Goal: Task Accomplishment & Management: Use online tool/utility

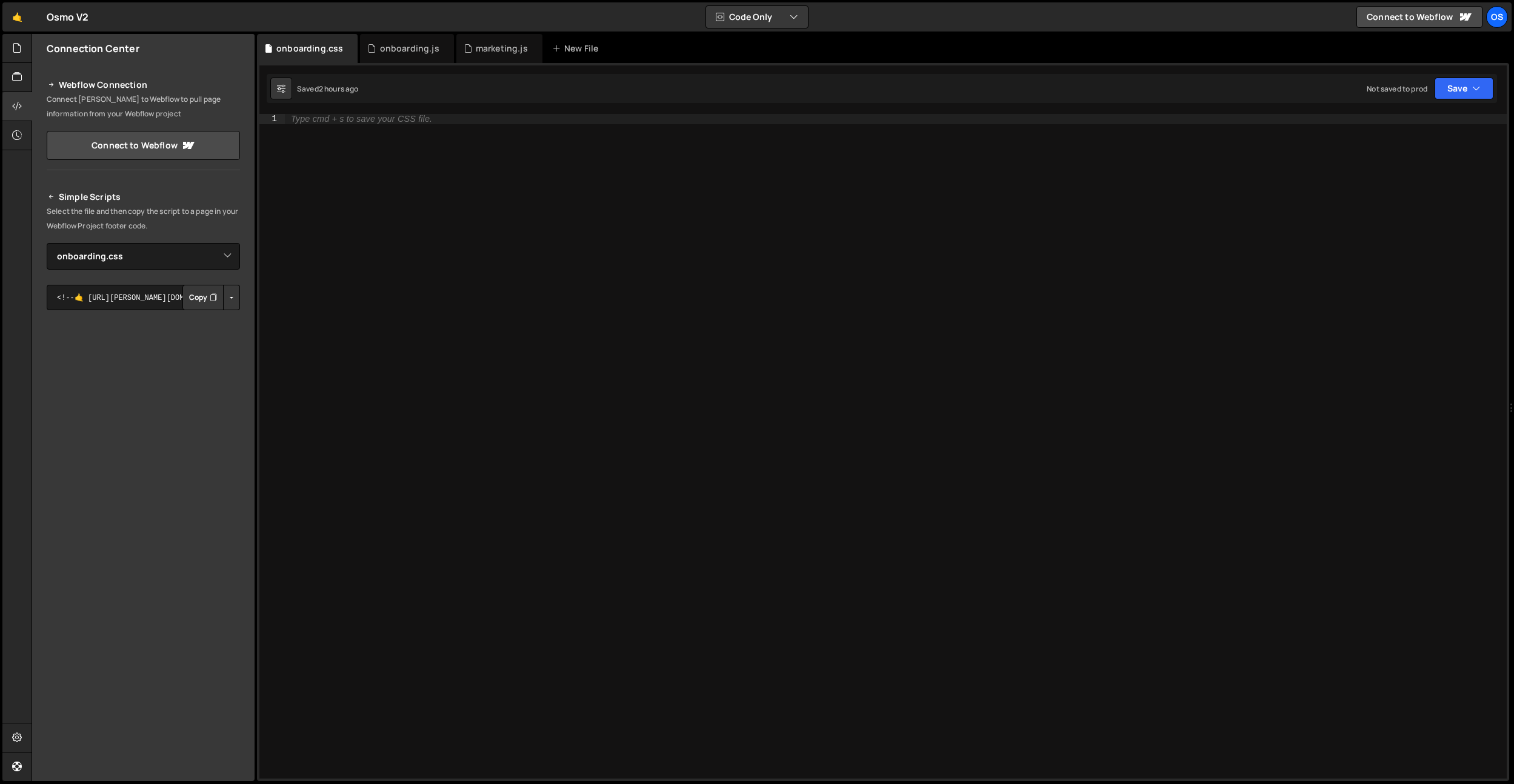
select select "48093"
click at [0, 0] on icon at bounding box center [0, 0] width 0 height 0
click at [339, 51] on icon at bounding box center [341, 48] width 9 height 12
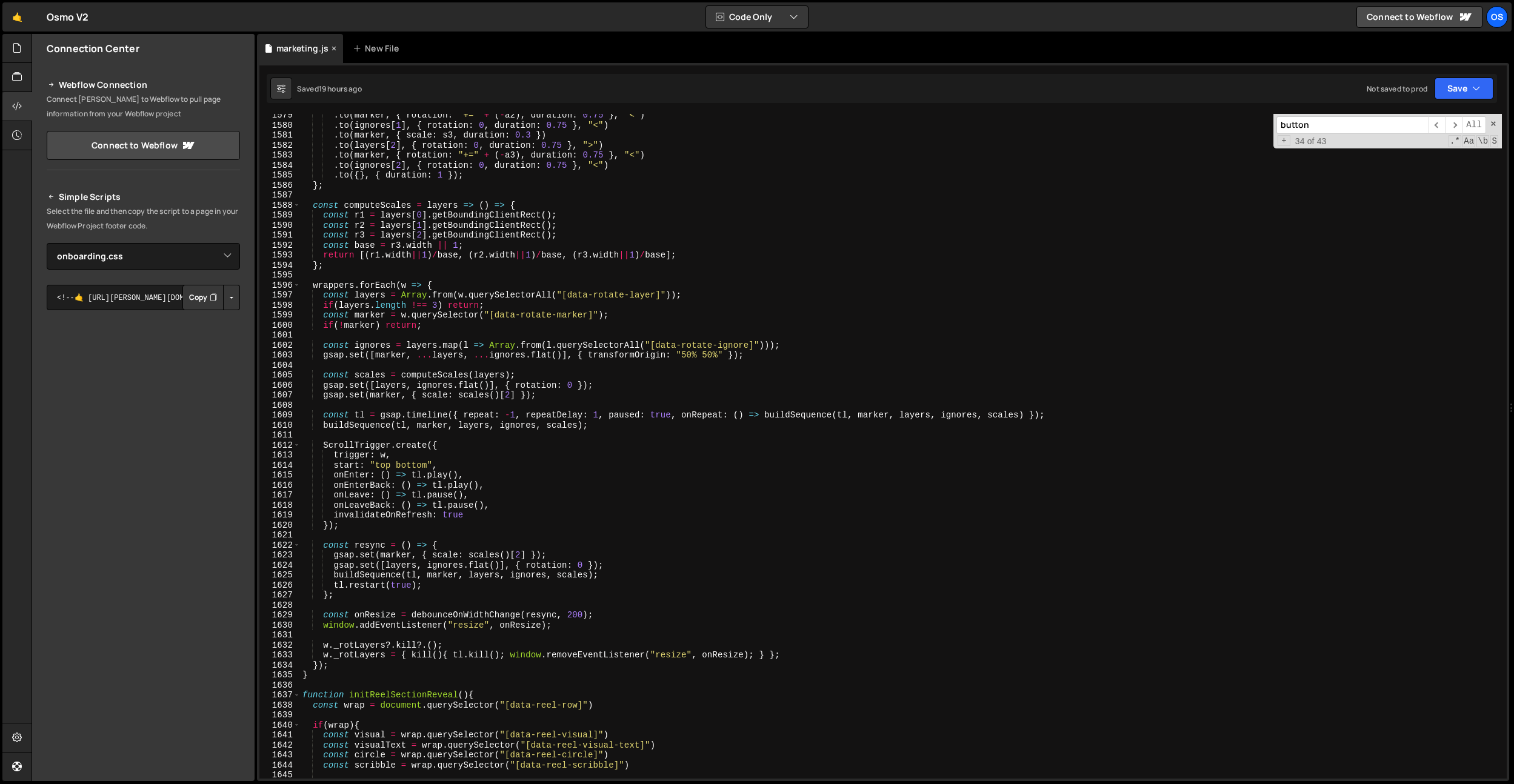
click at [335, 51] on icon at bounding box center [334, 48] width 9 height 12
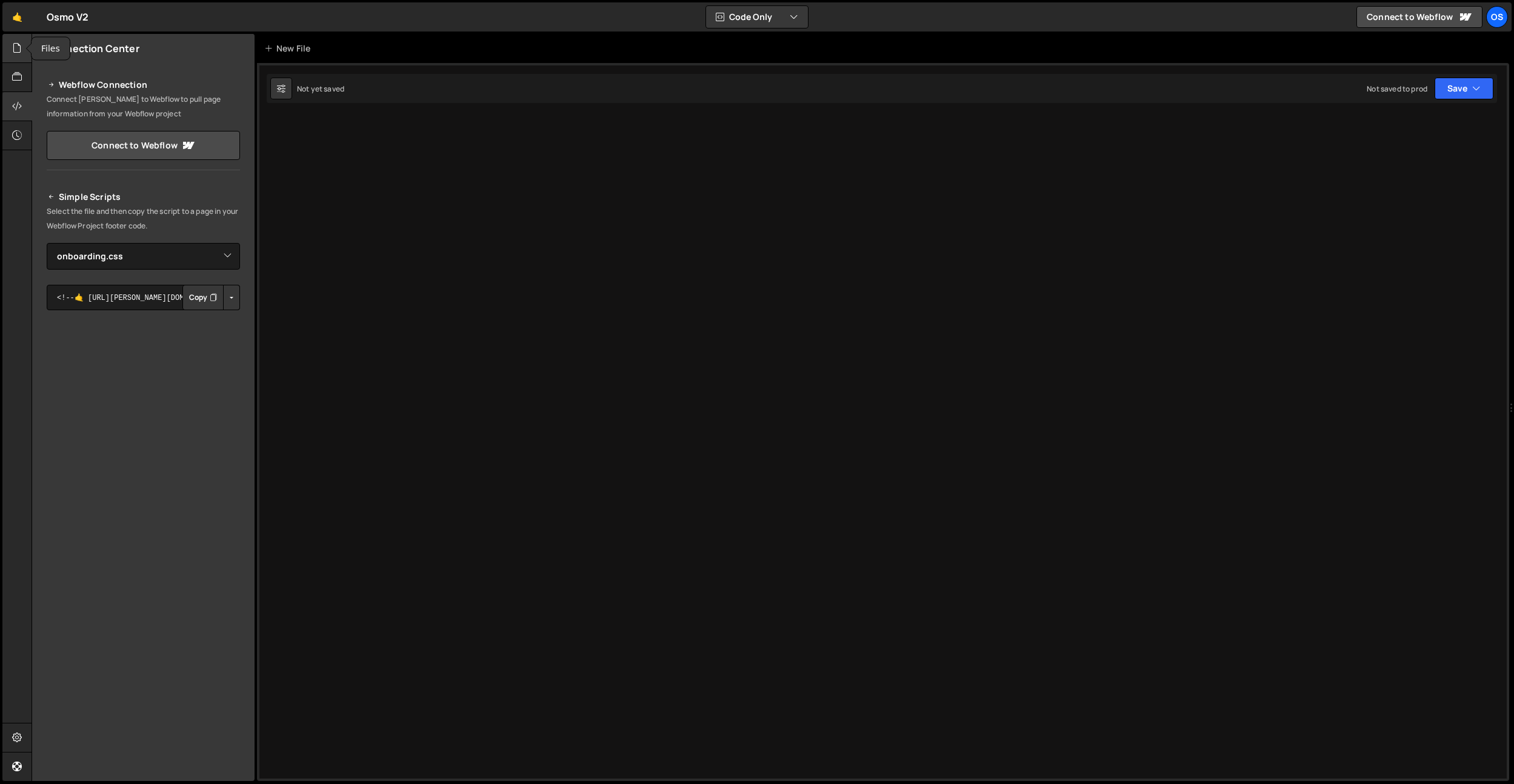
click at [23, 48] on div at bounding box center [17, 48] width 30 height 29
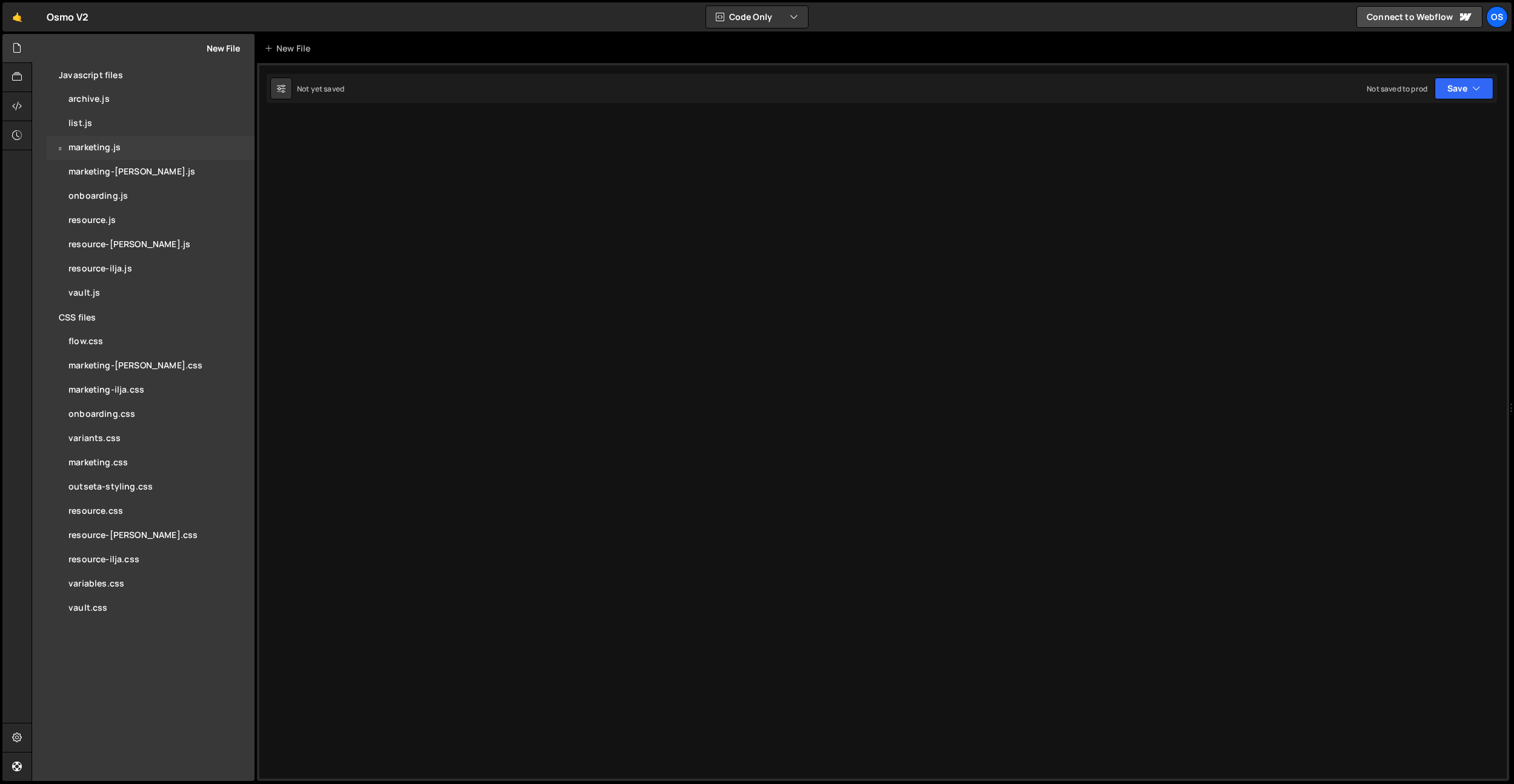
click at [114, 146] on div "marketing.js" at bounding box center [94, 147] width 52 height 11
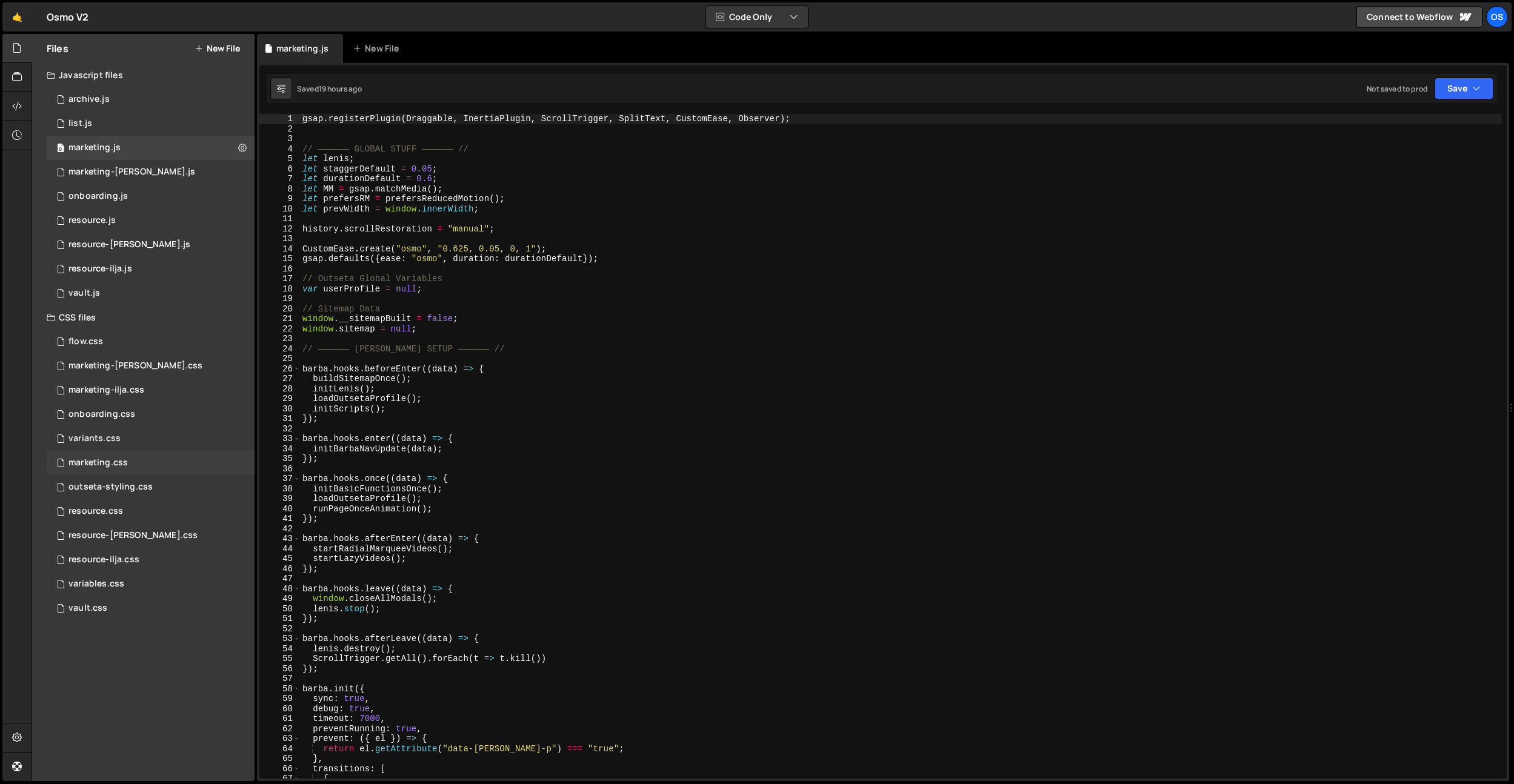
click at [132, 460] on div "marketing.css 0" at bounding box center [151, 463] width 208 height 24
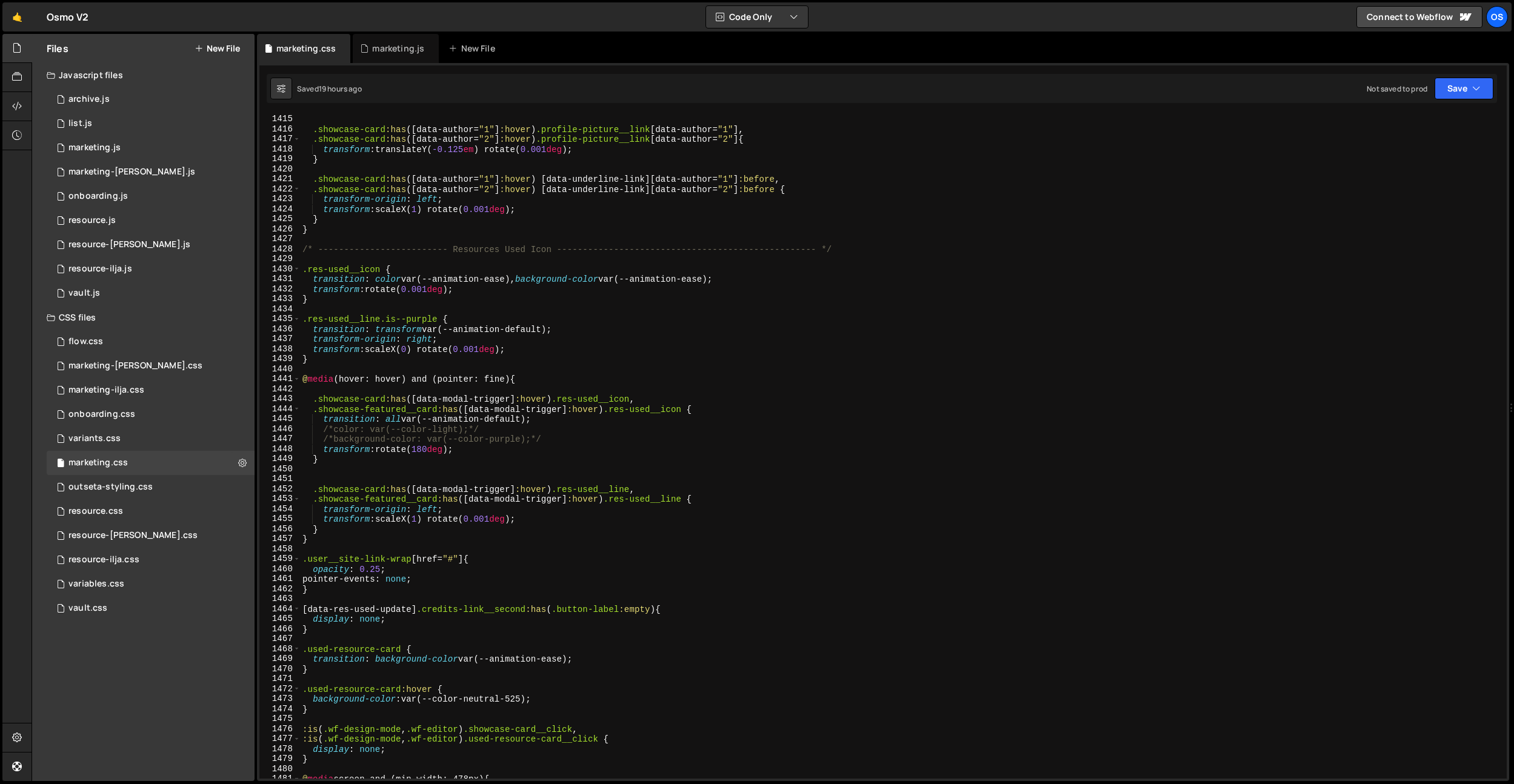
scroll to position [14716, 0]
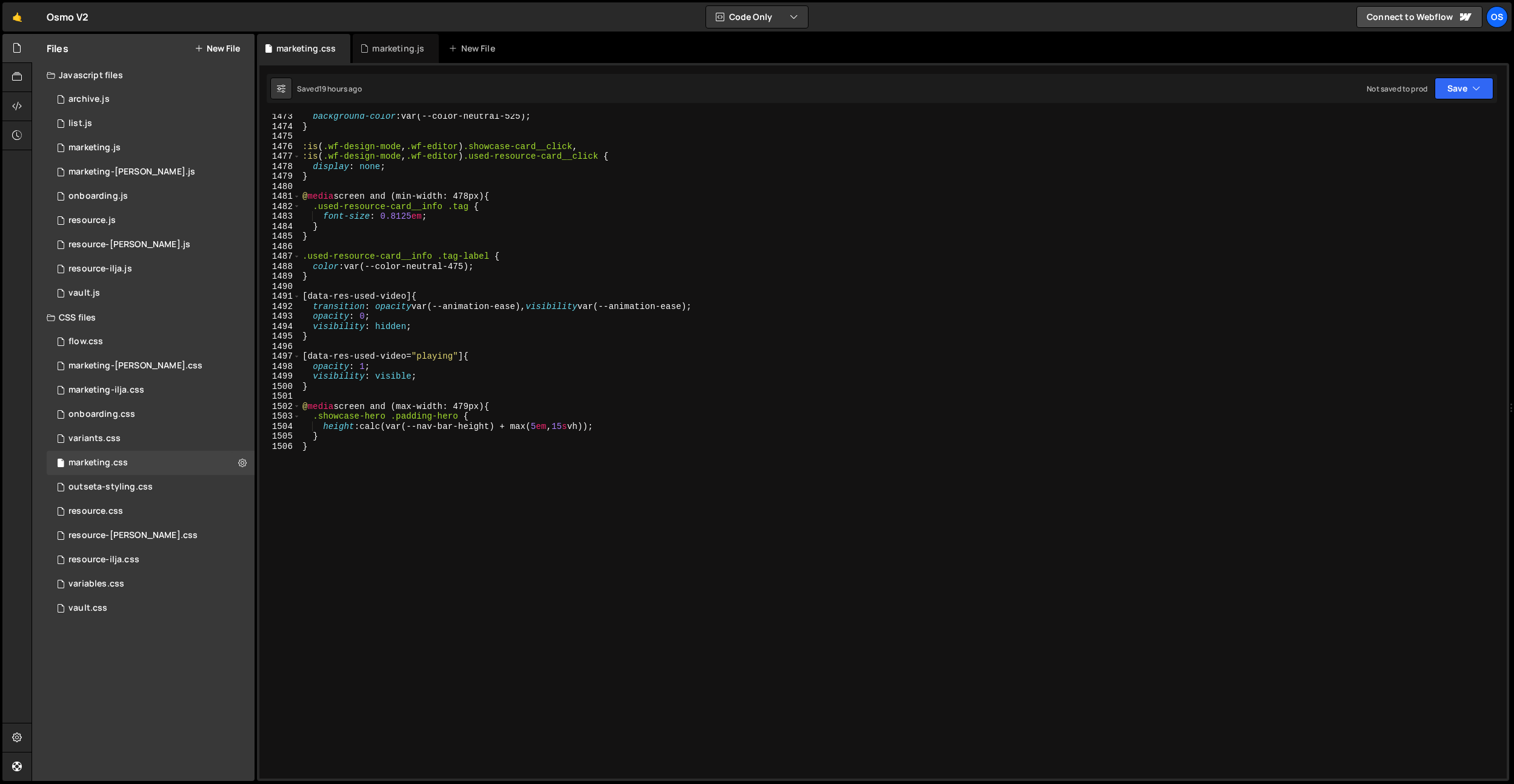
type textarea "}"
click at [701, 572] on div "background-color : var(--color-neutral-525) ; } :is ( .wf-design-mode , .wf-edi…" at bounding box center [901, 453] width 1202 height 684
paste textarea "}"
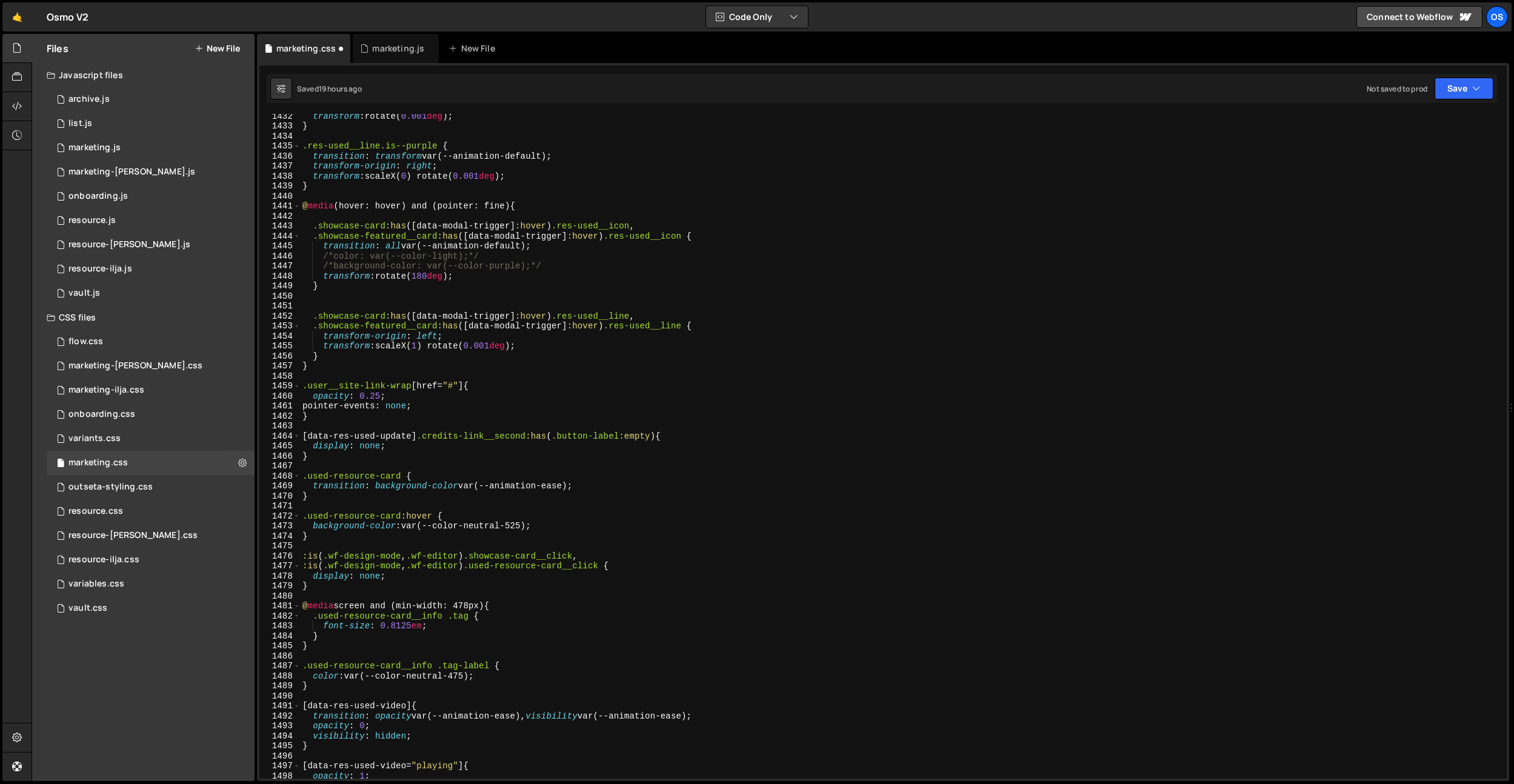
scroll to position [14241, 0]
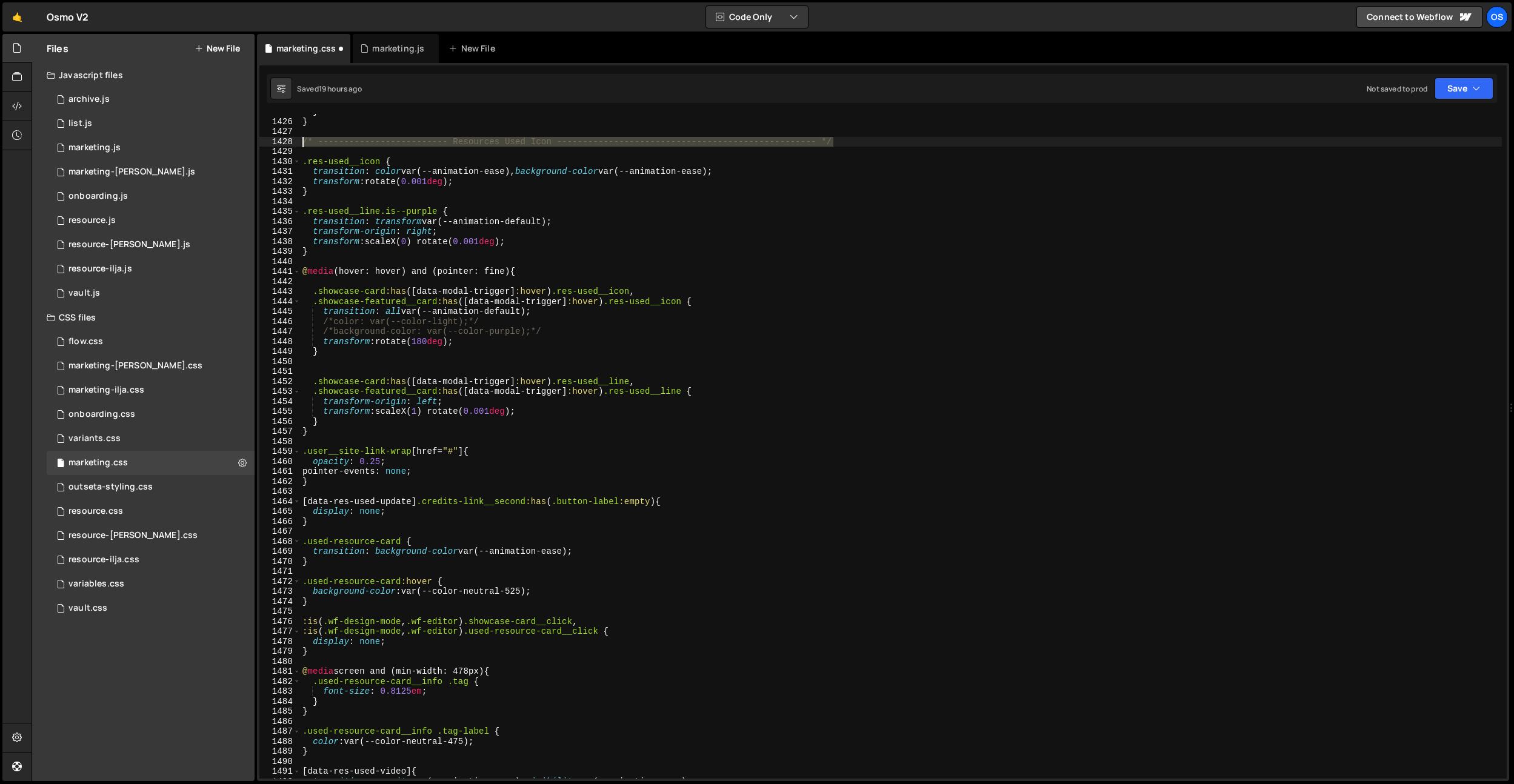
drag, startPoint x: 870, startPoint y: 138, endPoint x: 543, endPoint y: 365, distance: 398.1
click at [210, 138] on div "Files New File Javascript files 0 archive.js 0 0 list.js 0 0 marketing.js 0 0 0…" at bounding box center [773, 407] width 1483 height 747
type textarea "/* ------------------------- Resources Used Icon ------------------------------…"
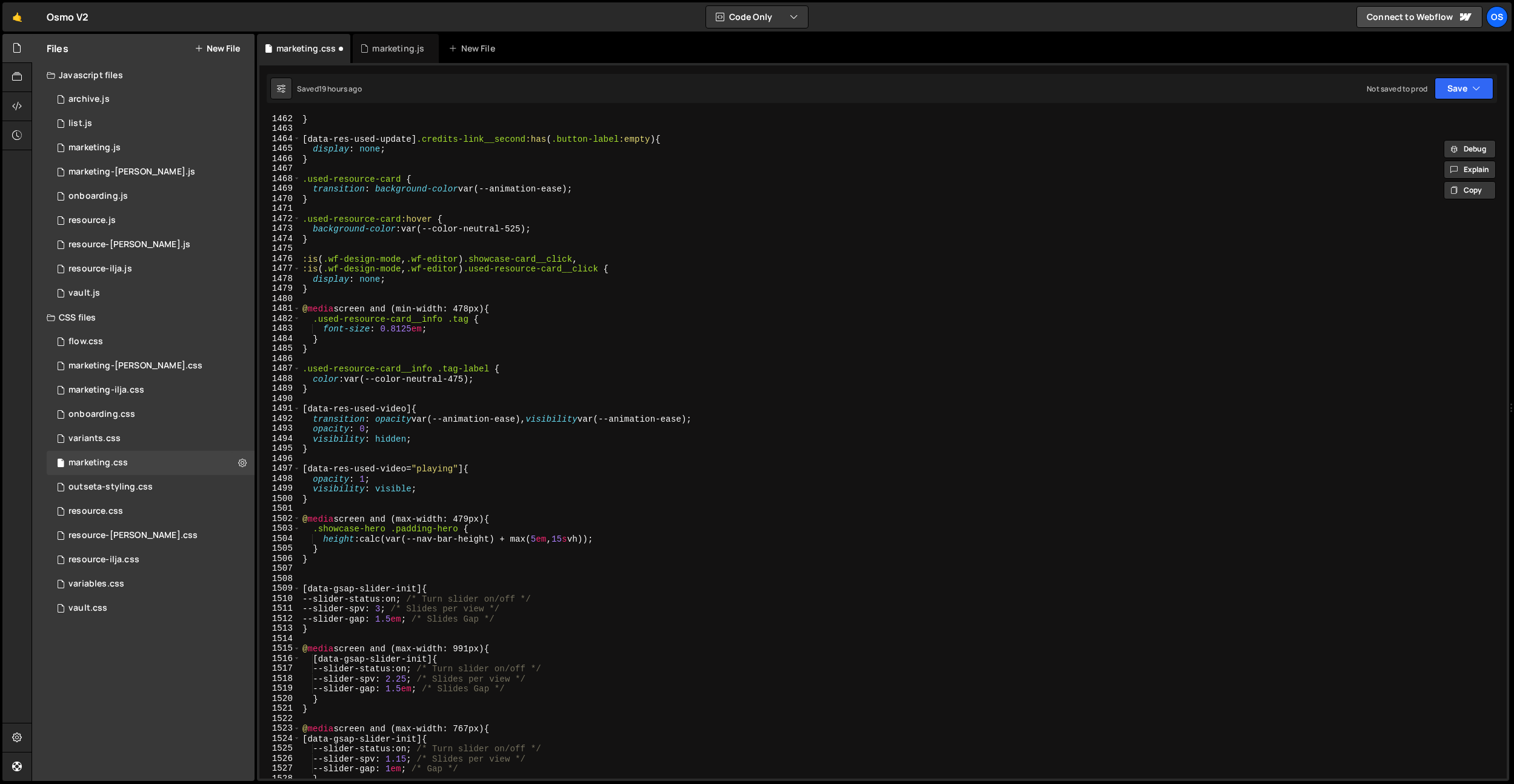
scroll to position [14603, 0]
click at [322, 569] on div "} [ data-res-used-update ] .credits-link__second :has ( .button-label :empty ) …" at bounding box center [901, 455] width 1202 height 684
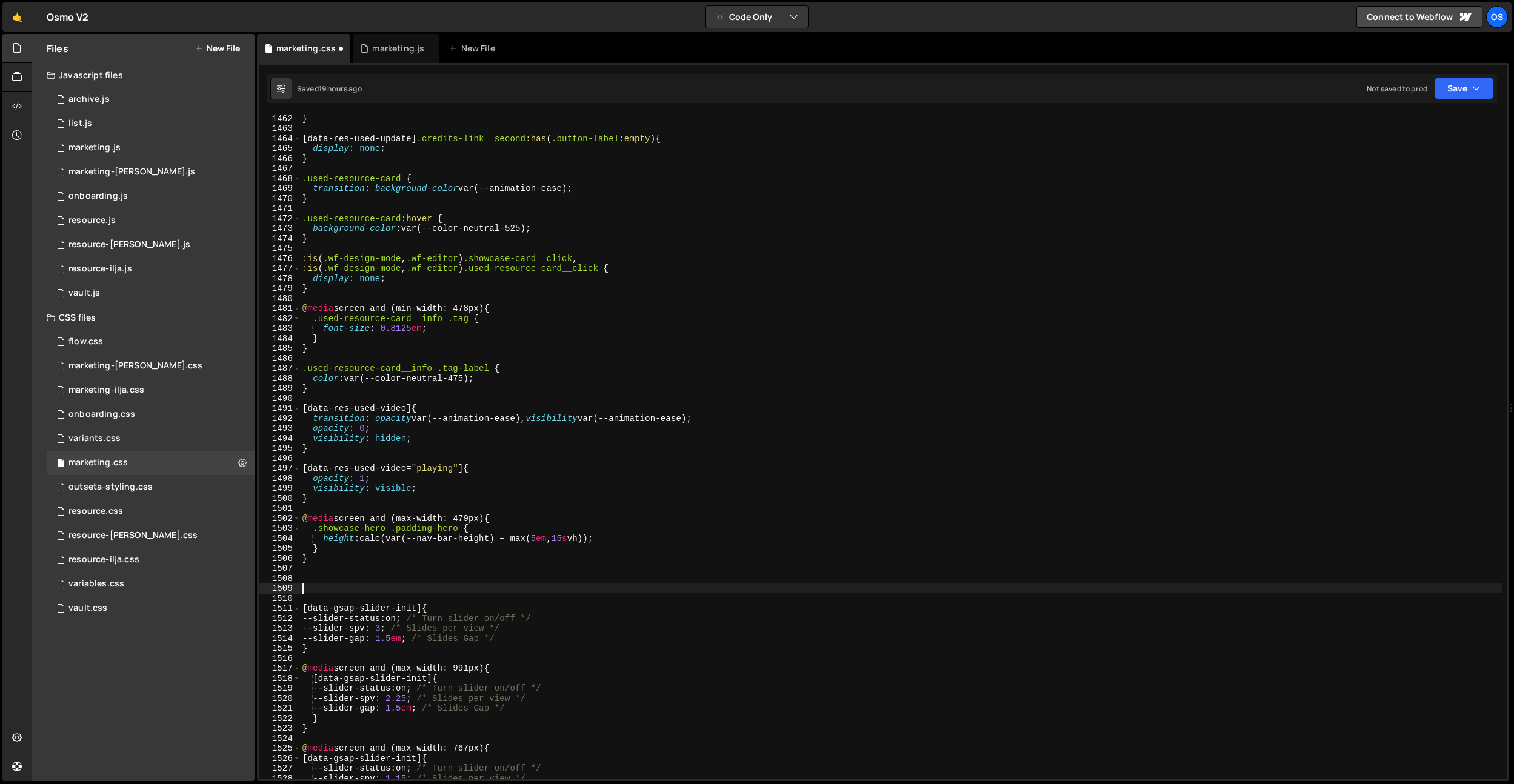
paste textarea "/* ------------------------- Resources Used Icon ------------------------------…"
drag, startPoint x: 551, startPoint y: 587, endPoint x: 456, endPoint y: 589, distance: 95.0
click at [456, 589] on div "} [ data-res-used-update ] .credits-link__second :has ( .button-label :empty ) …" at bounding box center [901, 455] width 1202 height 684
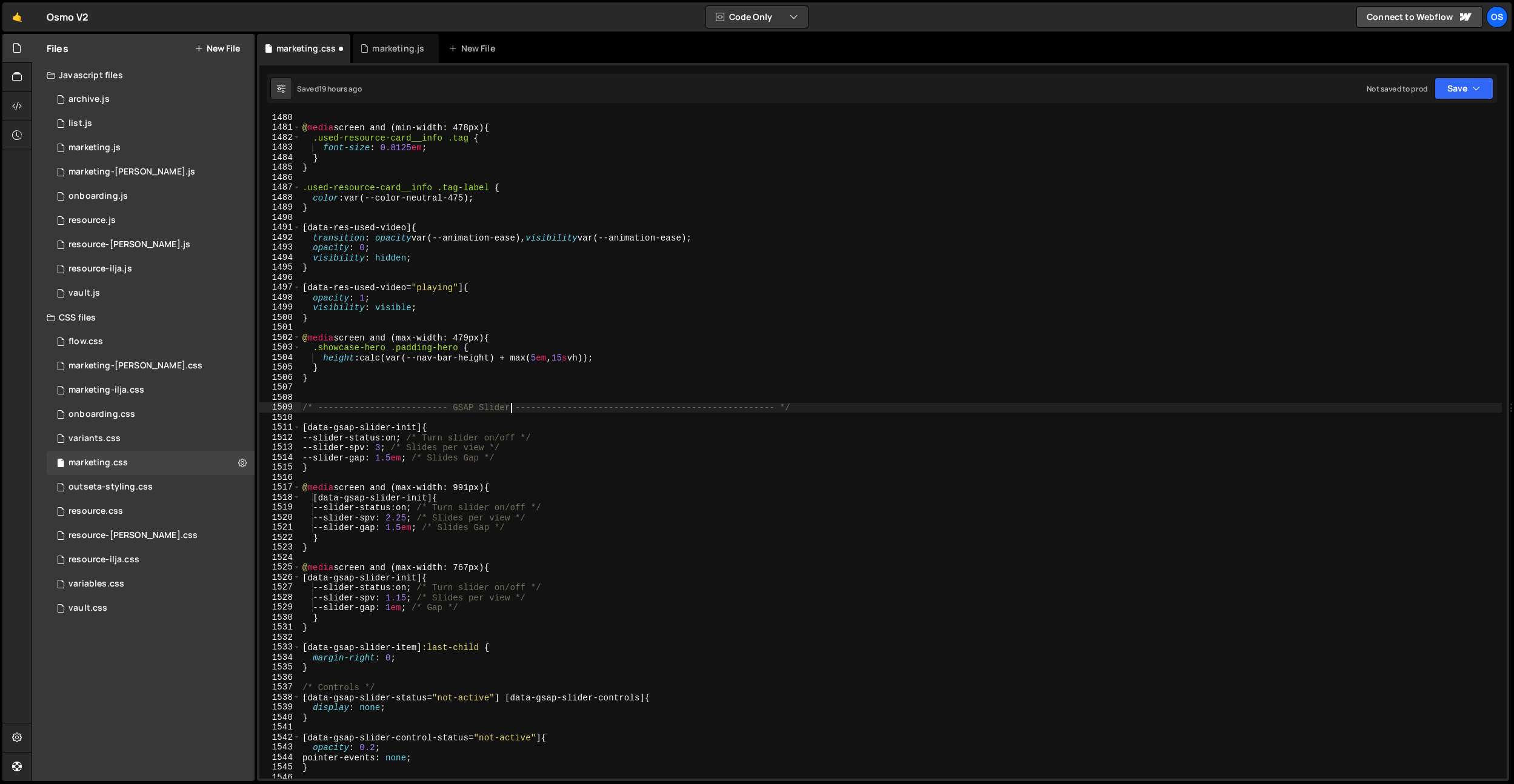
scroll to position [14784, 0]
click at [554, 567] on div "@ media screen and (min-width: 478px) { .used-resource-card__info .tag { font-s…" at bounding box center [901, 455] width 1202 height 684
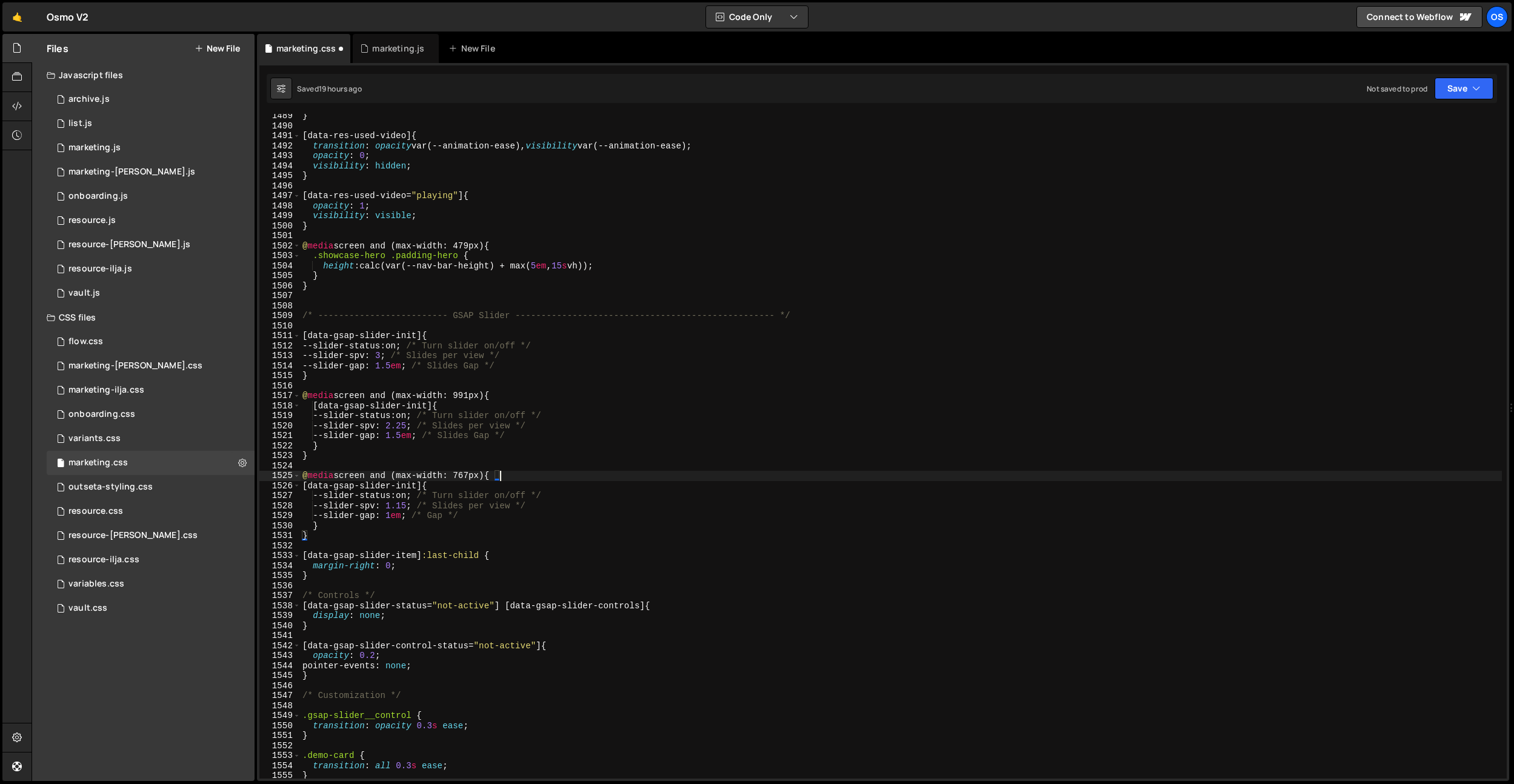
click at [554, 567] on div "} [ data-res-used-video ] { transition : opacity var(--animation-ease), visibil…" at bounding box center [901, 452] width 1202 height 684
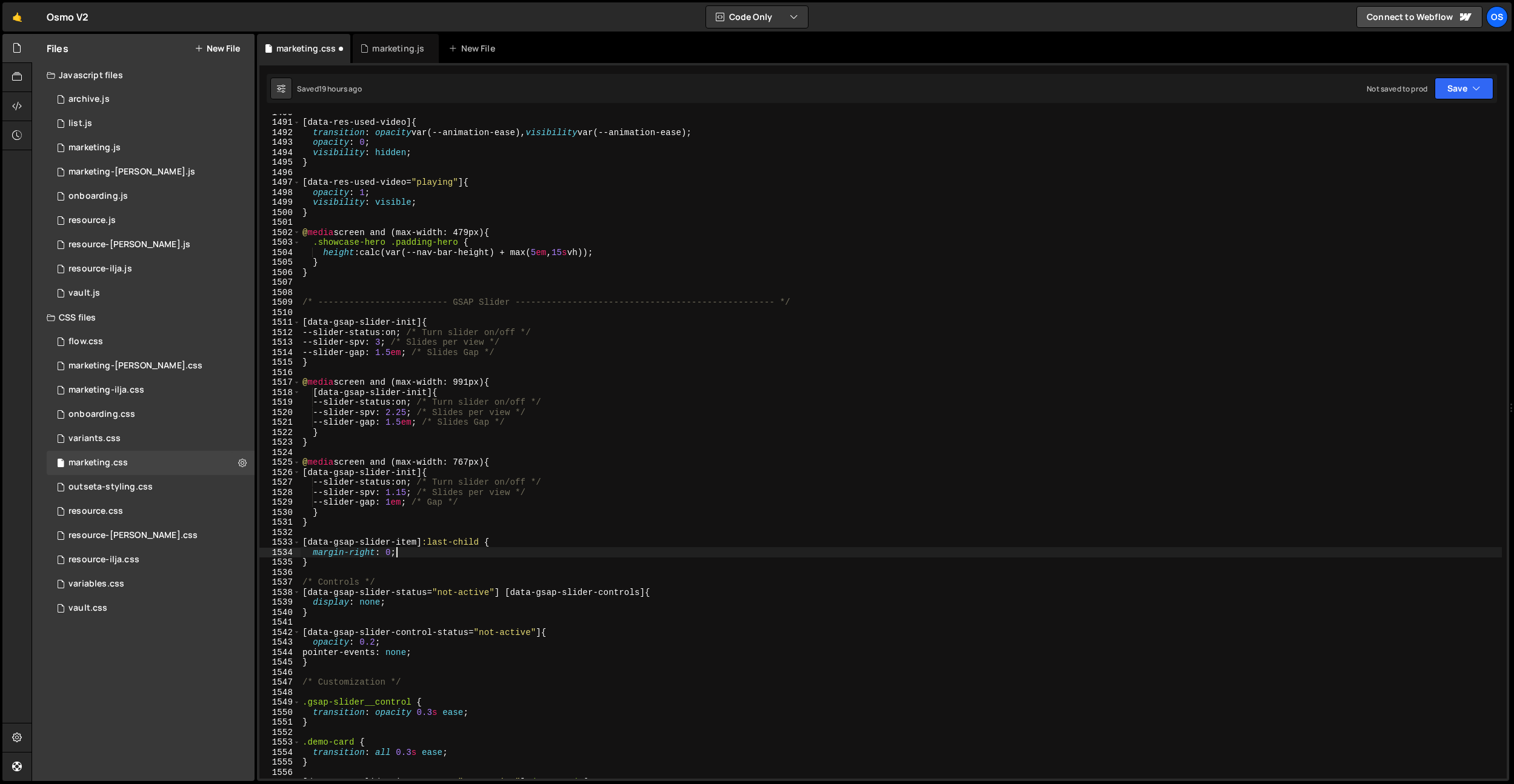
scroll to position [14889, 0]
click at [533, 497] on div "[ data-res-used-video ] { transition : opacity var(--animation-ease), visibilit…" at bounding box center [901, 449] width 1202 height 684
type textarea "--slider-spv: 1.15; /* Slides per view */ --slider-gap: 1em; /* Gap */"
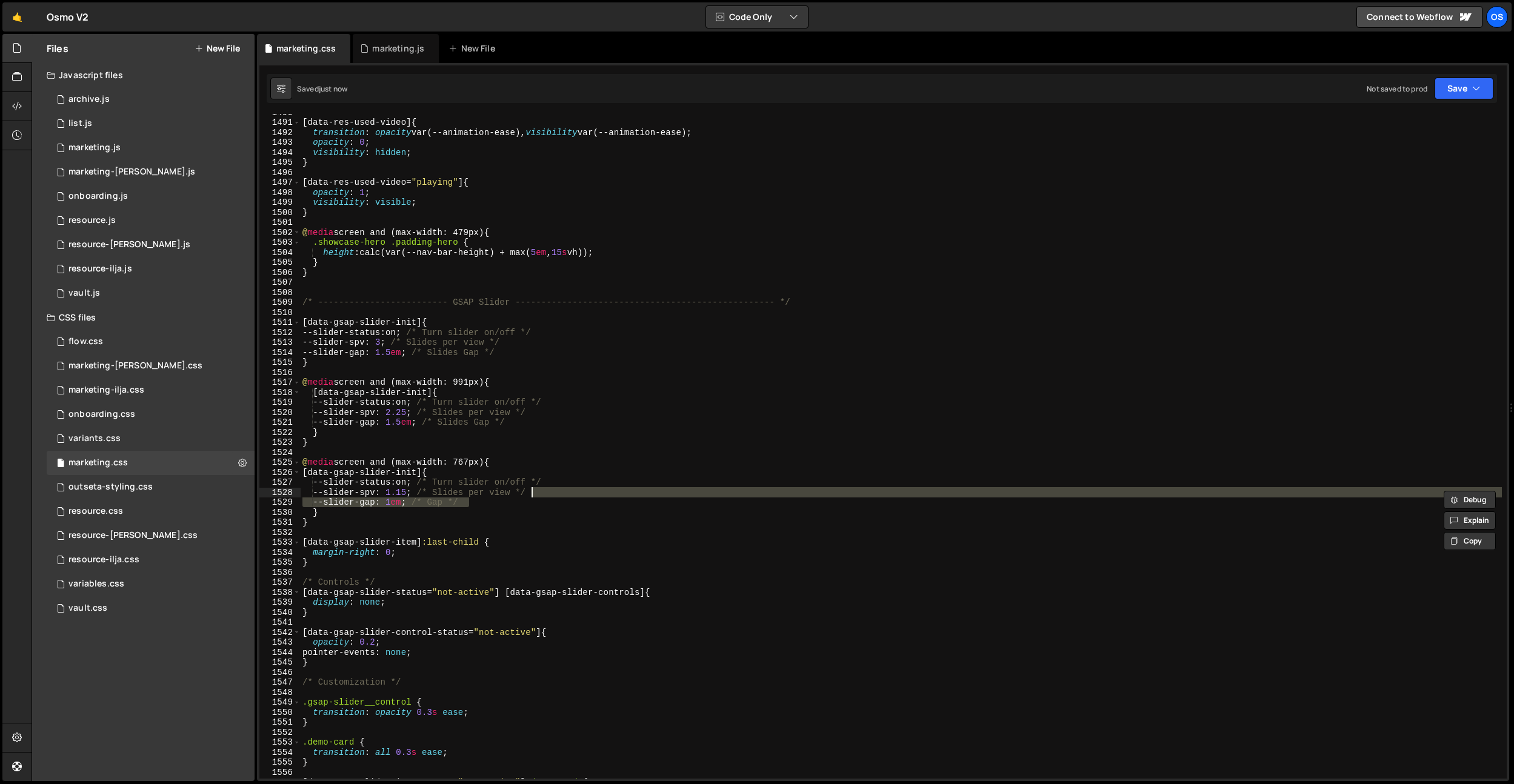
click at [398, 294] on div "[ data-res-used-video ] { transition : opacity var(--animation-ease), visibilit…" at bounding box center [901, 449] width 1202 height 684
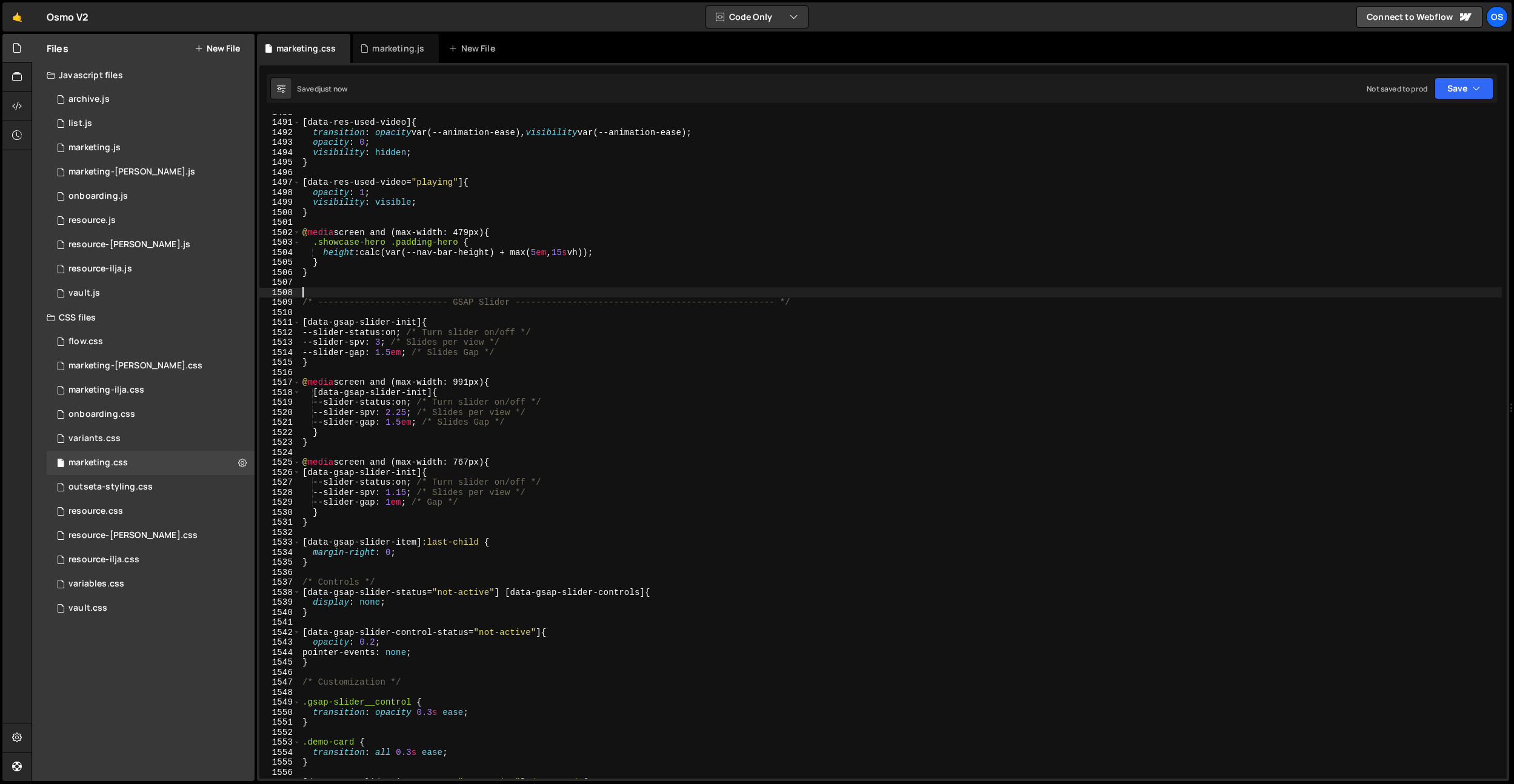
click at [398, 340] on div "[ data-res-used-video ] { transition : opacity var(--animation-ease), visibilit…" at bounding box center [901, 449] width 1202 height 684
drag, startPoint x: 423, startPoint y: 324, endPoint x: 272, endPoint y: 325, distance: 151.0
click at [272, 325] on div "--slider-spv: 3; /* Slides per view */ 1490 1491 1492 1493 1494 1495 1496 1497 …" at bounding box center [883, 447] width 1247 height 665
click at [359, 515] on div "[ data-res-used-video ] { transition : opacity var(--animation-ease), visibilit…" at bounding box center [901, 447] width 1202 height 684
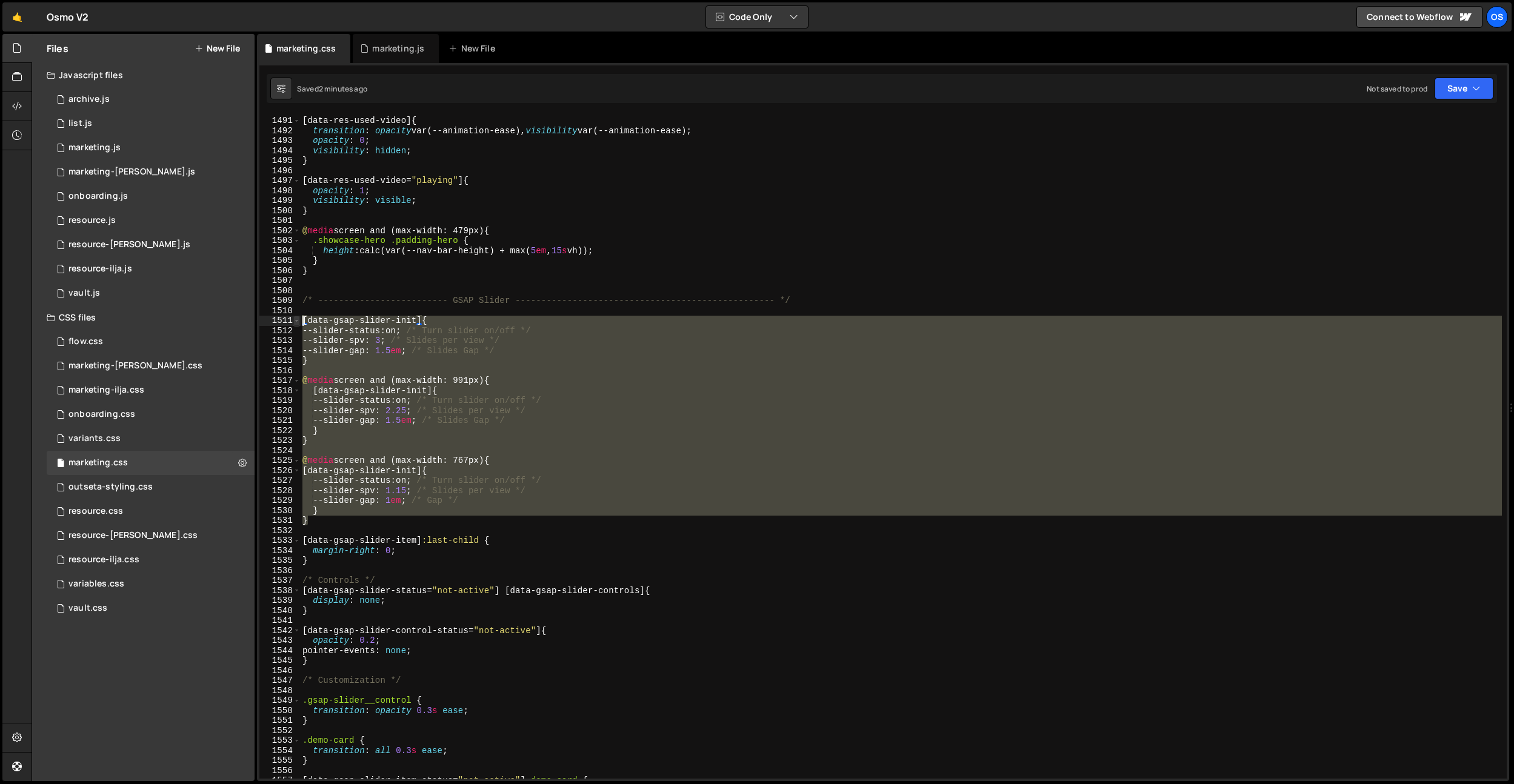
drag, startPoint x: 325, startPoint y: 521, endPoint x: 295, endPoint y: 317, distance: 206.2
click at [295, 317] on div "} 1490 1491 1492 1493 1494 1495 1496 1497 1498 1499 1500 1501 1502 1503 1504 15…" at bounding box center [883, 447] width 1247 height 665
click at [322, 520] on div "[ data-res-used-video ] { transition : opacity var(--animation-ease), visibilit…" at bounding box center [901, 447] width 1202 height 665
type textarea "}"
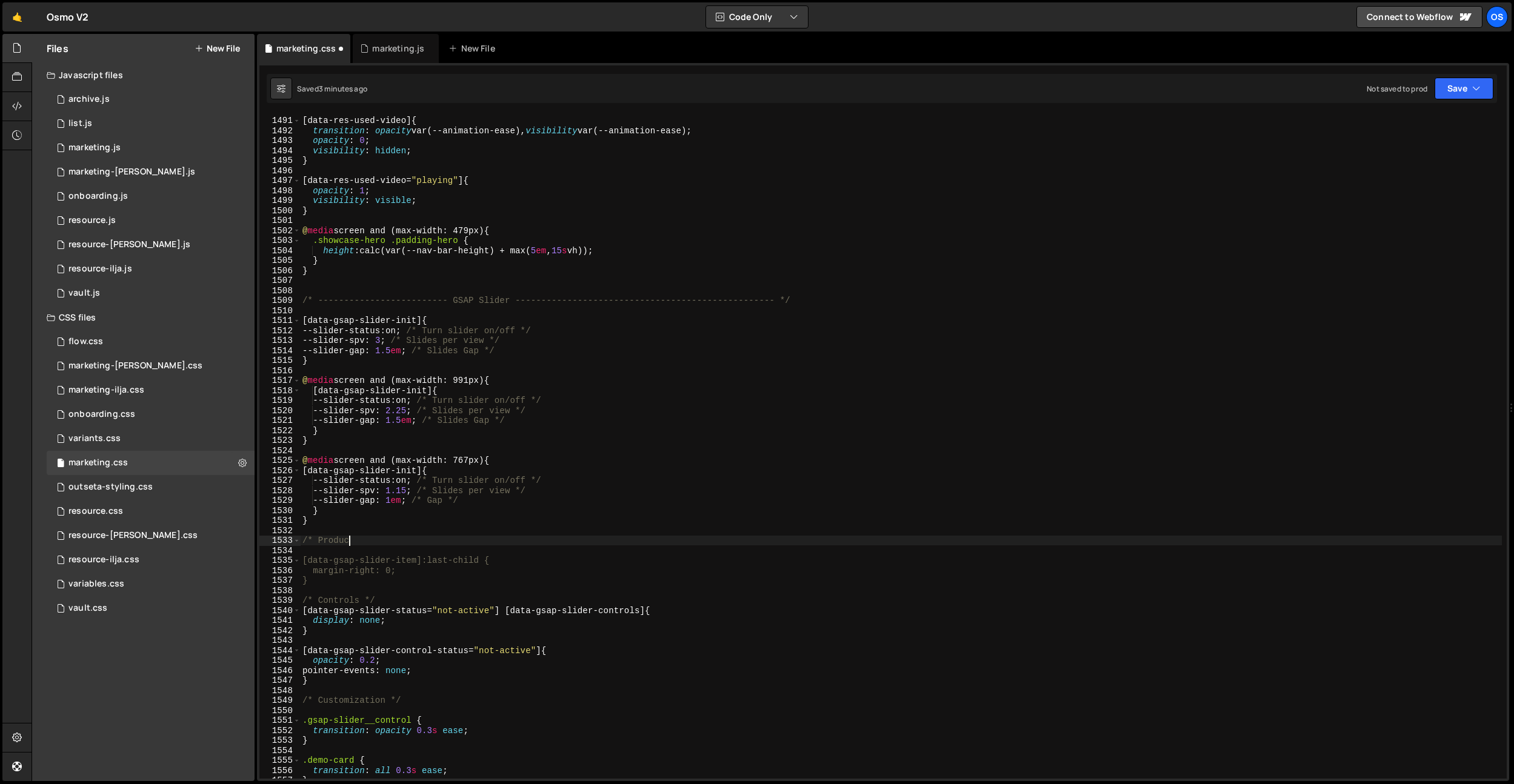
scroll to position [0, 3]
click at [372, 540] on div "[ data-res-used-video ] { transition : opacity var(--animation-ease), visibilit…" at bounding box center [901, 447] width 1202 height 684
type textarea "/* Product Cards */"
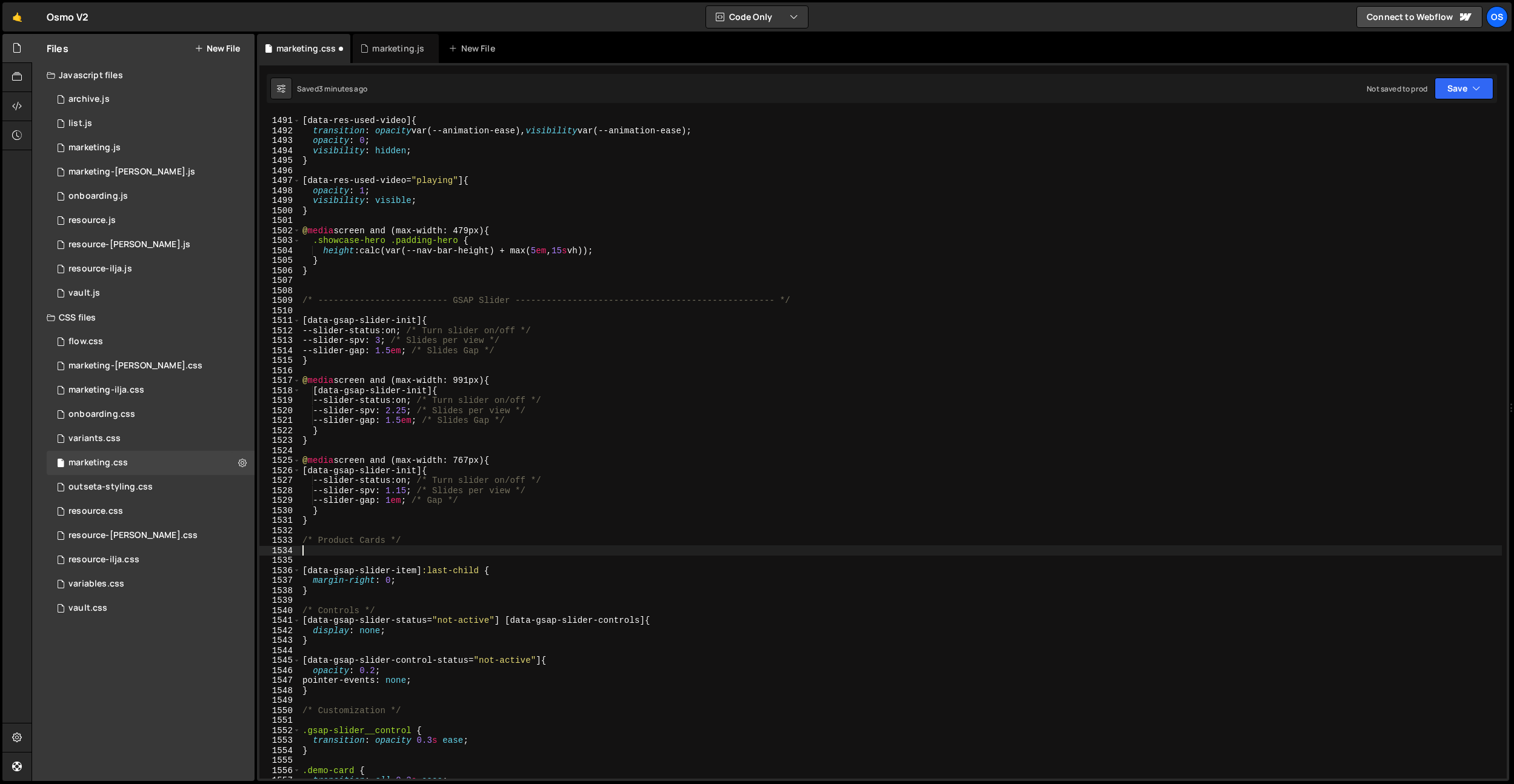
scroll to position [0, 0]
paste textarea "}"
type textarea "}"
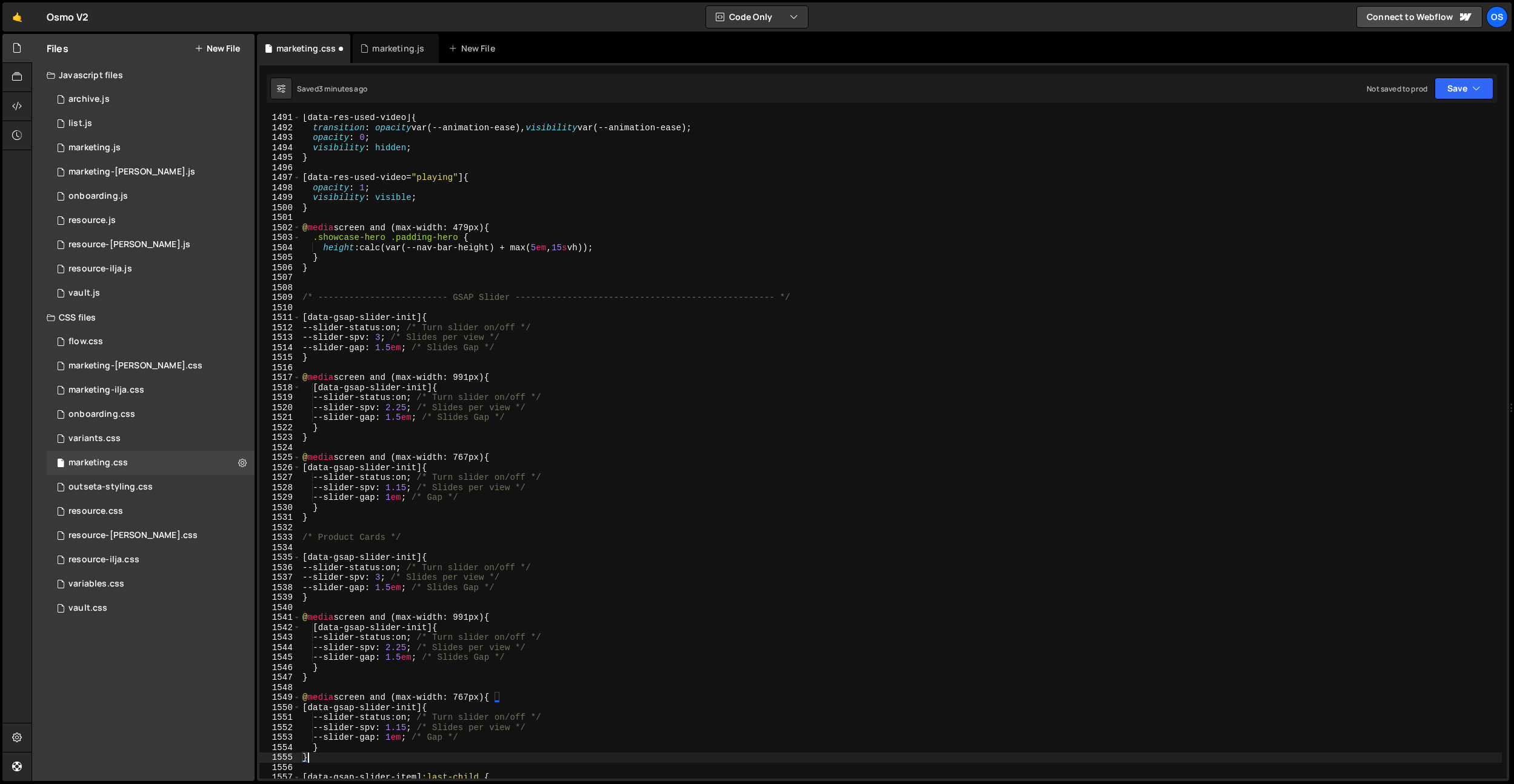
scroll to position [14960, 0]
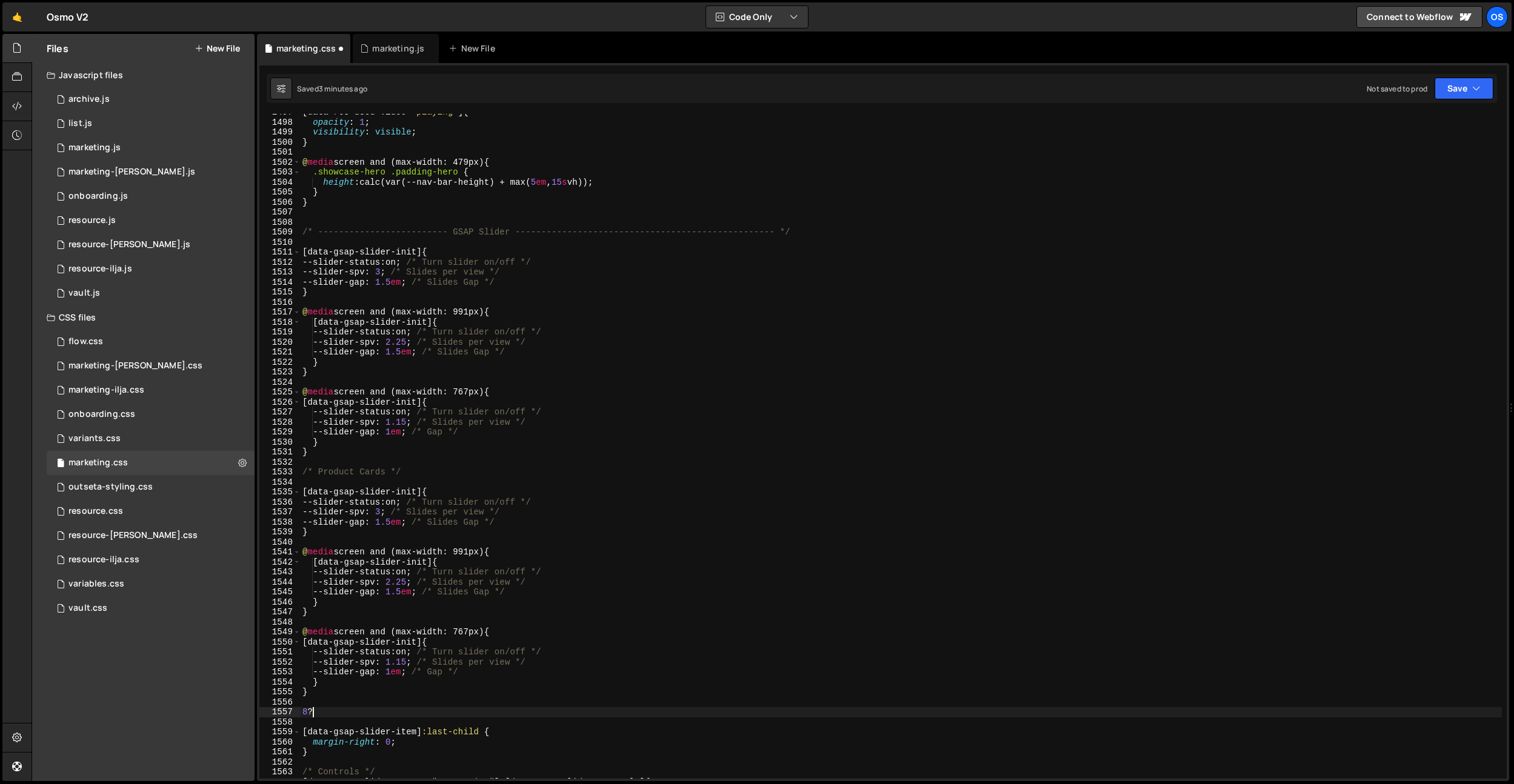
type textarea "8"
type textarea "*"
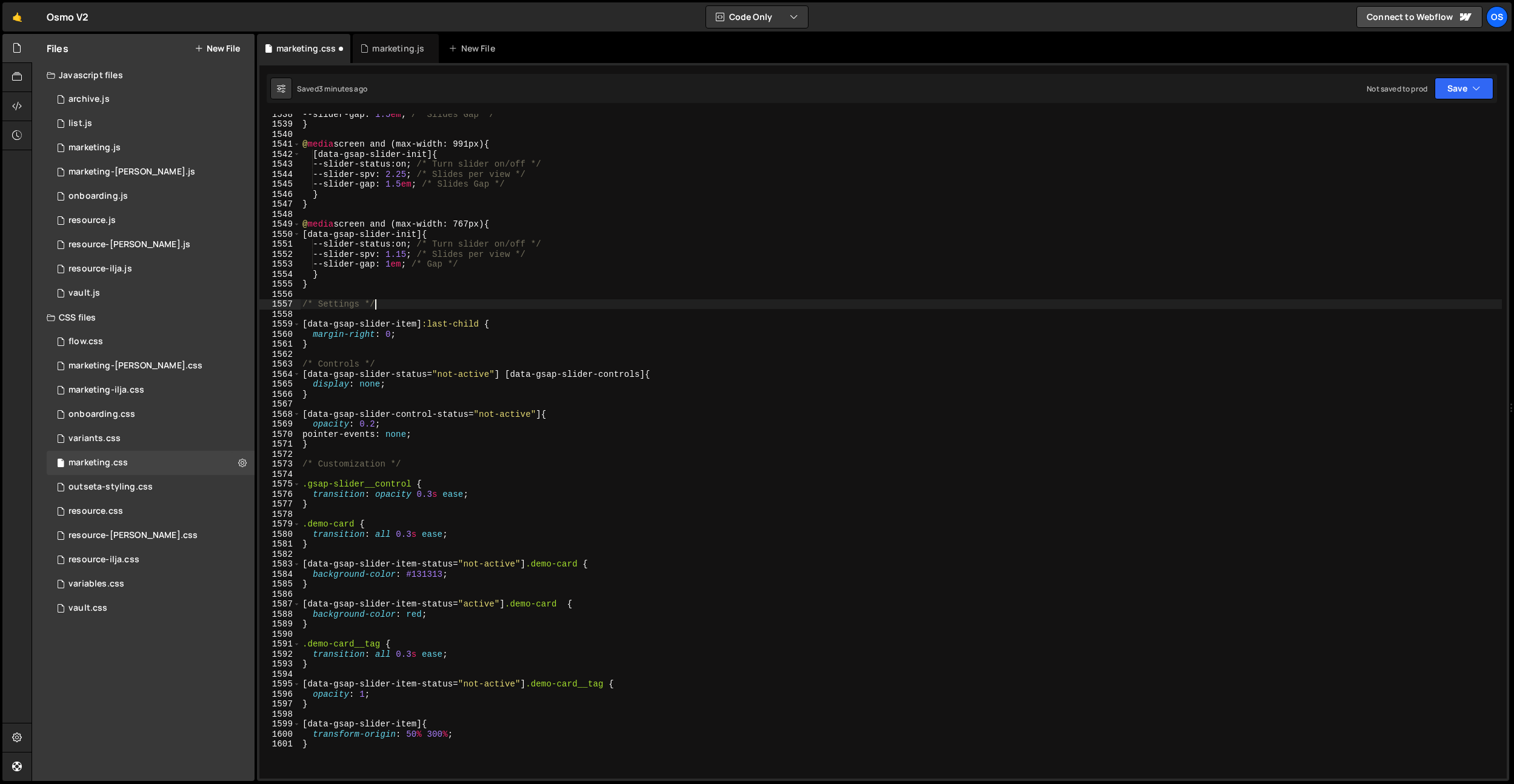
scroll to position [15381, 0]
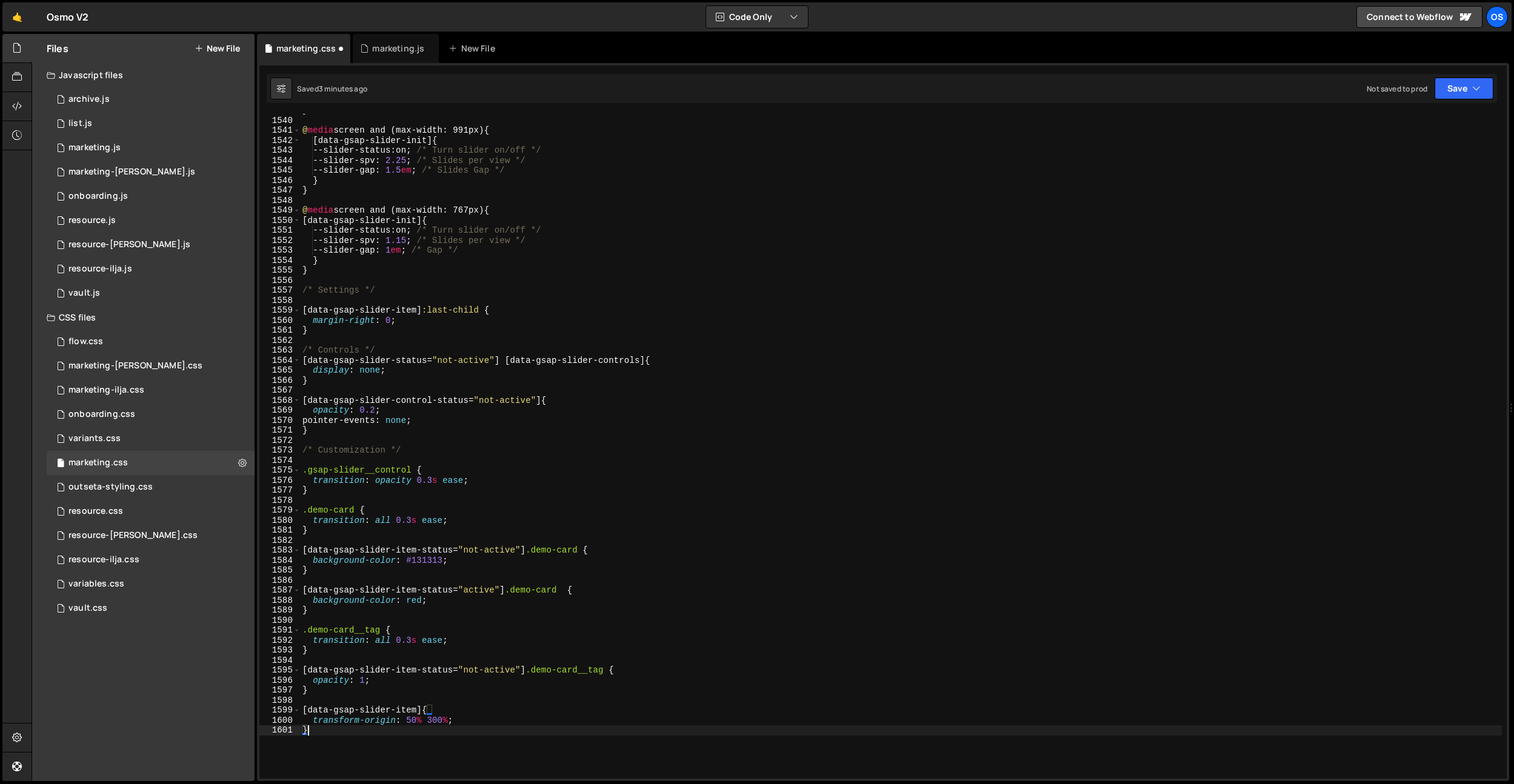
drag, startPoint x: 380, startPoint y: 753, endPoint x: 368, endPoint y: 739, distance: 18.4
click at [379, 752] on div "} @ media screen and (max-width: 991px) { [ data-gsap-slider-init ] { --slider-…" at bounding box center [901, 447] width 1202 height 684
click at [325, 693] on div "} @ media screen and (max-width: 991px) { [ data-gsap-slider-init ] { --slider-…" at bounding box center [901, 447] width 1202 height 684
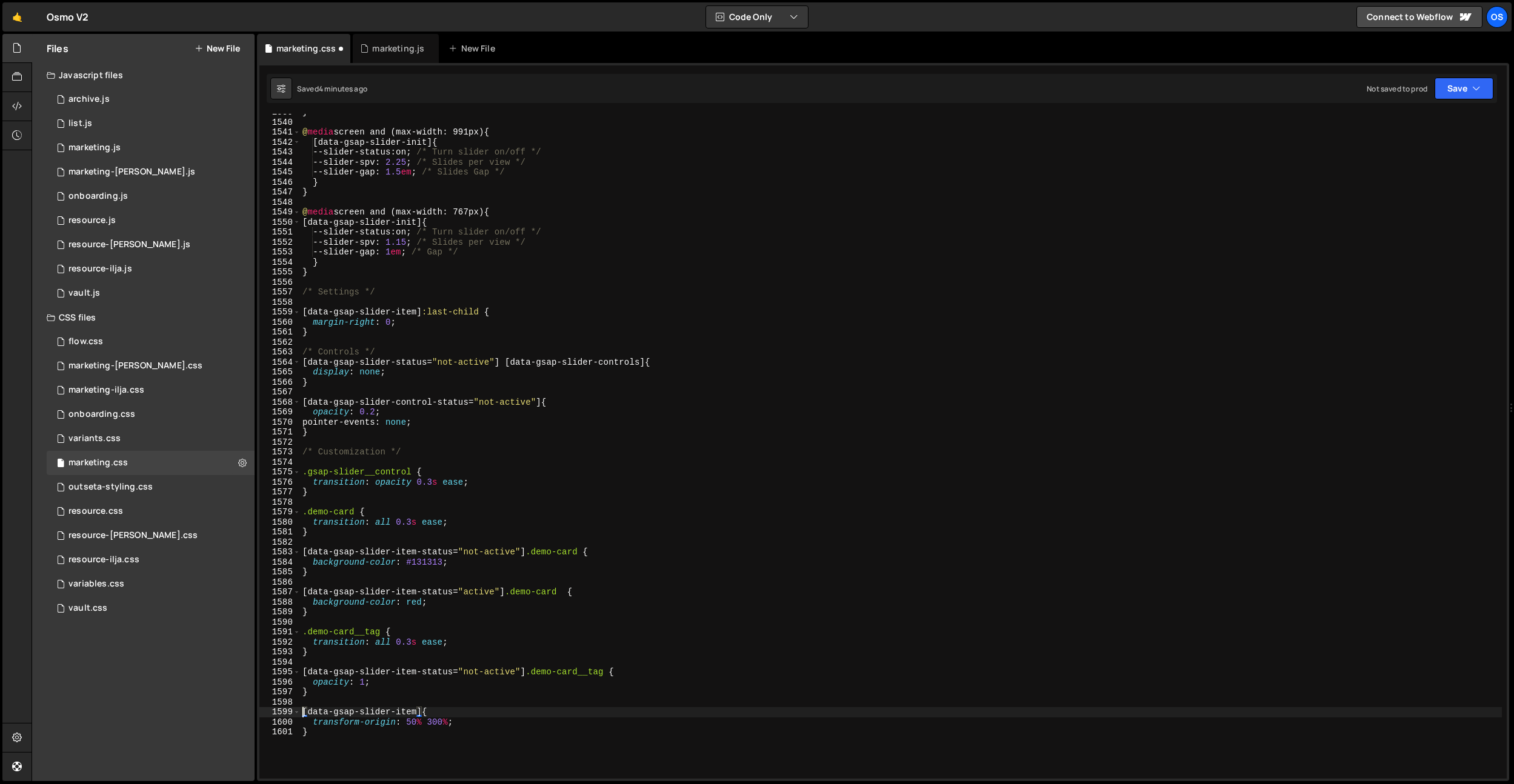
click at [303, 710] on div "} @ media screen and (max-width: 991px) { [ data-gsap-slider-init ] { --slider-…" at bounding box center [901, 449] width 1202 height 684
paste textarea "data-gsap-slider-rotate"
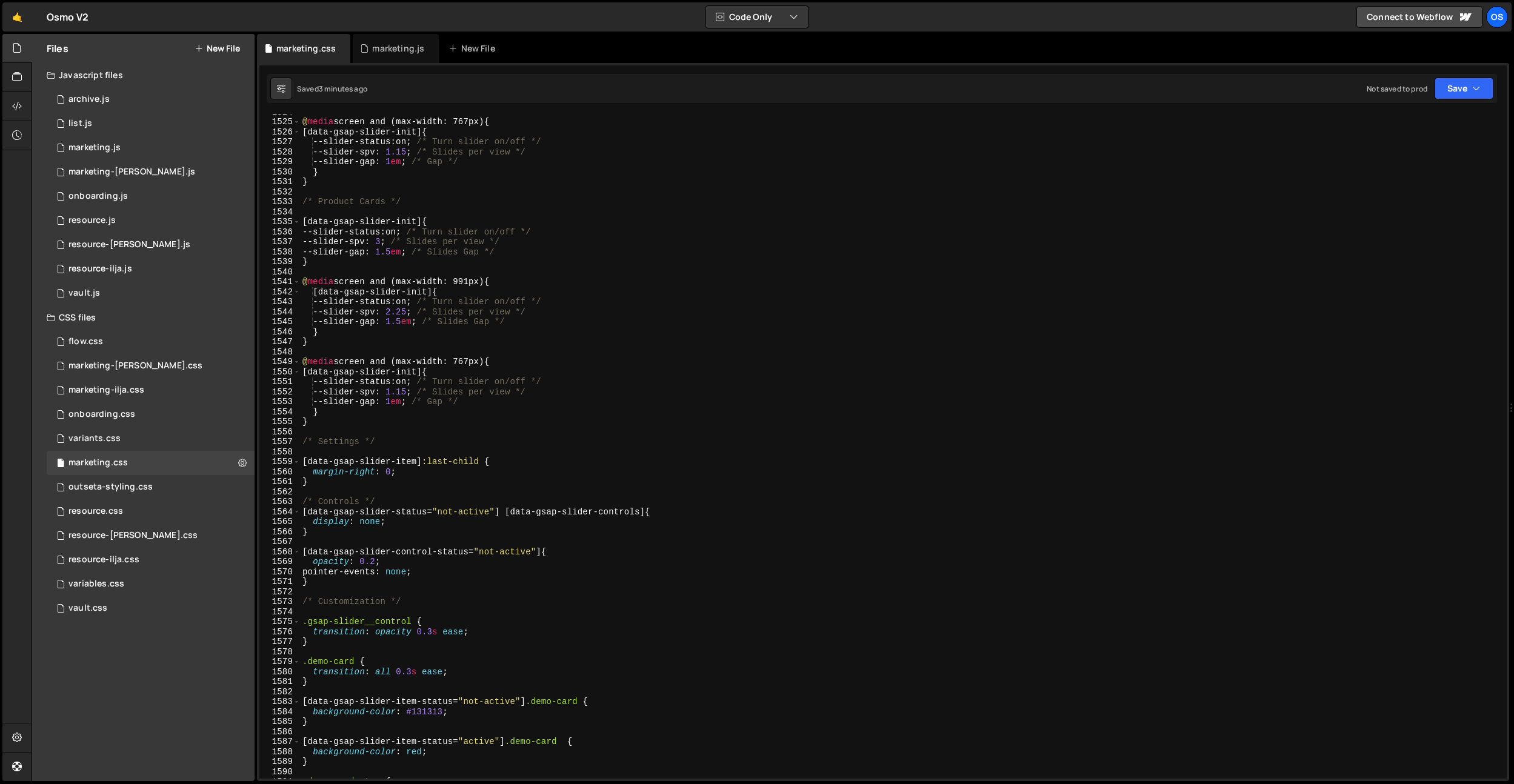
scroll to position [15193, 0]
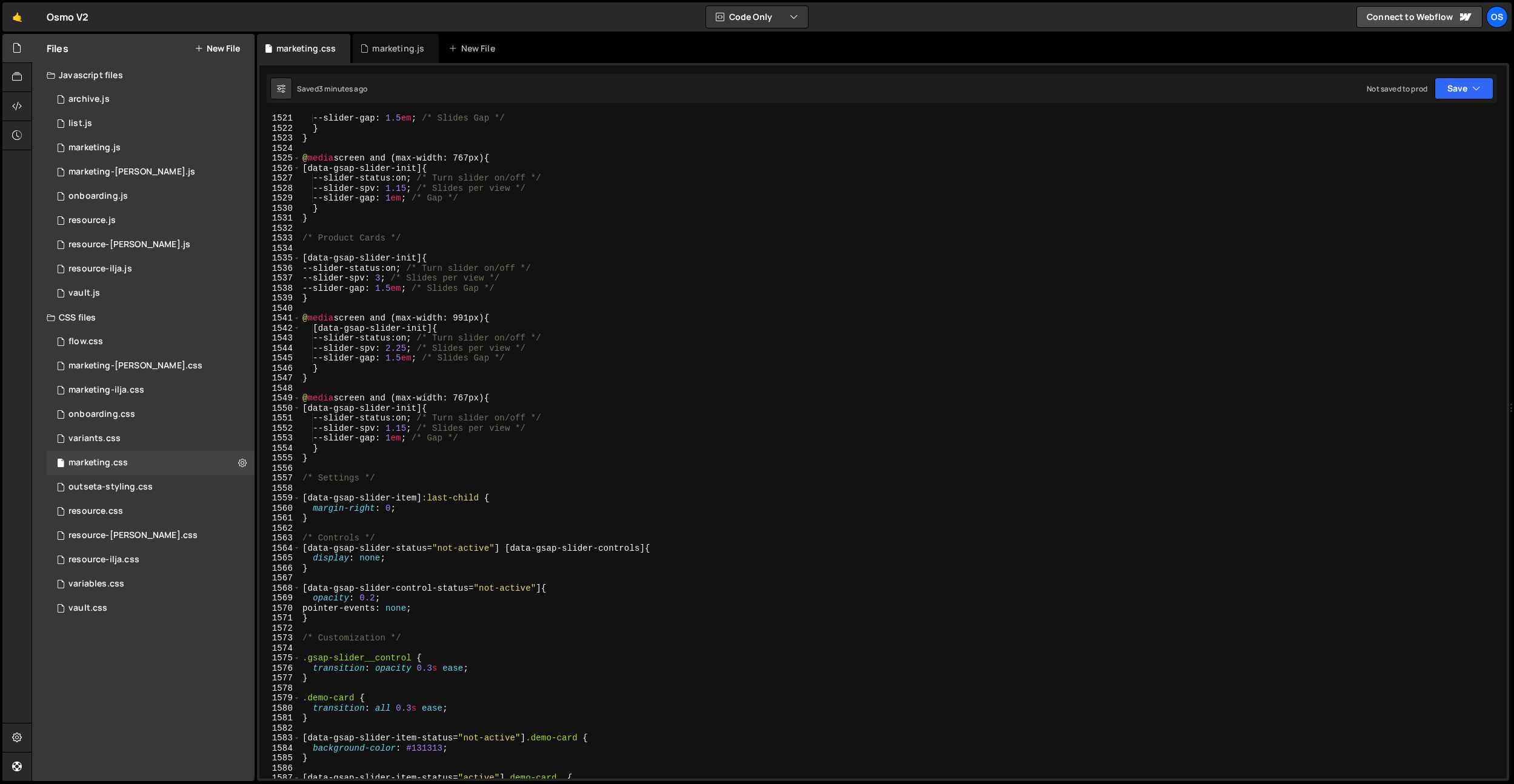
click at [303, 255] on div "--slider-gap : 1.5 em ; /* Slides Gap */ } } @ media screen and (max-width: 767…" at bounding box center [901, 455] width 1202 height 684
paste textarea "product-slider"
drag, startPoint x: 385, startPoint y: 255, endPoint x: 302, endPoint y: 256, distance: 83.0
click at [302, 256] on div "--slider-gap : 1.5 em ; /* Slides Gap */ } } @ media screen and (max-width: 767…" at bounding box center [901, 455] width 1202 height 684
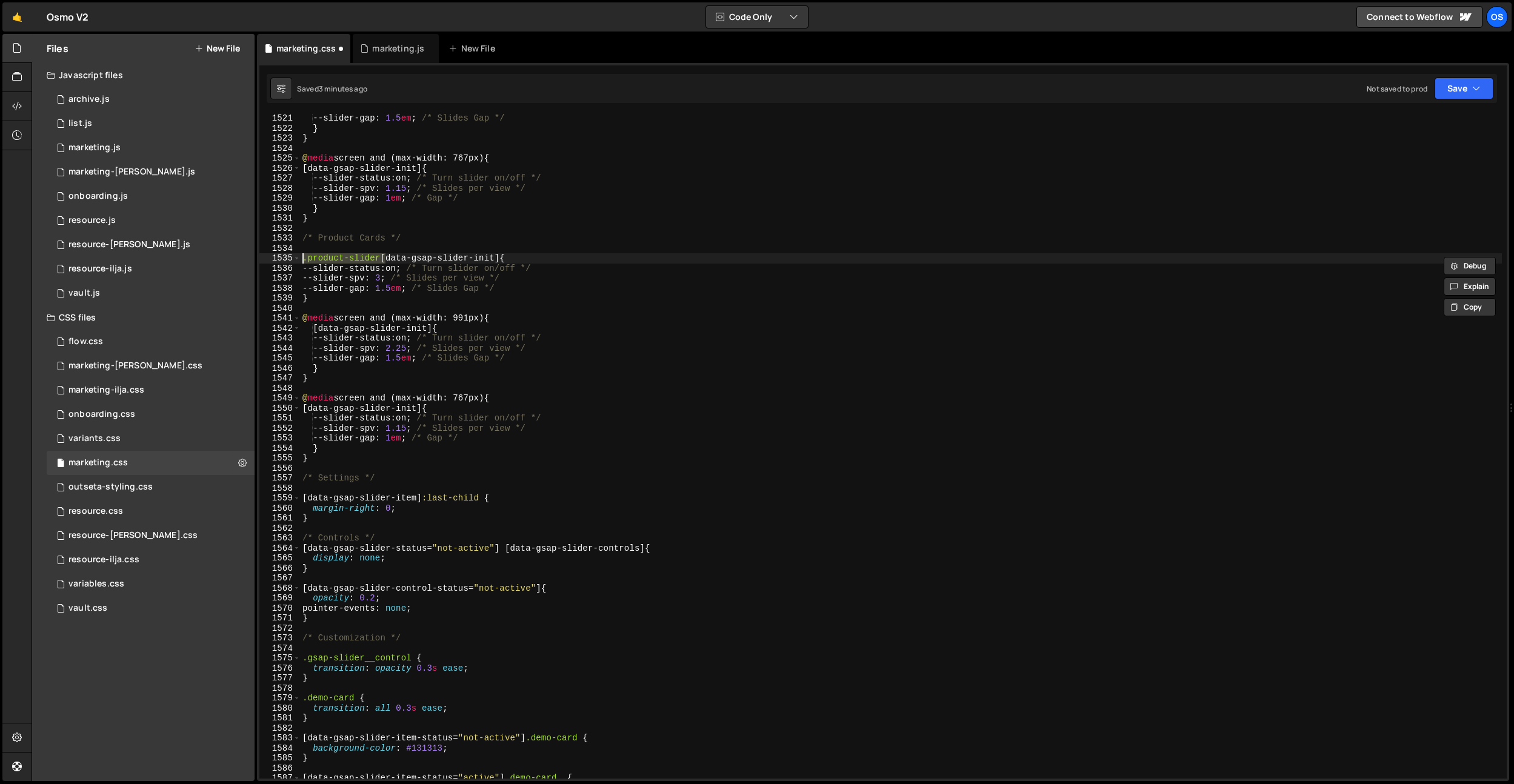
click at [303, 319] on div "--slider-gap : 1.5 em ; /* Slides Gap */ } } @ media screen and (max-width: 767…" at bounding box center [901, 455] width 1202 height 684
paste textarea ".product-slider"
click at [321, 328] on div "--slider-gap : 1.5 em ; /* Slides Gap */ } } @ media screen and (max-width: 767…" at bounding box center [901, 455] width 1202 height 684
paste textarea ".product-slider"
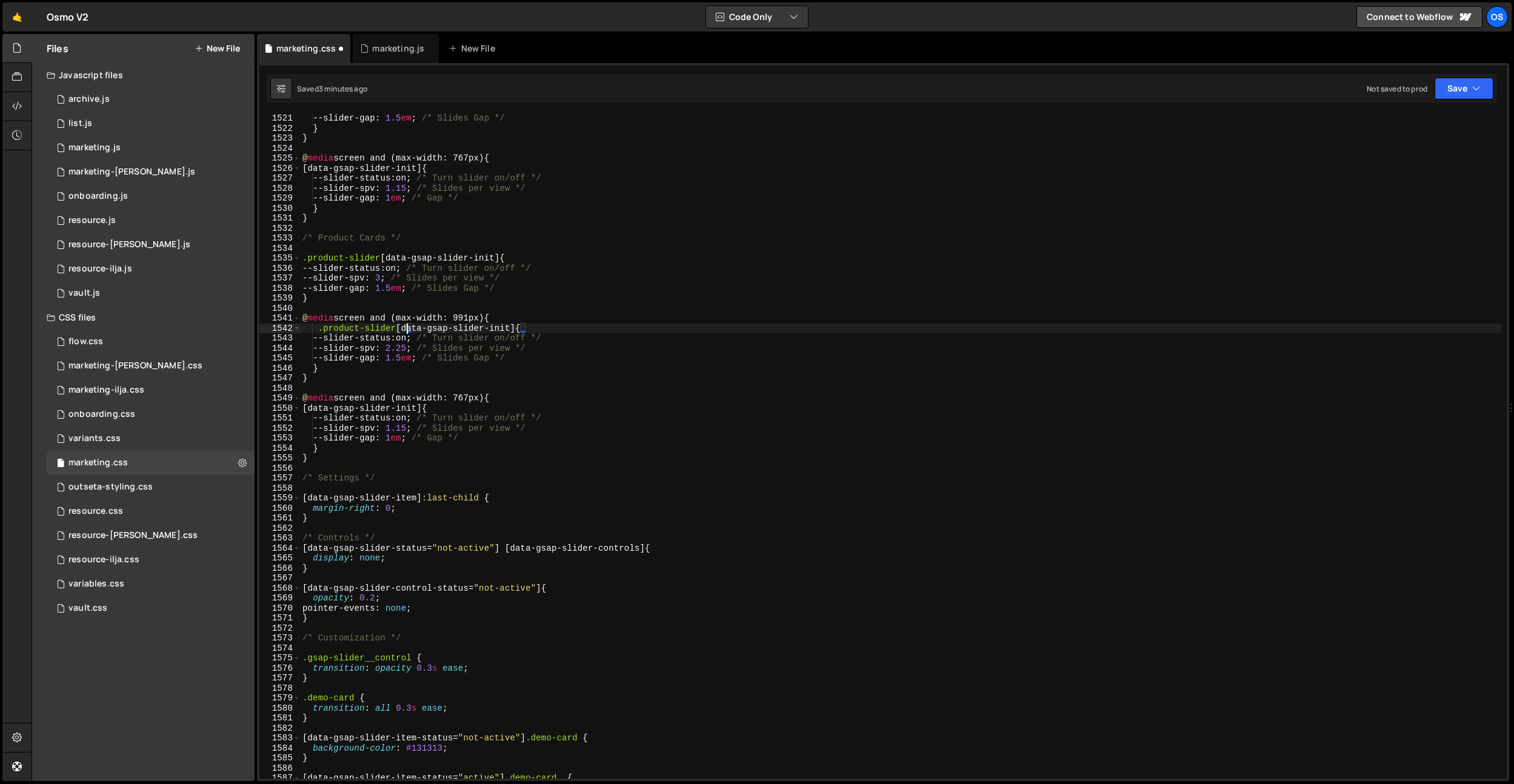
click at [313, 410] on div "--slider-gap : 1.5 em ; /* Slides Gap */ } } @ media screen and (max-width: 767…" at bounding box center [901, 455] width 1202 height 684
paste textarea ".product-slider"
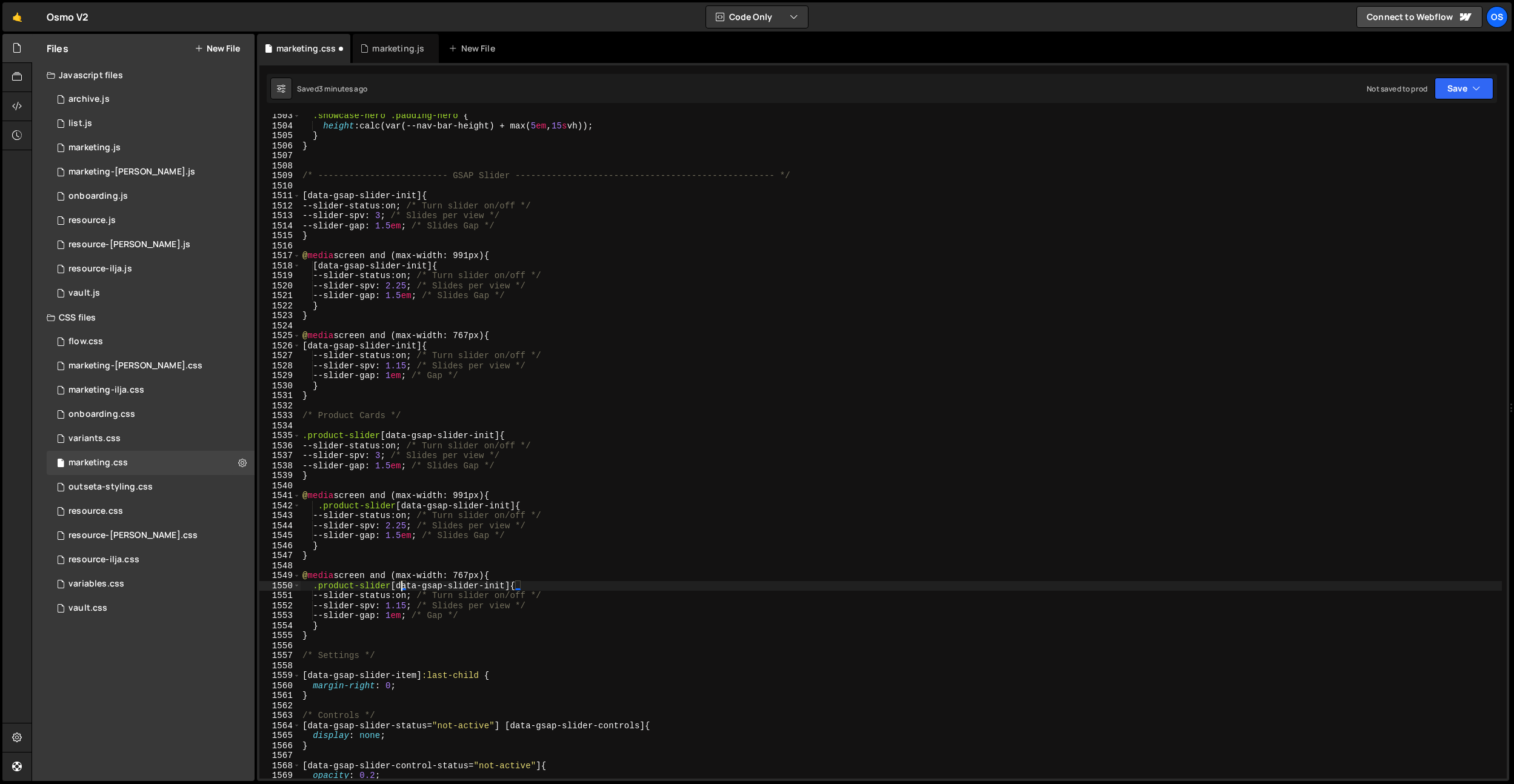
scroll to position [15016, 0]
click at [371, 387] on div ".showcase-hero .padding-hero { height : calc(var(--nav-bar-height) + max( 5 em …" at bounding box center [901, 452] width 1202 height 684
click at [538, 413] on div ".showcase-hero .padding-hero { height : calc(var(--nav-bar-height) + max( 5 em …" at bounding box center [901, 452] width 1202 height 684
type textarea "/* Product Cards */"
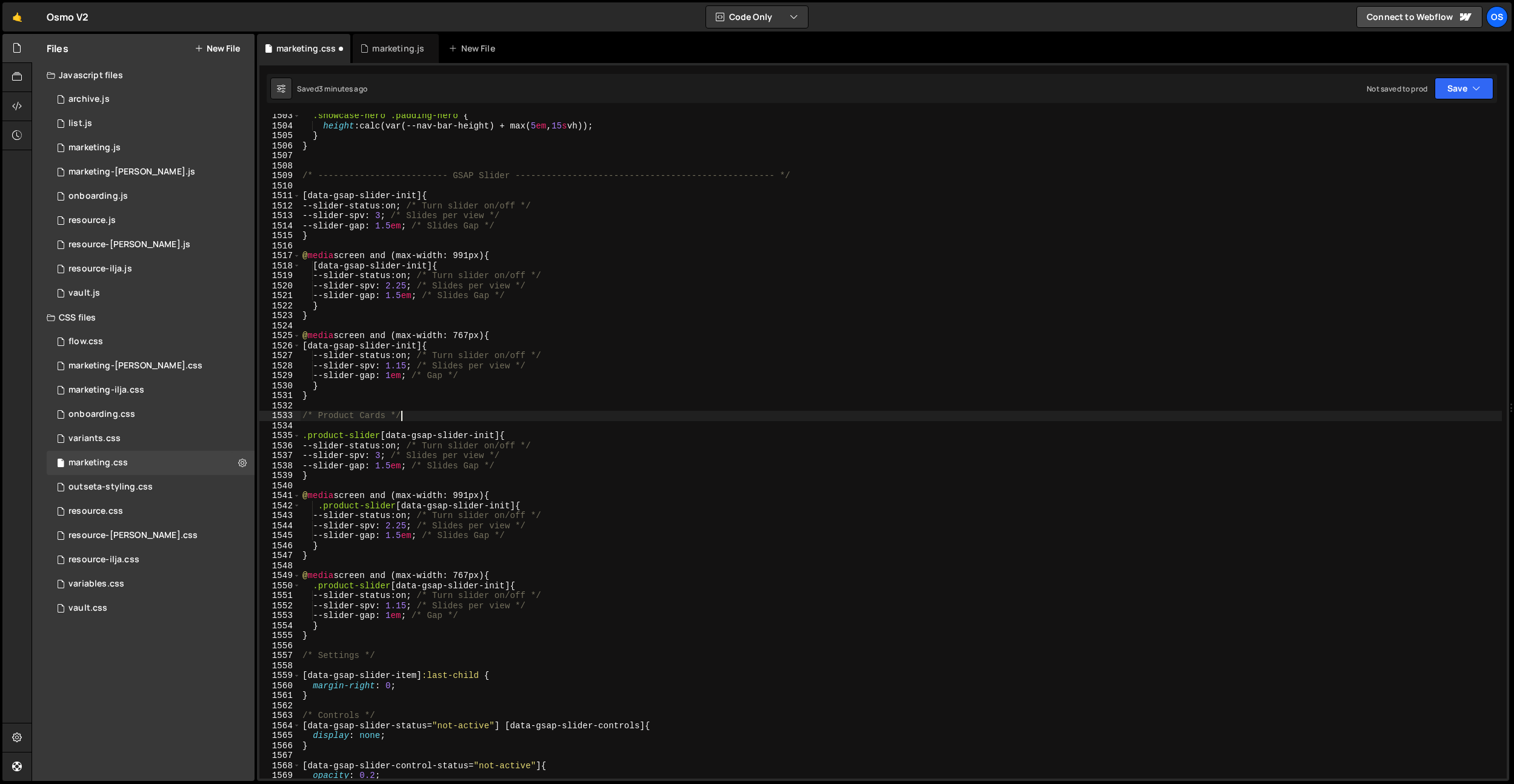
click at [420, 405] on div ".showcase-hero .padding-hero { height : calc(var(--nav-bar-height) + max( 5 em …" at bounding box center [901, 452] width 1202 height 684
click at [417, 441] on div ".showcase-hero .padding-hero { height : calc(var(--nav-bar-height) + max( 5 em …" at bounding box center [901, 452] width 1202 height 684
click at [411, 445] on div ".showcase-hero .padding-hero { height : calc(var(--nav-bar-height) + max( 5 em …" at bounding box center [901, 452] width 1202 height 684
click at [387, 457] on div ".showcase-hero .padding-hero { height : calc(var(--nav-bar-height) + max( 5 em …" at bounding box center [901, 452] width 1202 height 684
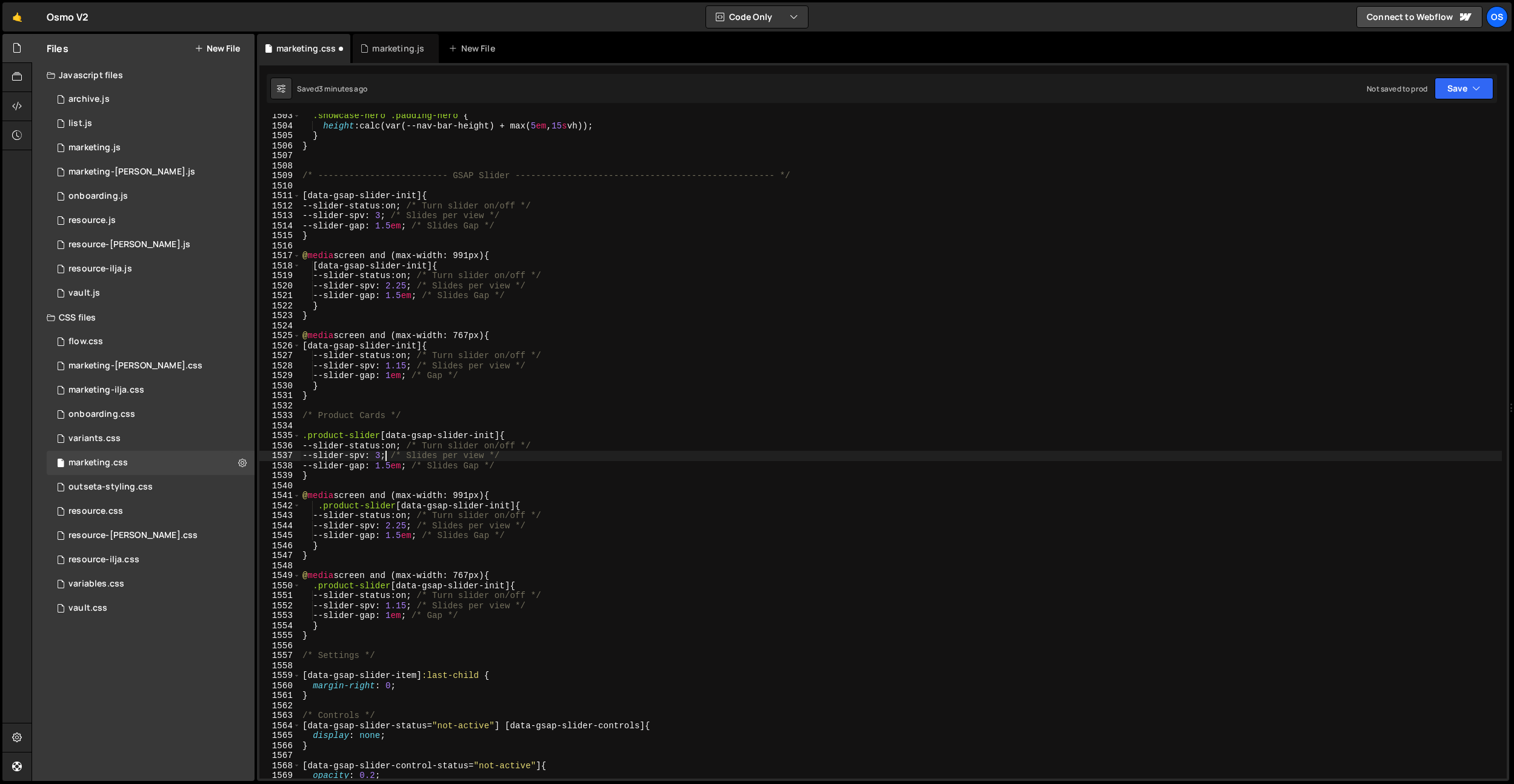
click at [413, 466] on div ".showcase-hero .padding-hero { height : calc(var(--nav-bar-height) + max( 5 em …" at bounding box center [901, 452] width 1202 height 684
click at [409, 536] on div ".showcase-hero .padding-hero { height : calc(var(--nav-bar-height) + max( 5 em …" at bounding box center [901, 452] width 1202 height 684
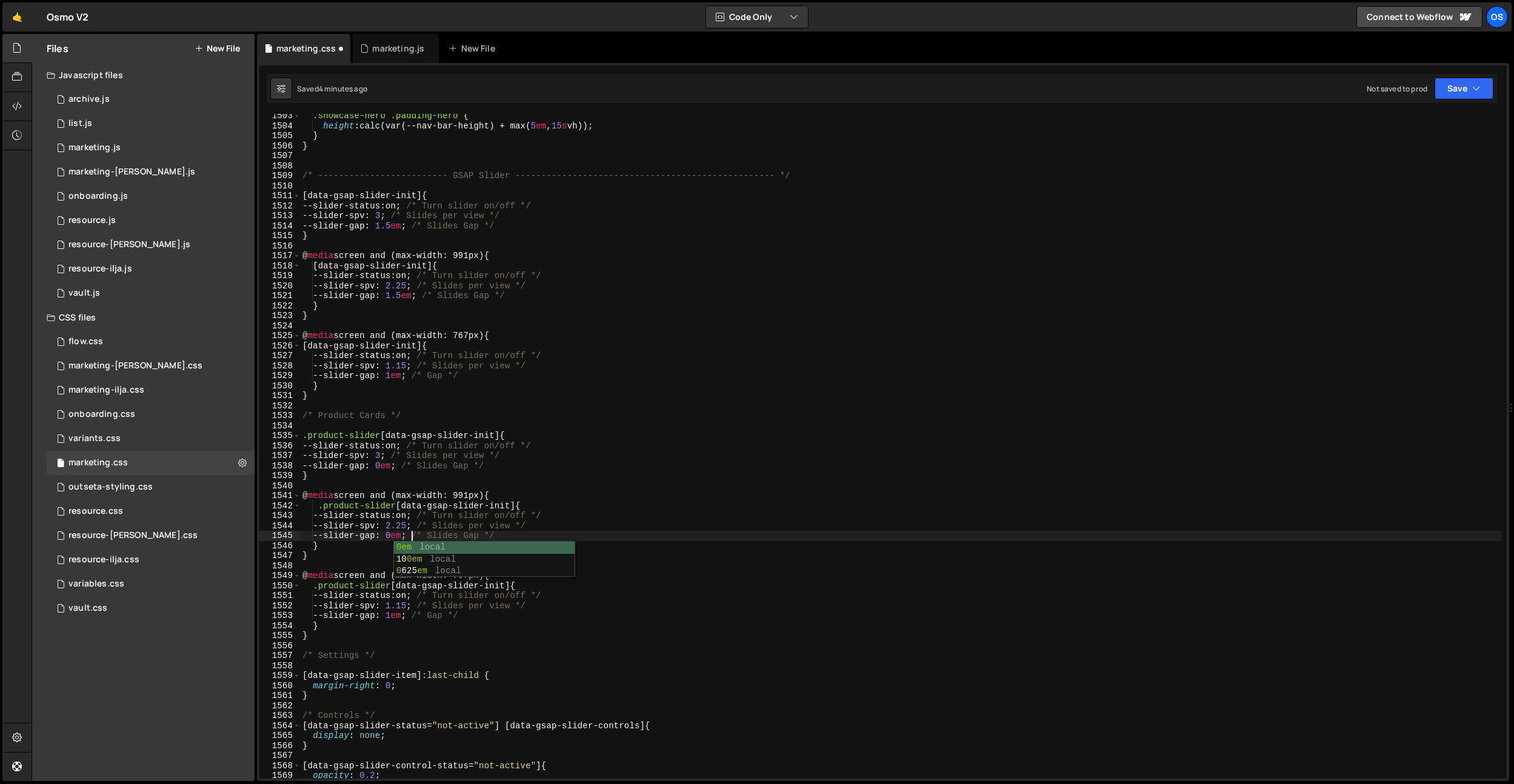
click at [401, 611] on div ".showcase-hero .padding-hero { height : calc(var(--nav-bar-height) + max( 5 em …" at bounding box center [901, 452] width 1202 height 684
click at [415, 603] on div ".showcase-hero .padding-hero { height : calc(var(--nav-bar-height) + max( 5 em …" at bounding box center [901, 452] width 1202 height 684
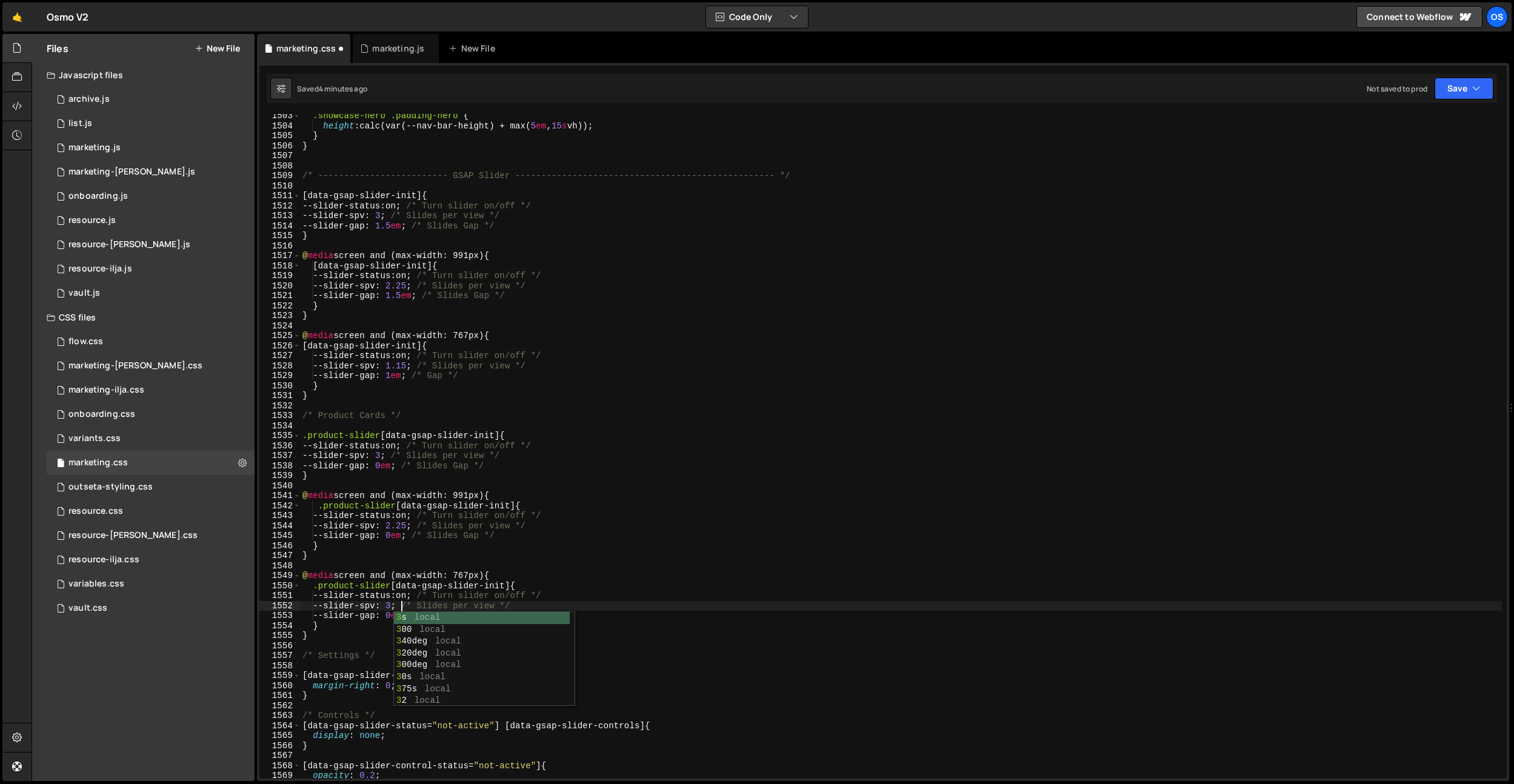
click at [425, 536] on div ".showcase-hero .padding-hero { height : calc(var(--nav-bar-height) + max( 5 em …" at bounding box center [901, 452] width 1202 height 684
click at [417, 526] on div ".showcase-hero .padding-hero { height : calc(var(--nav-bar-height) + max( 5 em …" at bounding box center [901, 452] width 1202 height 684
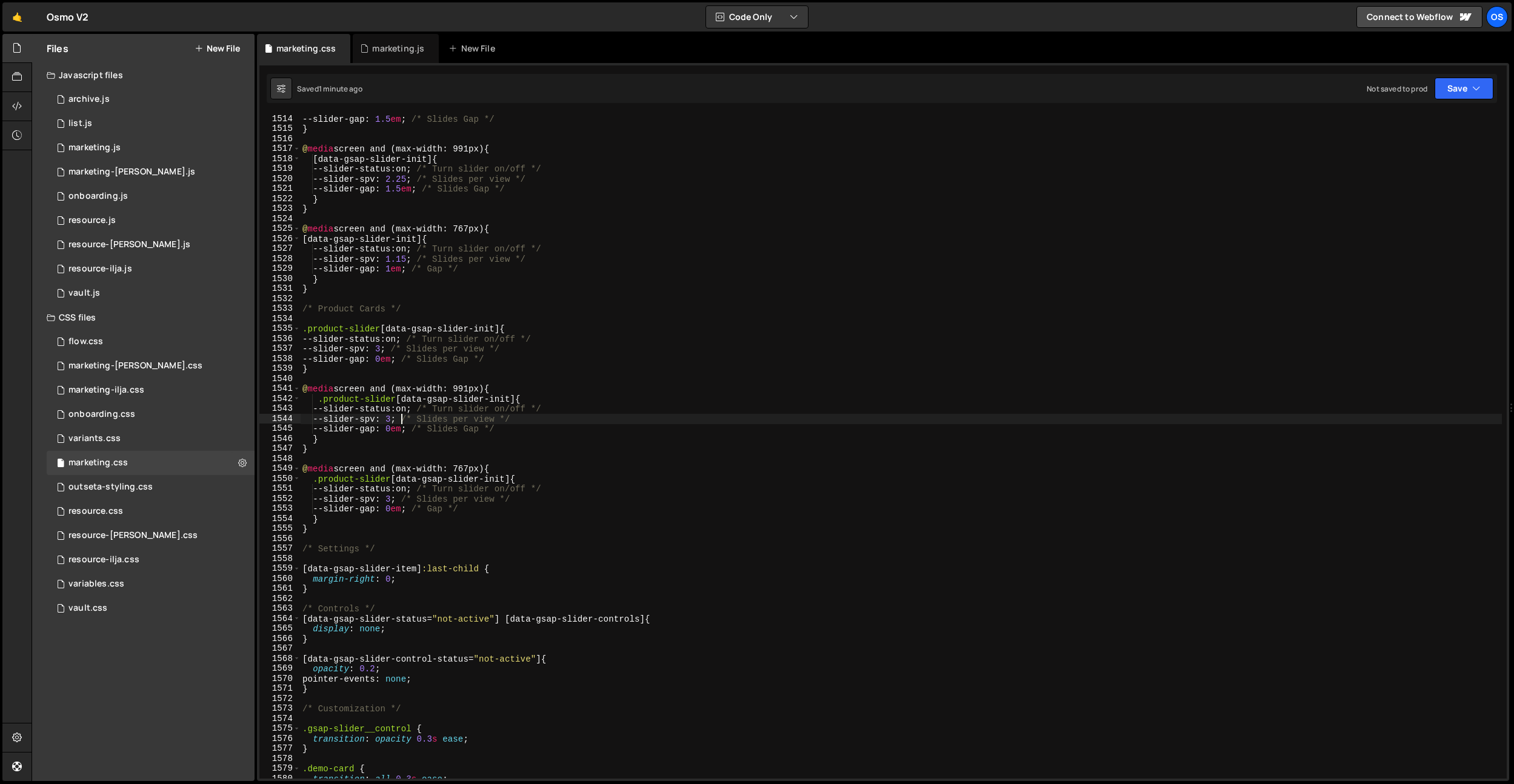
scroll to position [15135, 0]
click at [604, 296] on div "--slider-gap : 1.5 em ; /* Slides Gap */ } @ media screen and (max-width: 991px…" at bounding box center [901, 456] width 1202 height 684
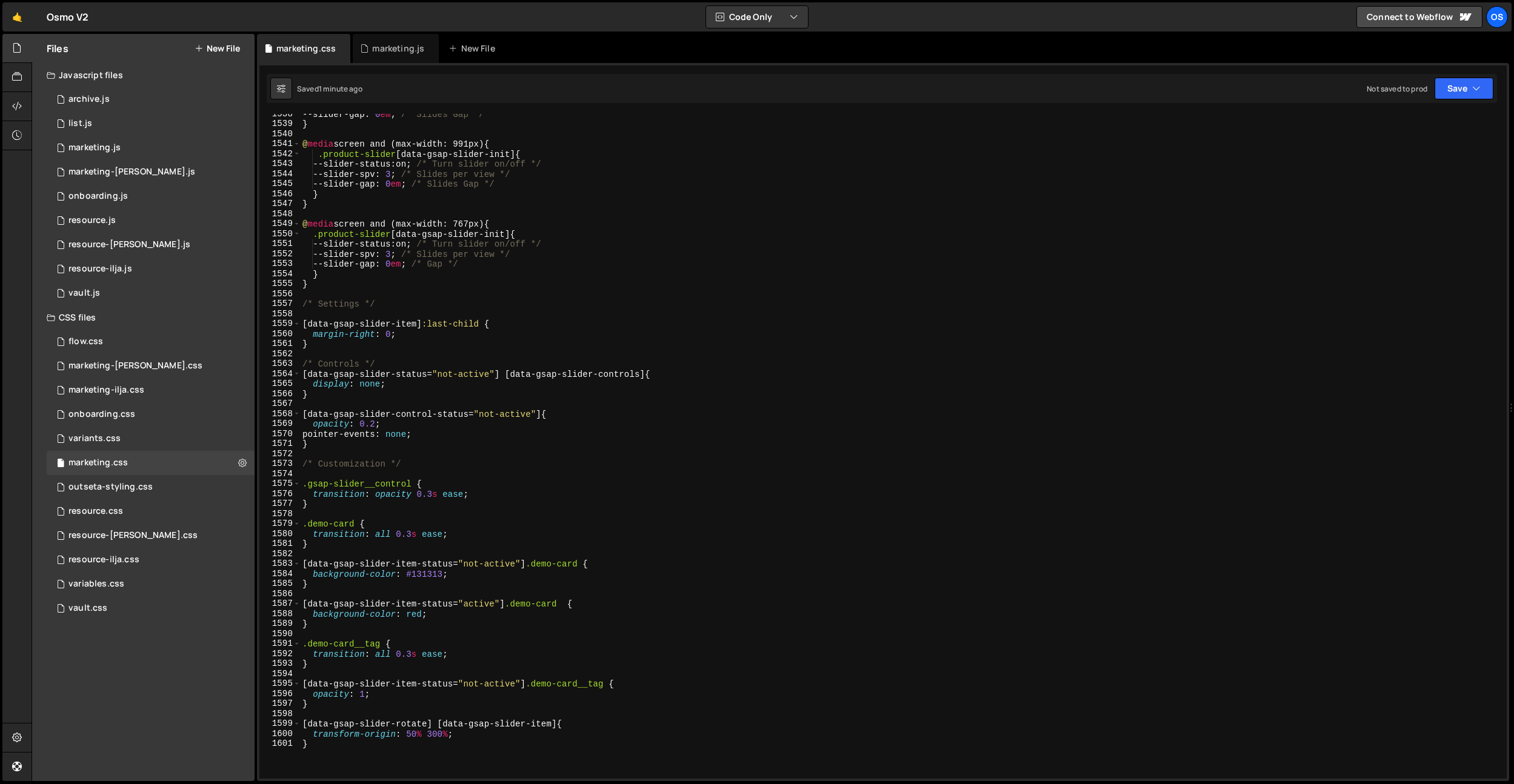
scroll to position [15367, 0]
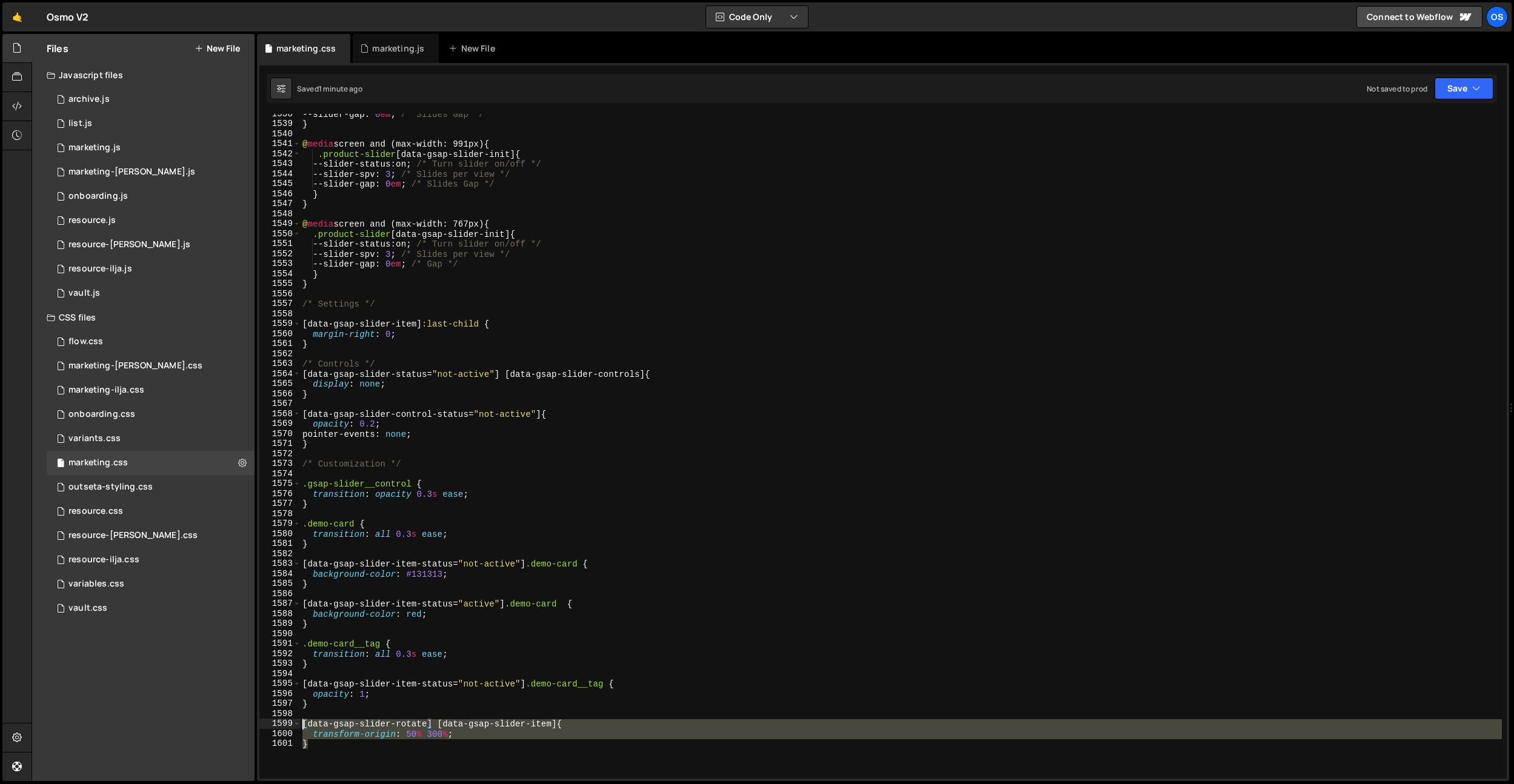
drag, startPoint x: 335, startPoint y: 748, endPoint x: 283, endPoint y: 728, distance: 55.7
click at [283, 728] on div "/* Product Cards */ 1538 1539 1540 1541 1542 1543 1544 1545 1546 1547 1548 1549…" at bounding box center [883, 447] width 1247 height 665
type textarea "[data-gsap-slider-rotate] [data-gsap-slider-item] { transform-origin: 50% 300%;"
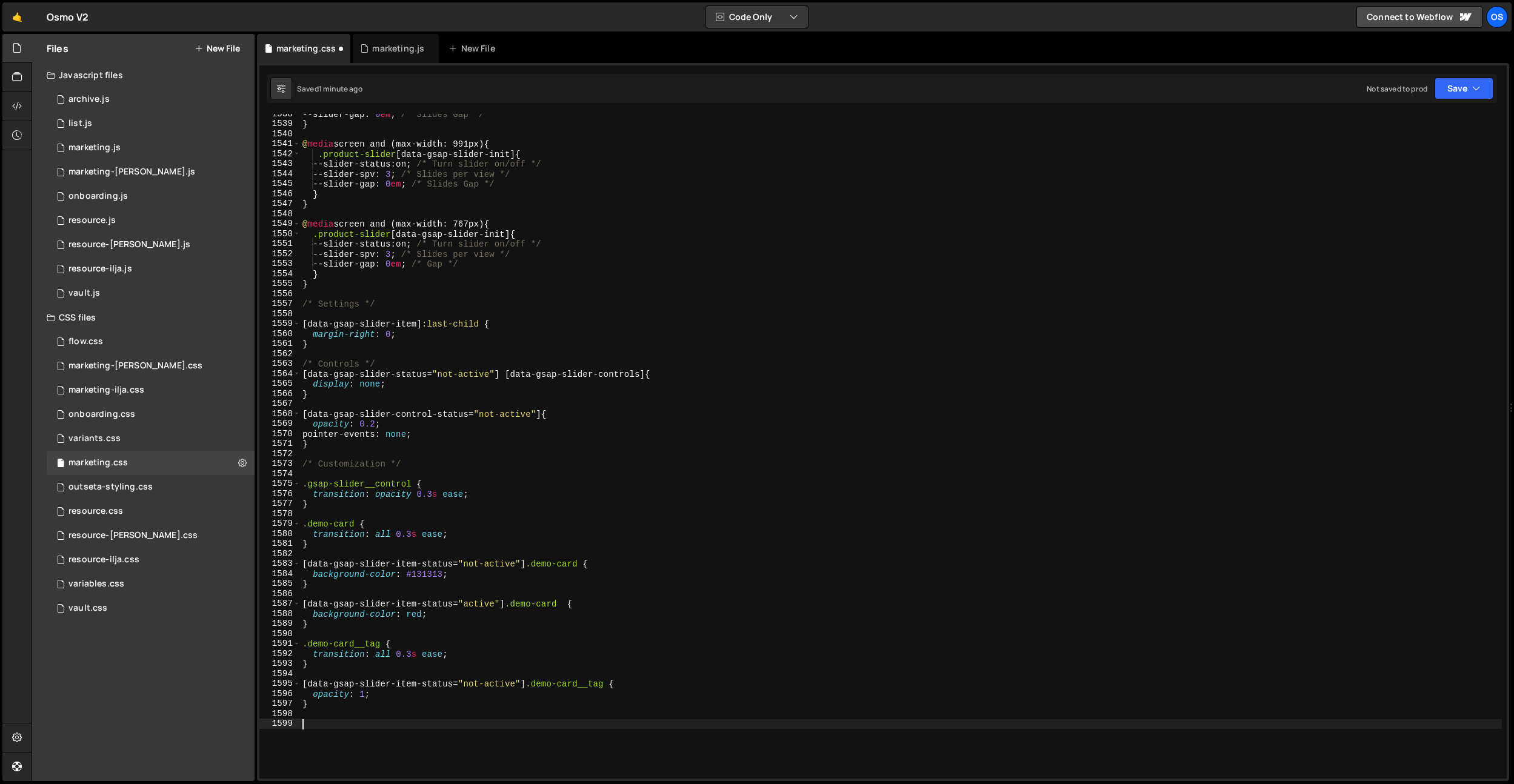
type textarea "}"
click at [385, 340] on div "--slider-gap : 0 em ; /* Slides Gap */ } @ media screen and (max-width: 991px) …" at bounding box center [901, 451] width 1202 height 684
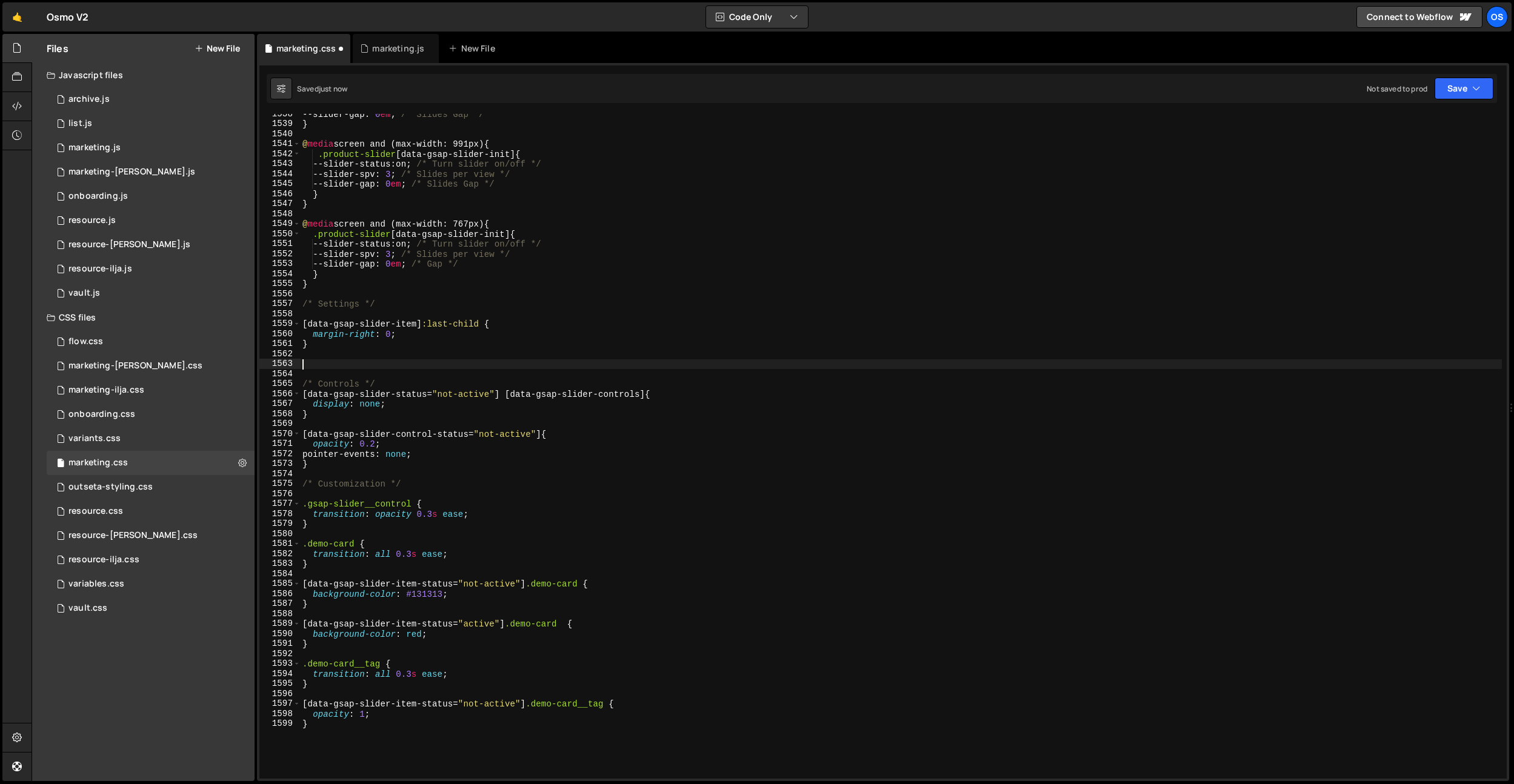
paste textarea "}"
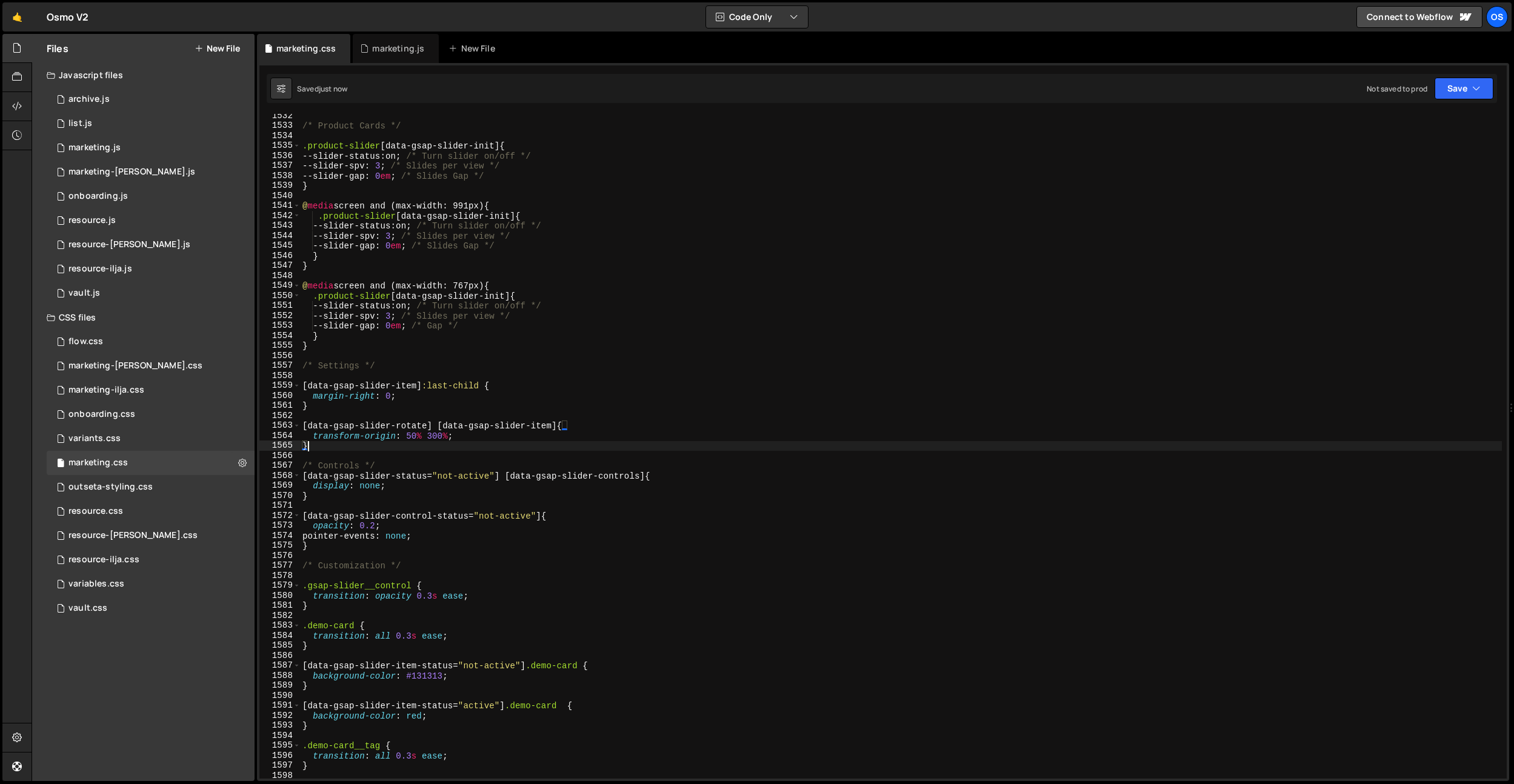
scroll to position [15271, 0]
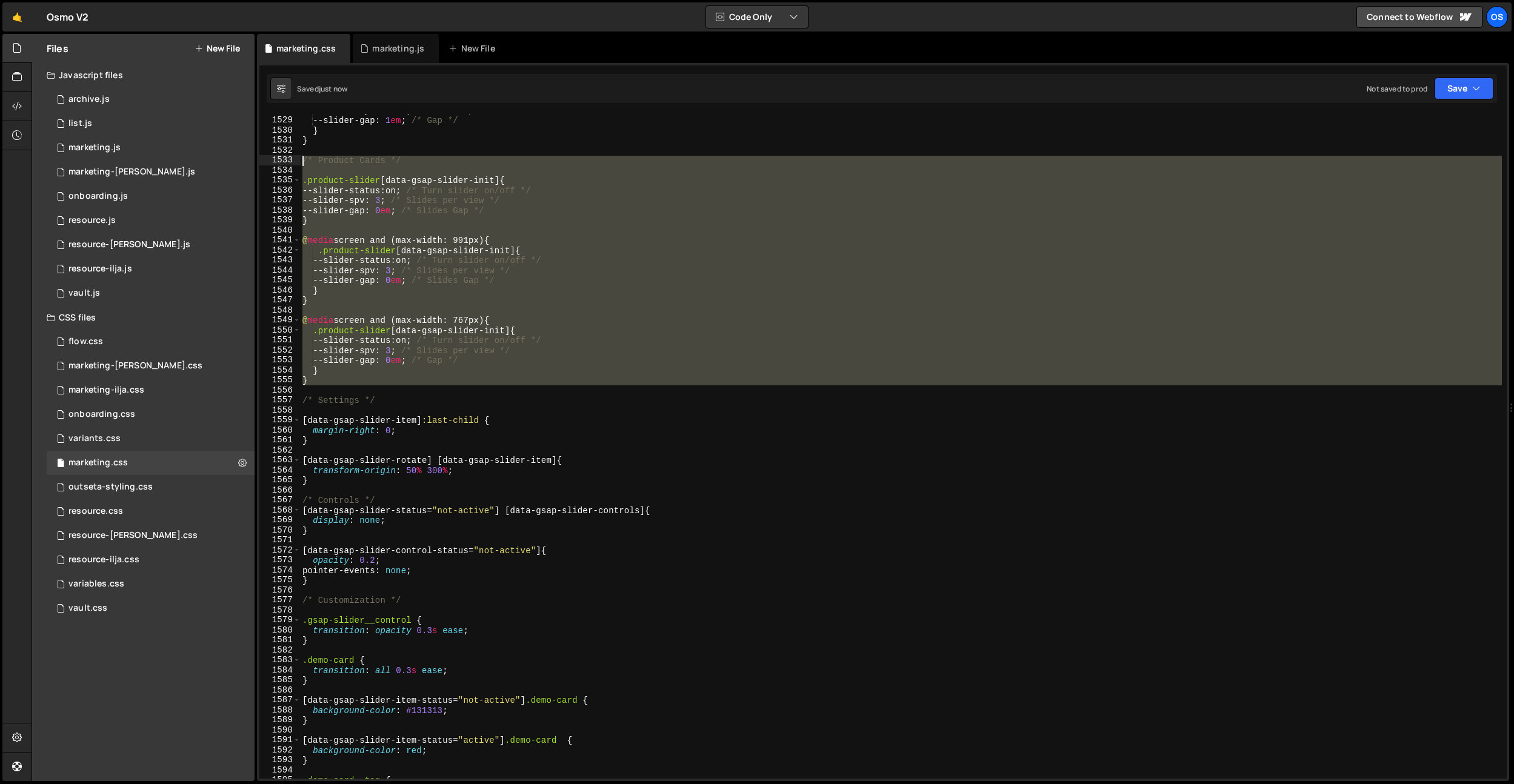
drag, startPoint x: 324, startPoint y: 385, endPoint x: 281, endPoint y: 163, distance: 226.1
click at [281, 163] on div "} 1528 1529 1530 1531 1532 1533 1534 1535 1536 1537 1538 1539 1540 1541 1542 15…" at bounding box center [883, 447] width 1247 height 665
type textarea "/* Product Cards */"
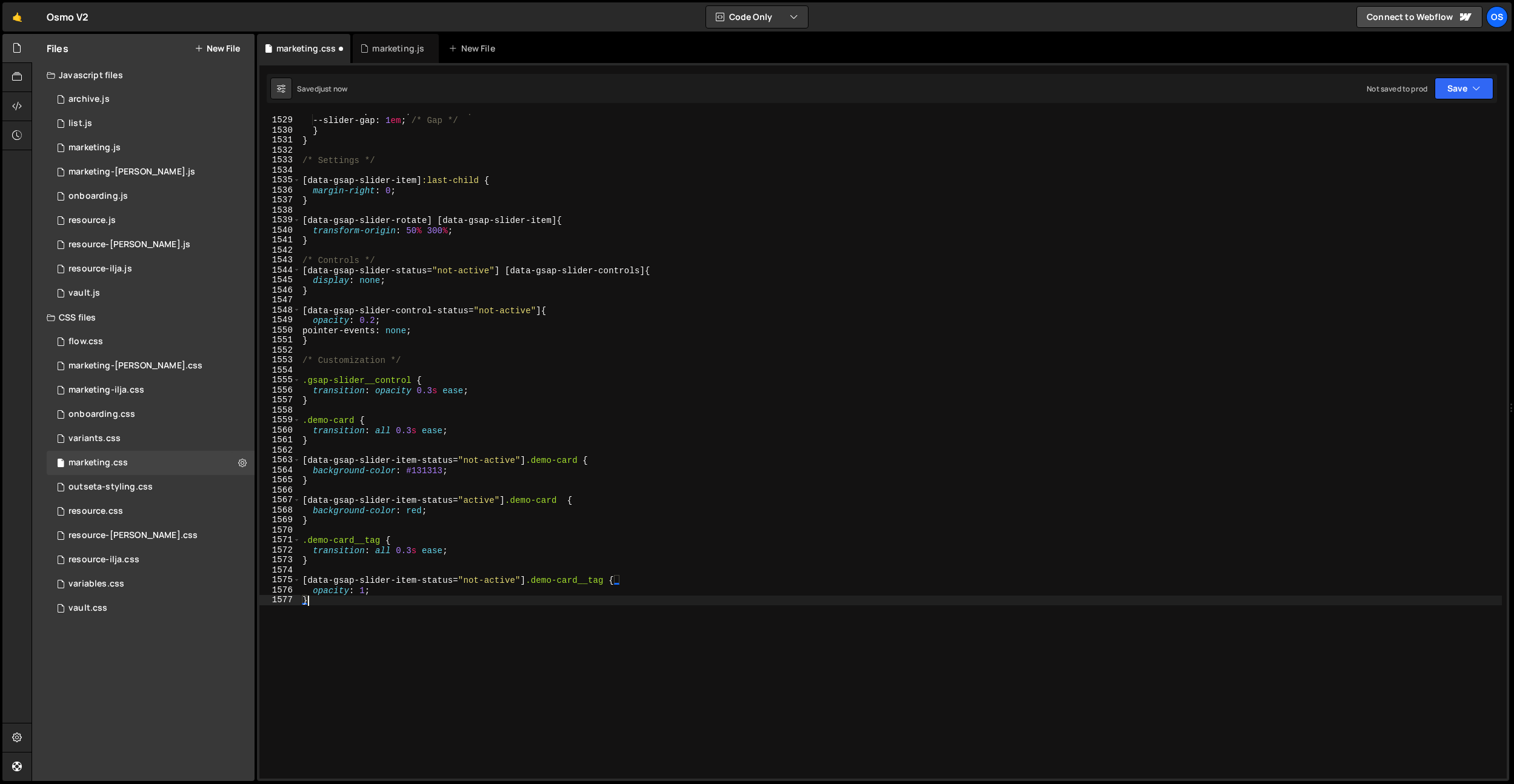
click at [436, 712] on div "--slider-spv : 1.15 ; /* Slides per view */ --slider-gap : 1 em ; /* Gap */ } }…" at bounding box center [901, 447] width 1202 height 684
type textarea "}"
paste textarea "transition: all 0.3s ease;"
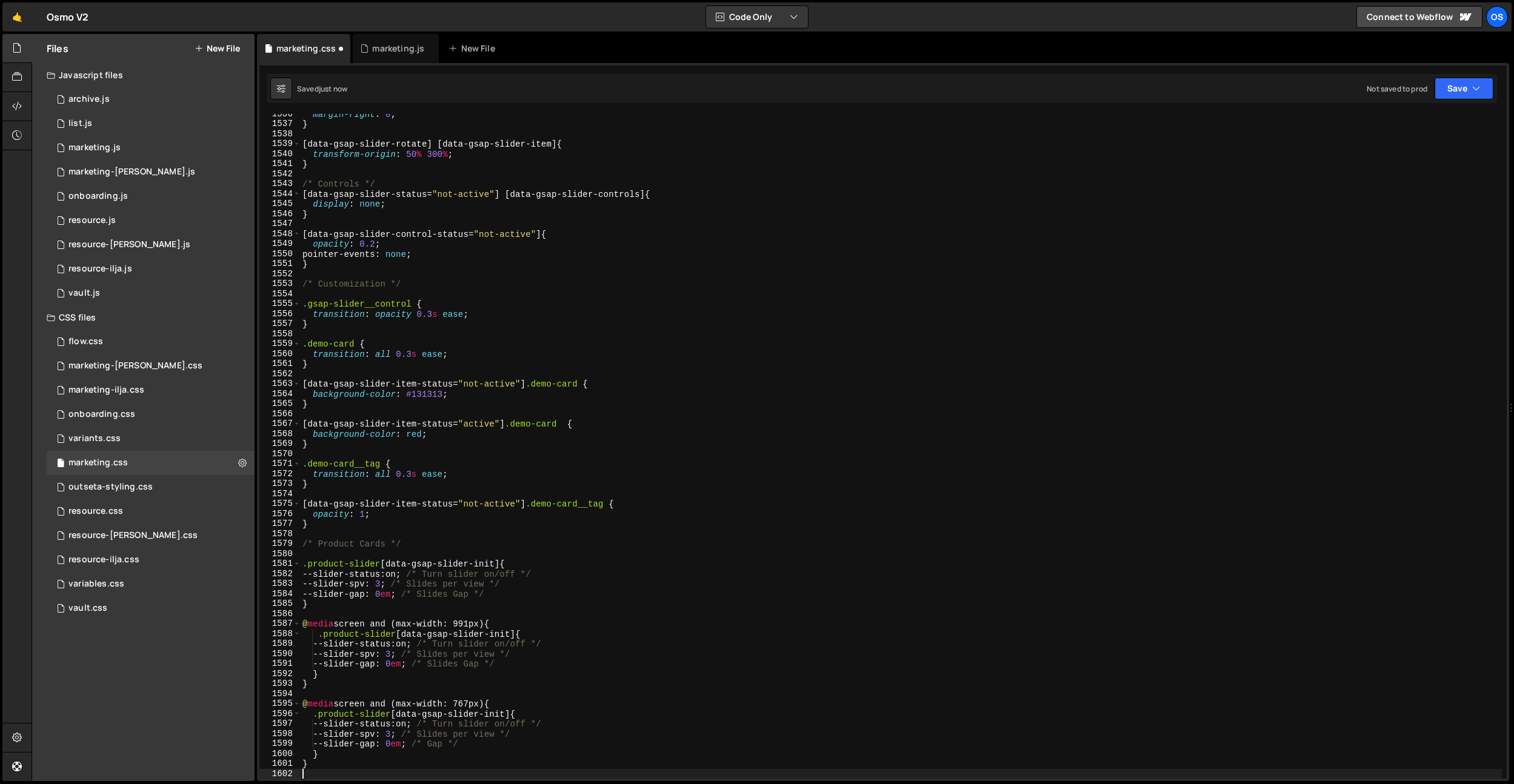
click at [404, 478] on div "margin-right : 0 ; } [ data-gsap-slider-rotate ] [ data-gsap-slider-item ] { tr…" at bounding box center [901, 451] width 1202 height 684
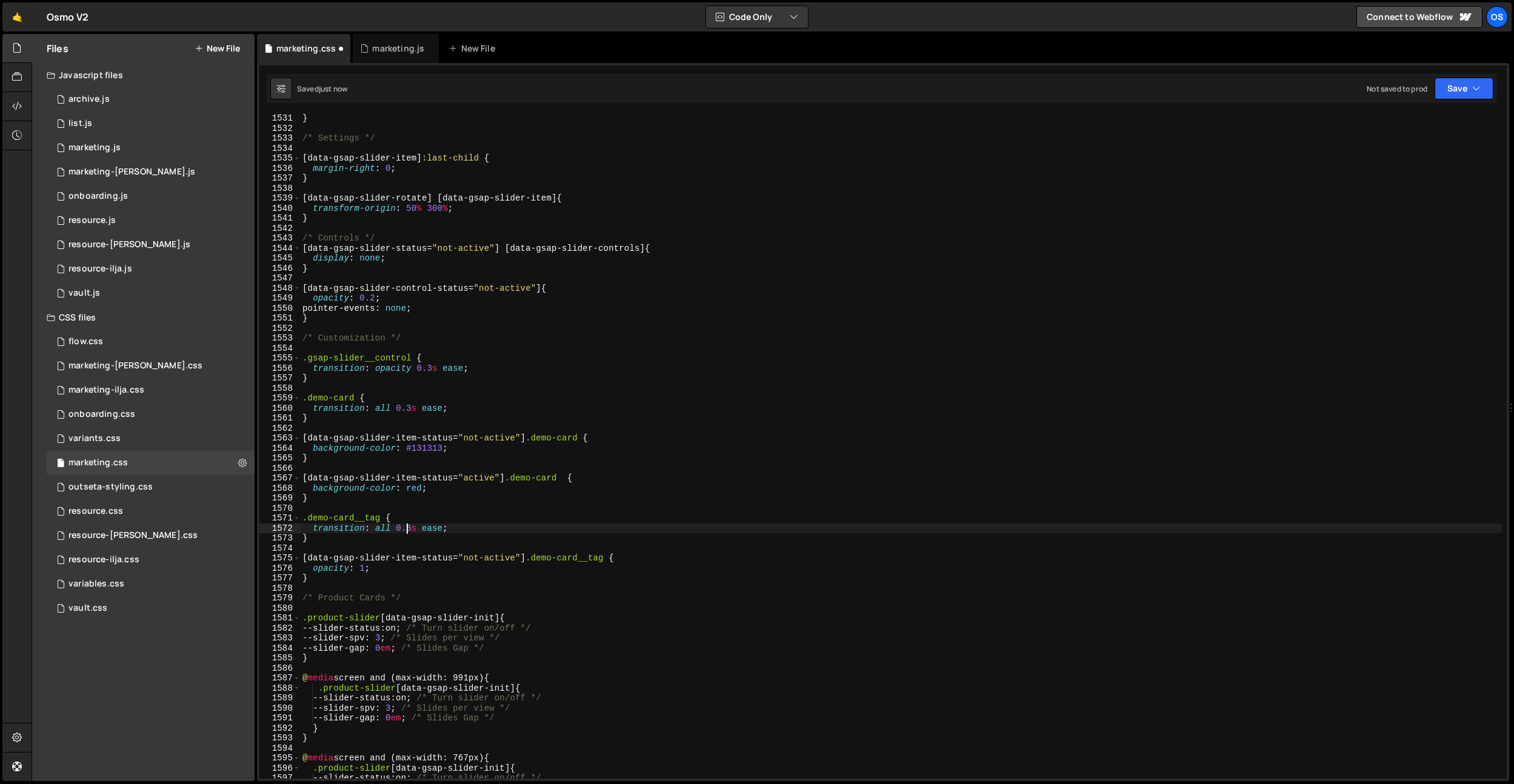
scroll to position [15280, 0]
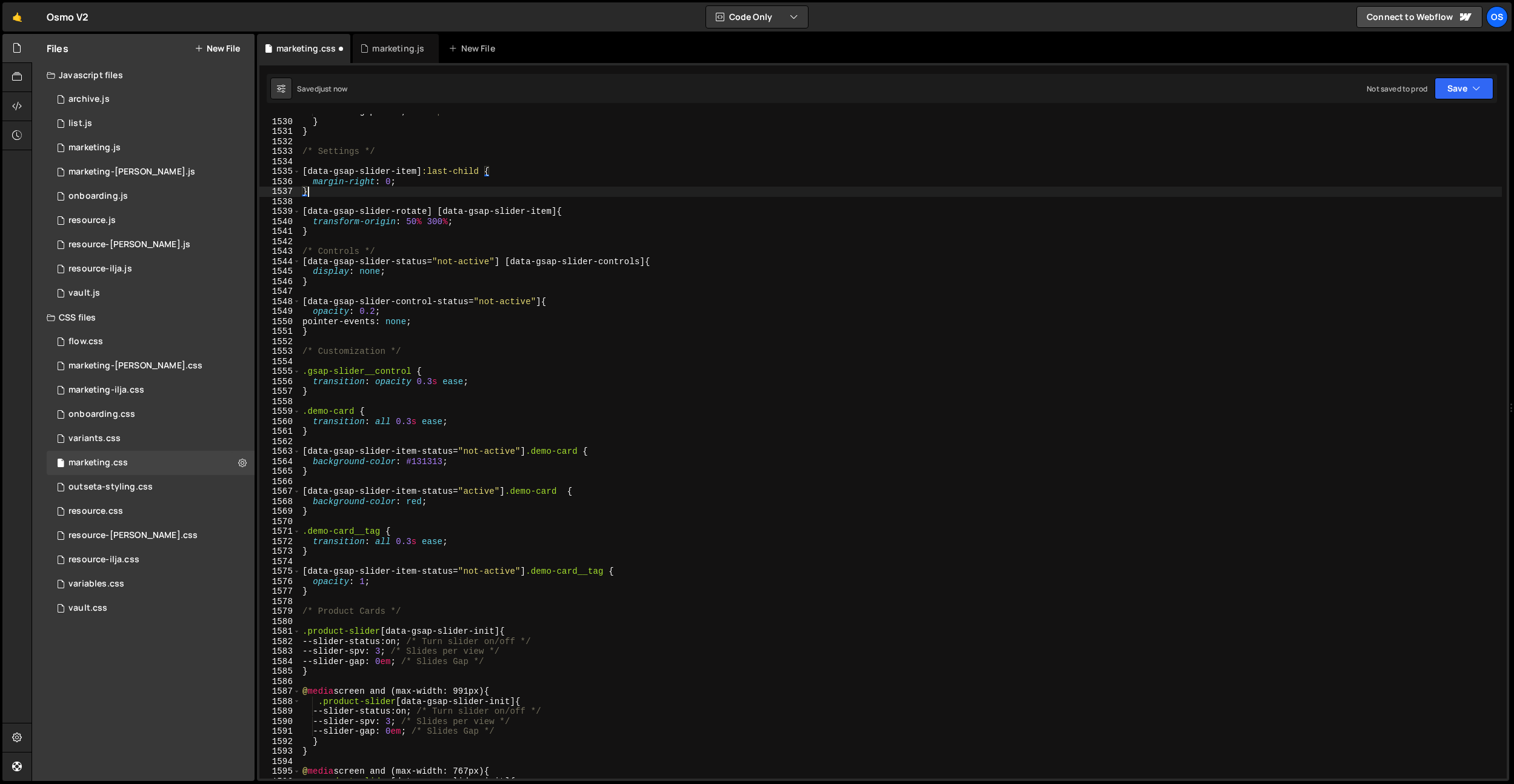
drag, startPoint x: 322, startPoint y: 193, endPoint x: 302, endPoint y: 172, distance: 29.0
click at [302, 171] on div "--slider-gap : 1 em ; /* Gap */ } } /* Settings */ [ data-gsap-slider-item ] :l…" at bounding box center [901, 449] width 1202 height 684
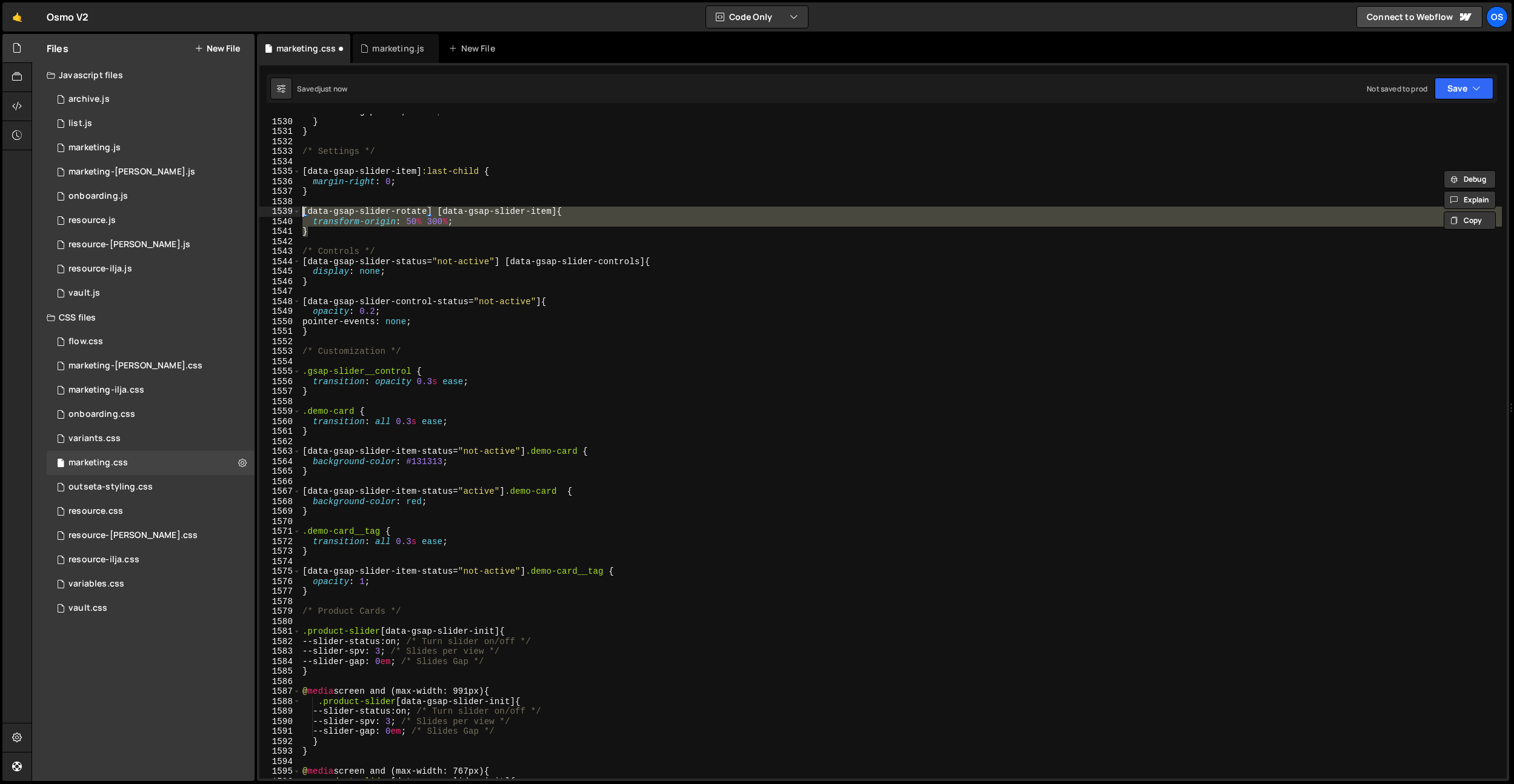
drag, startPoint x: 317, startPoint y: 225, endPoint x: 357, endPoint y: 294, distance: 79.8
click at [299, 209] on div "[data-gsap-slider-item]:last-child { margin-right: 0; 1529 1530 1531 1532 1533 …" at bounding box center [883, 447] width 1247 height 665
type textarea "[data-gsap-slider-rotate] [data-gsap-slider-item] { transform-origin: 50% 300%;"
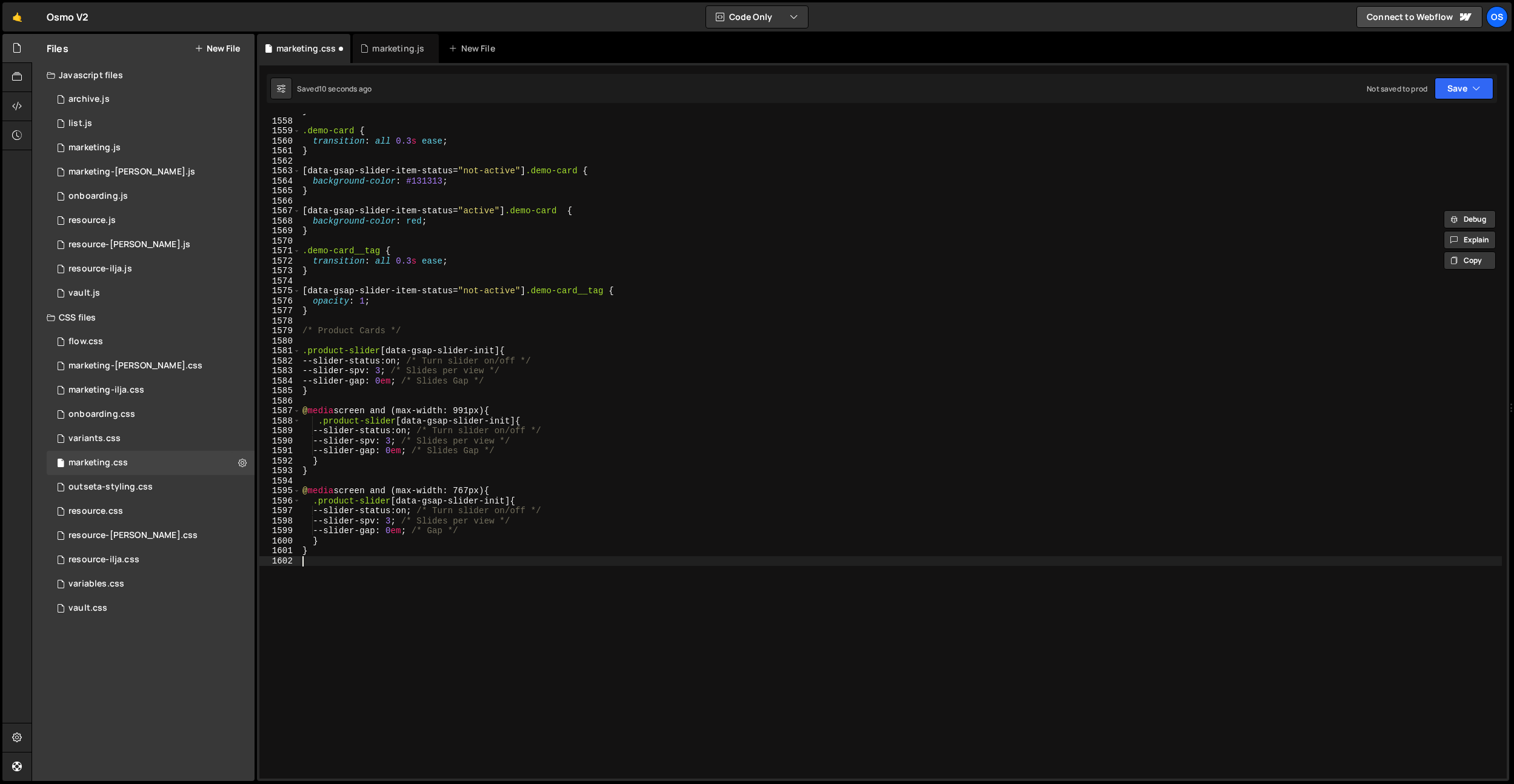
click at [375, 566] on div "} .demo-card { transition : all 0.3 s ease ; } [ data-gsap-slider-item-status =…" at bounding box center [901, 448] width 1202 height 684
paste textarea "}"
drag, startPoint x: 391, startPoint y: 498, endPoint x: 315, endPoint y: 561, distance: 98.7
click at [311, 500] on div "} .demo-card { transition : all 0.3 s ease ; } [ data-gsap-slider-item-status =…" at bounding box center [901, 448] width 1202 height 684
click at [312, 494] on div "} .demo-card { transition : all 0.3 s ease ; } [ data-gsap-slider-item-status =…" at bounding box center [901, 448] width 1202 height 684
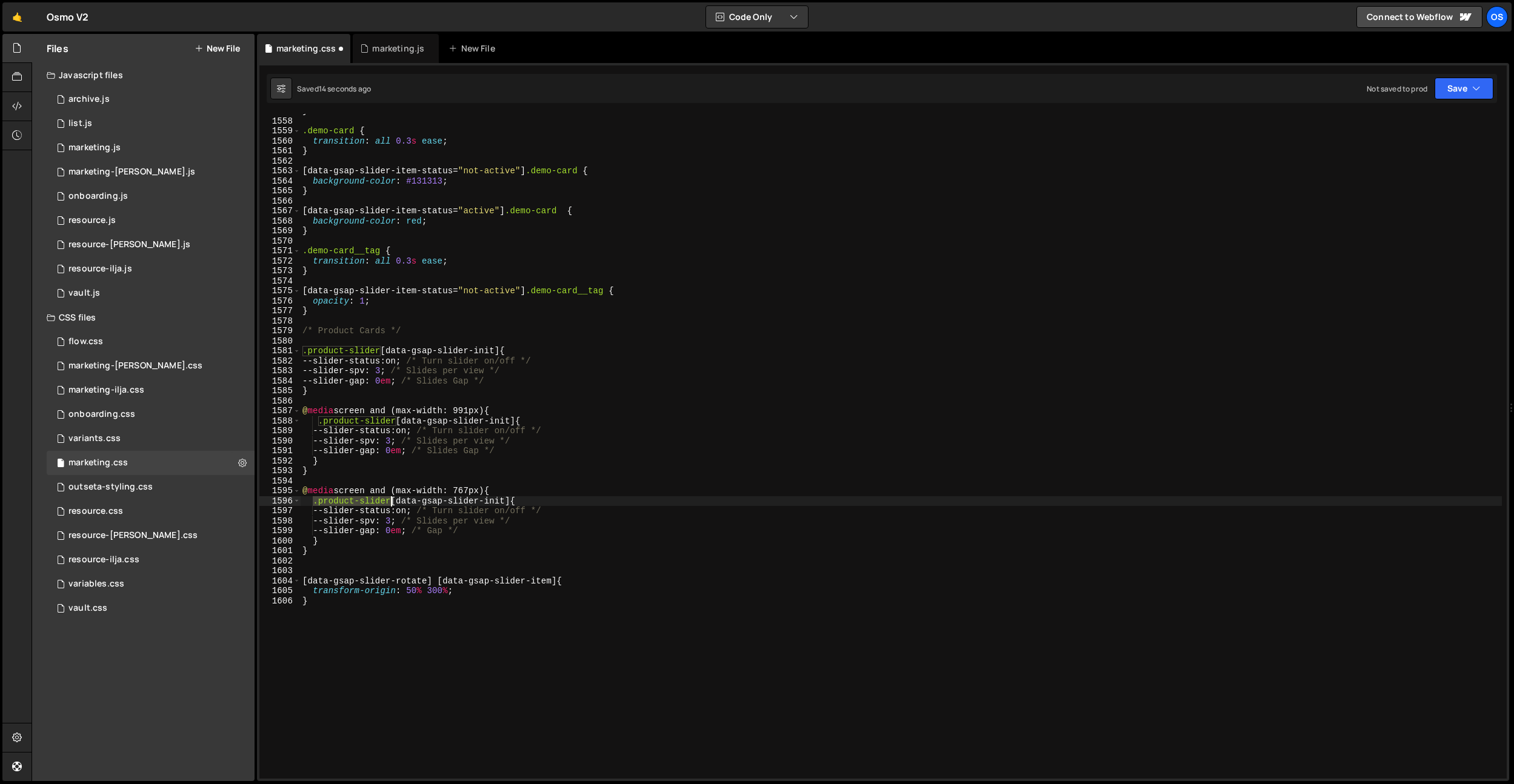
drag, startPoint x: 311, startPoint y: 501, endPoint x: 276, endPoint y: 571, distance: 78.3
click at [393, 498] on div "} .demo-card { transition : all 0.3 s ease ; } [ data-gsap-slider-item-status =…" at bounding box center [901, 448] width 1202 height 684
click at [303, 580] on div "} .demo-card { transition : all 0.3 s ease ; } [ data-gsap-slider-item-status =…" at bounding box center [901, 448] width 1202 height 684
paste textarea ".product-slider"
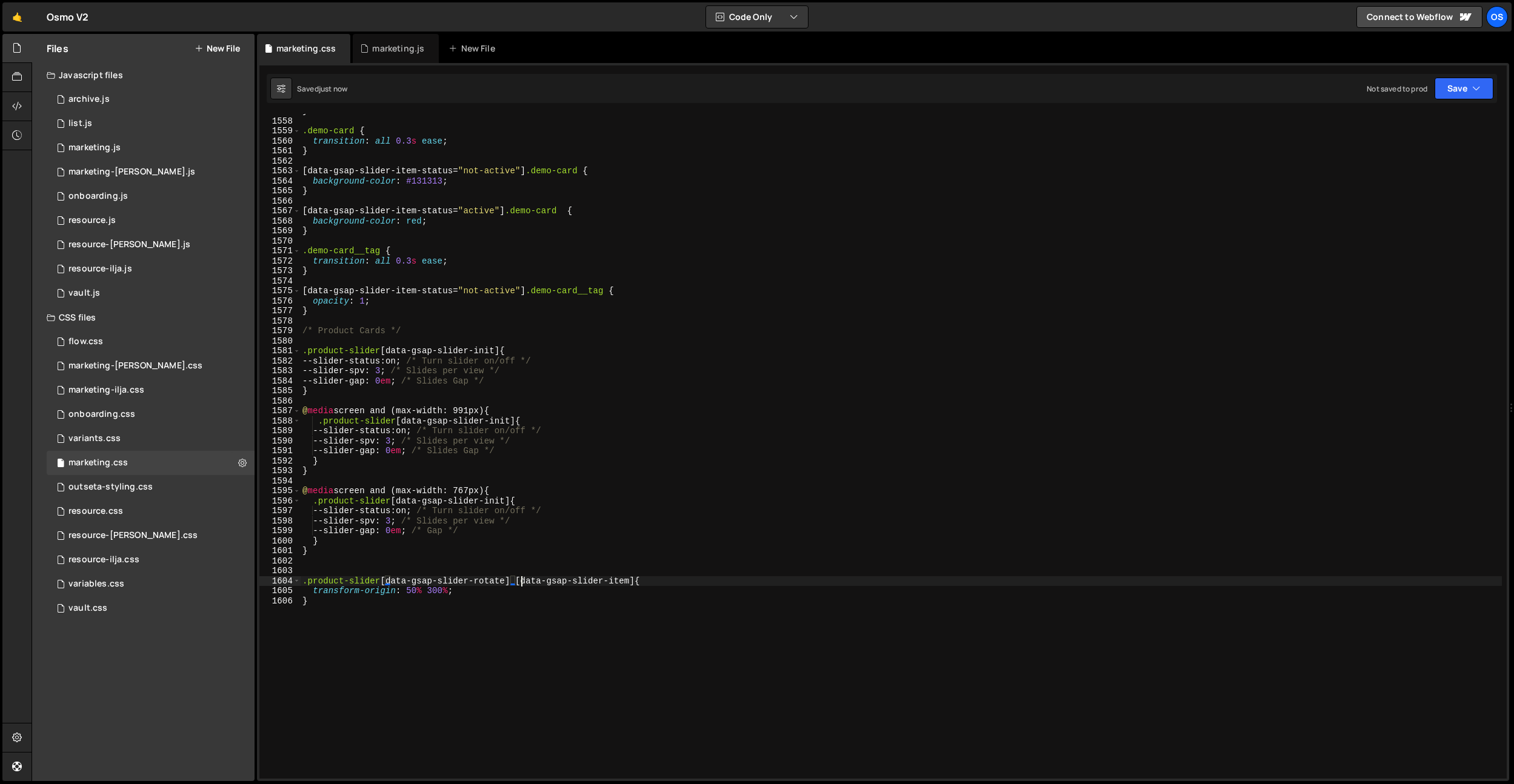
click at [519, 581] on div "} .demo-card { transition : all 0.3 s ease ; } [ data-gsap-slider-item-status =…" at bounding box center [901, 448] width 1202 height 684
click at [517, 581] on div "} .demo-card { transition : all 0.3 s ease ; } [ data-gsap-slider-item-status =…" at bounding box center [901, 448] width 1202 height 684
click at [506, 292] on div "} .demo-card { transition : all 0.3 s ease ; } [ data-gsap-slider-item-status =…" at bounding box center [901, 448] width 1202 height 684
type textarea "[data-gsap-slider-item-status="not-active"] .demo-card__tag {"
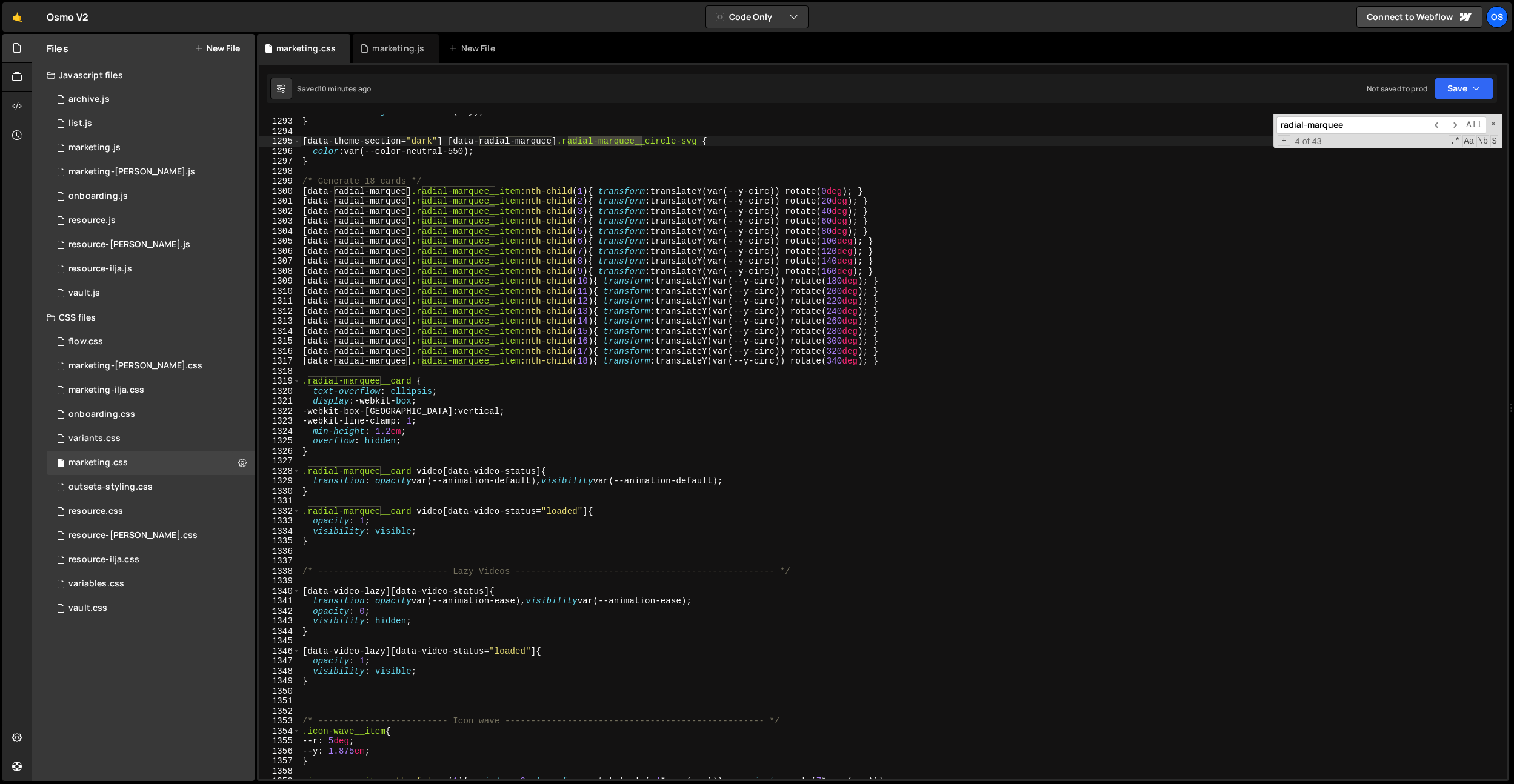
scroll to position [12911, 0]
type input "radial-marquee"
click at [355, 699] on div "transform-origin : center var(--y) ; } [ data-theme-section = " dark " ] [ data…" at bounding box center [901, 448] width 1202 height 684
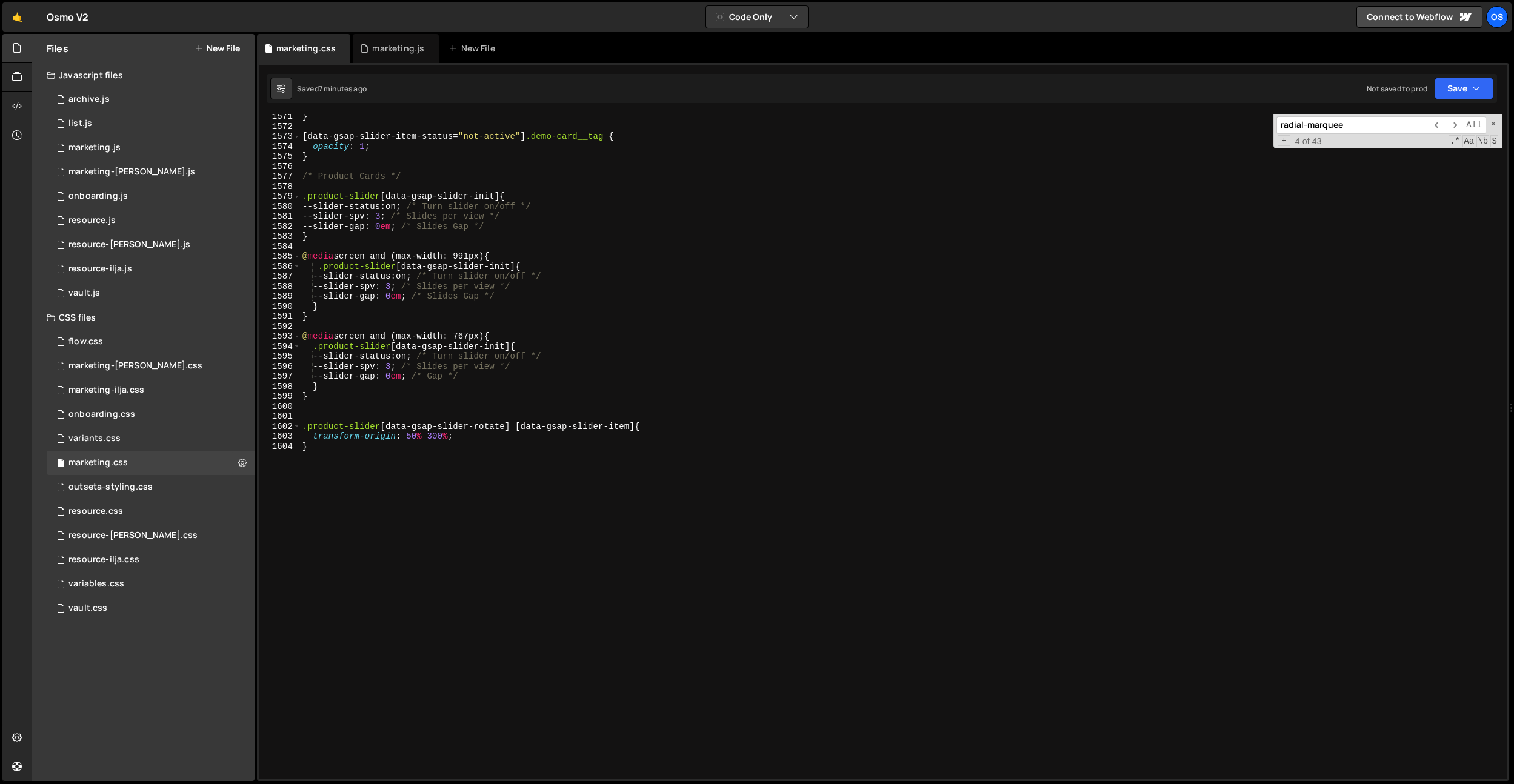
scroll to position [15695, 0]
click at [502, 427] on div "} [ data-gsap-slider-item-status = " not-active " ] .demo-card__tag { opacity :…" at bounding box center [901, 453] width 1202 height 684
click at [455, 437] on div "} [ data-gsap-slider-item-status = " not-active " ] .demo-card__tag { opacity :…" at bounding box center [901, 453] width 1202 height 684
click at [437, 437] on div "} [ data-gsap-slider-item-status = " not-active " ] .demo-card__tag { opacity :…" at bounding box center [901, 453] width 1202 height 684
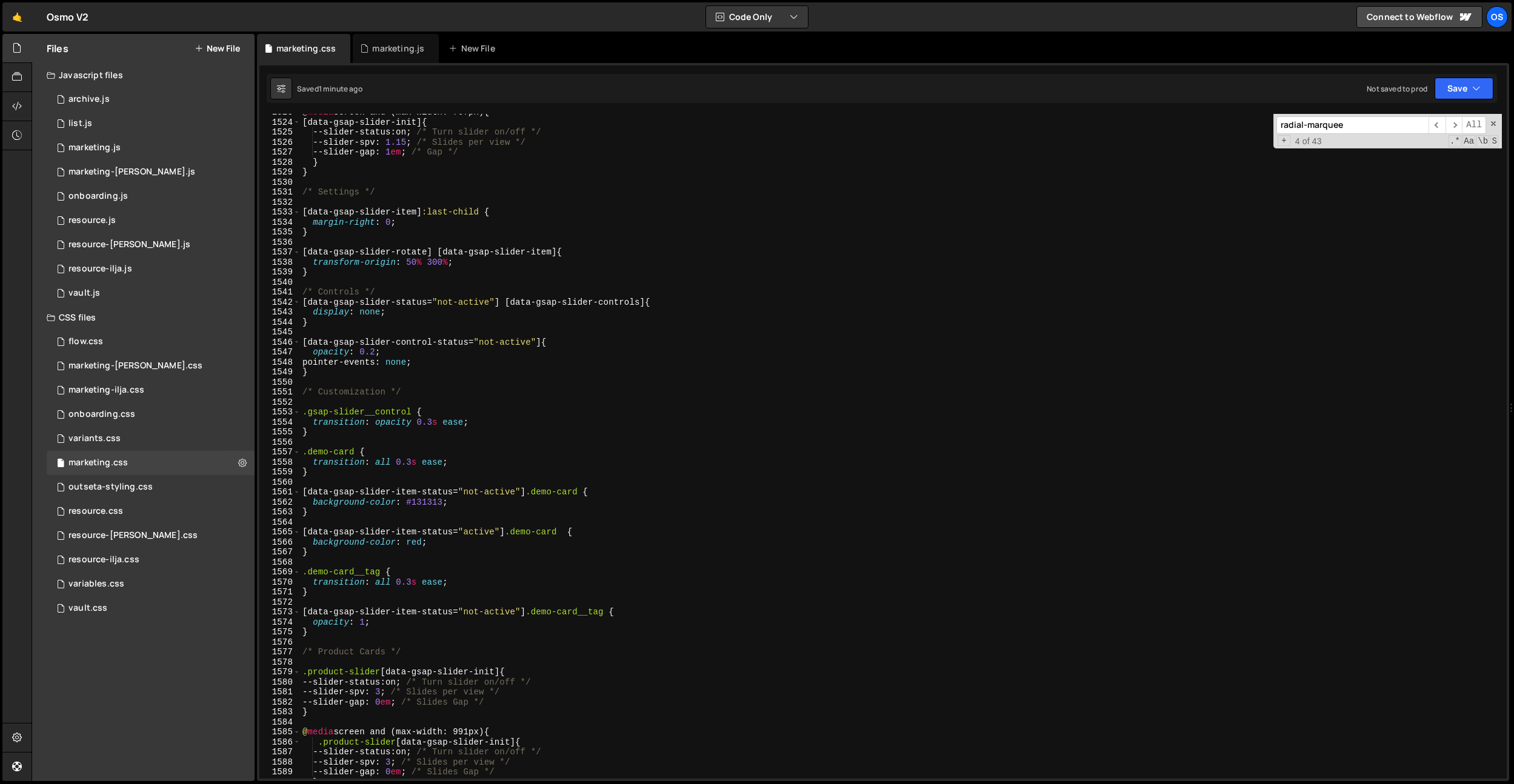
scroll to position [15137, 0]
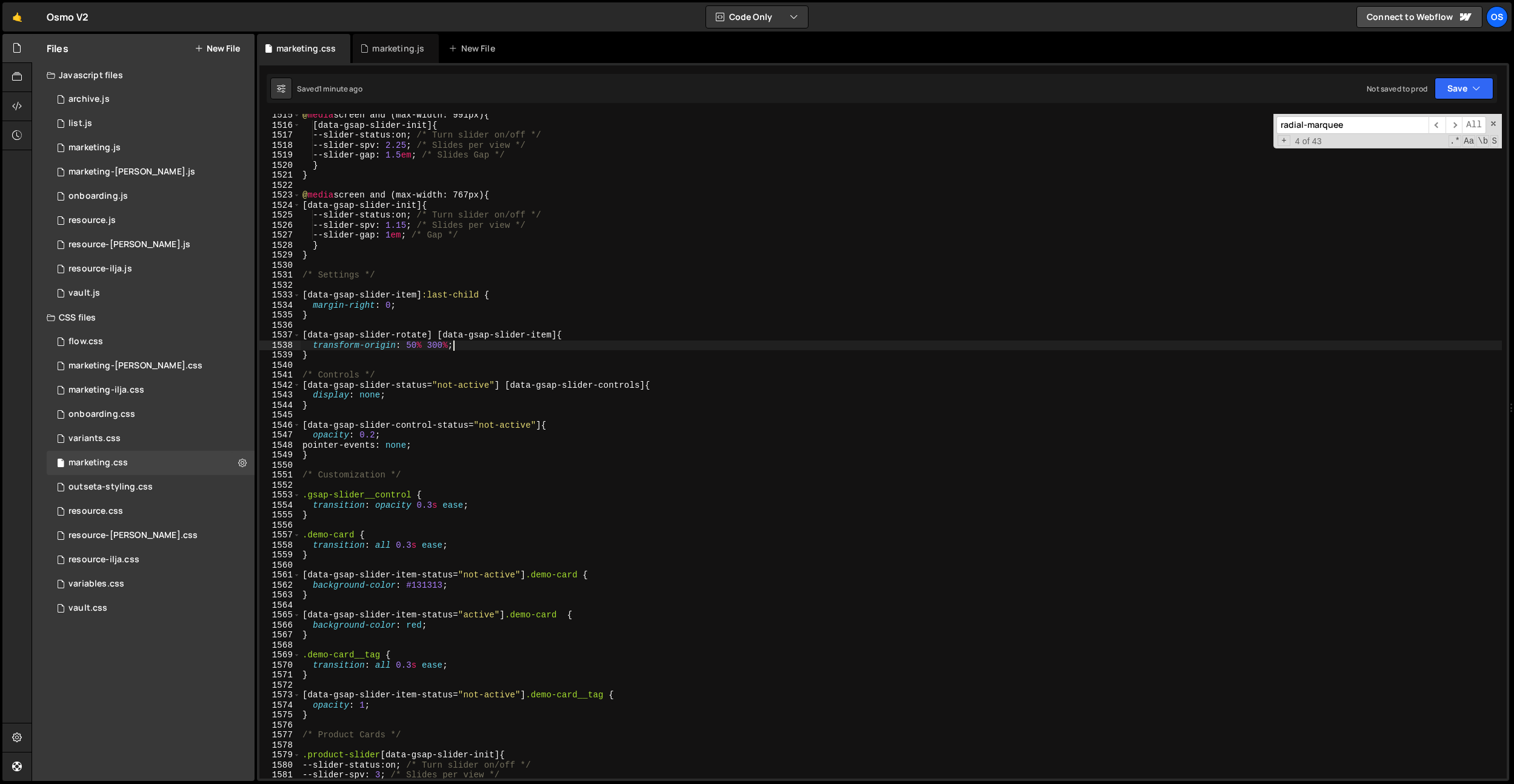
click at [471, 341] on div "@ media screen and (max-width: 991px) { [ data-gsap-slider-init ] { --slider-st…" at bounding box center [901, 452] width 1202 height 684
type textarea "transform-origin: 50% 300%;"
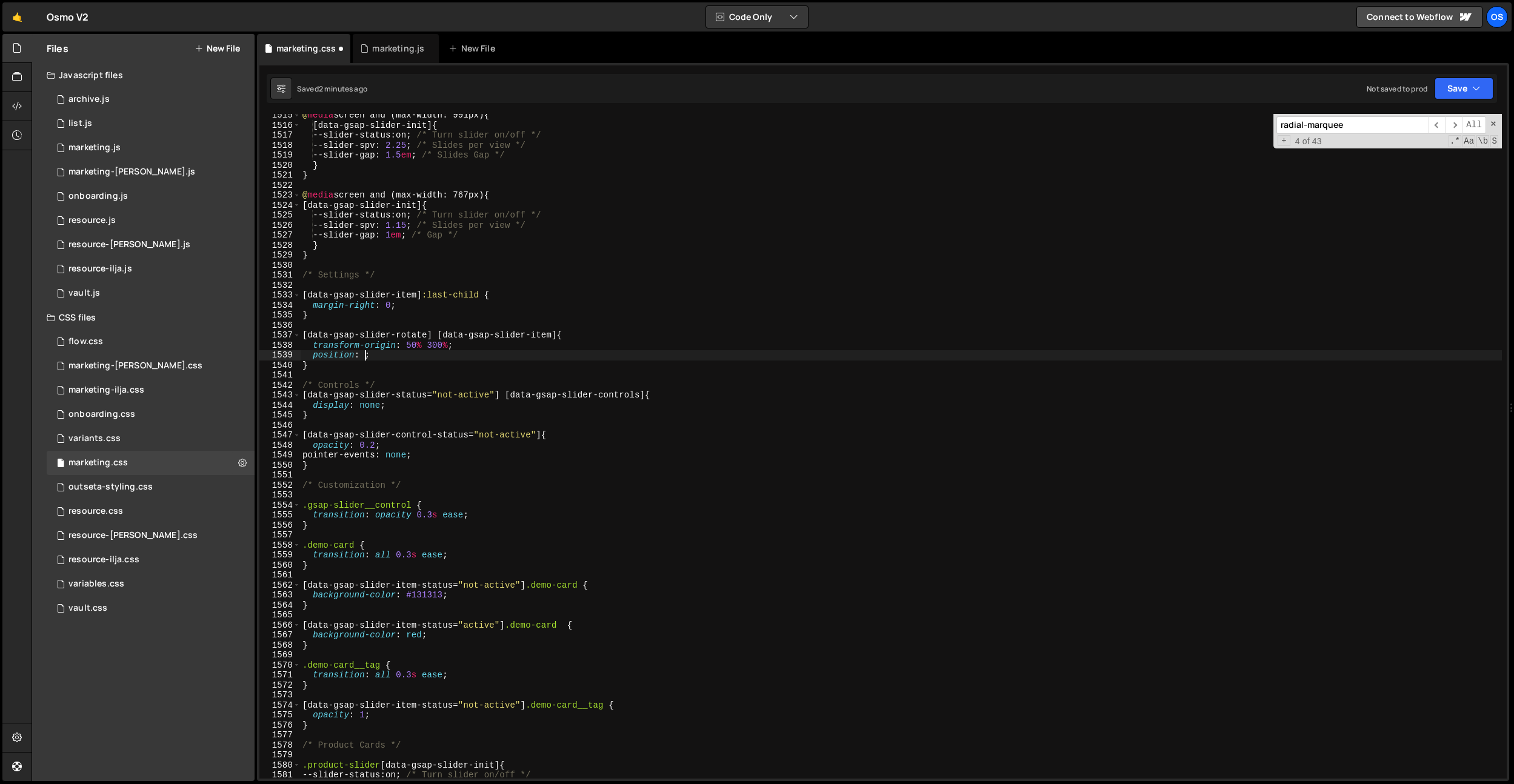
scroll to position [0, 5]
type textarea "position: absolute;"
drag, startPoint x: 442, startPoint y: 355, endPoint x: 365, endPoint y: 356, distance: 77.0
click at [365, 356] on div "@ media screen and (max-width: 991px) { [ data-gsap-slider-init ] { --slider-st…" at bounding box center [901, 452] width 1202 height 684
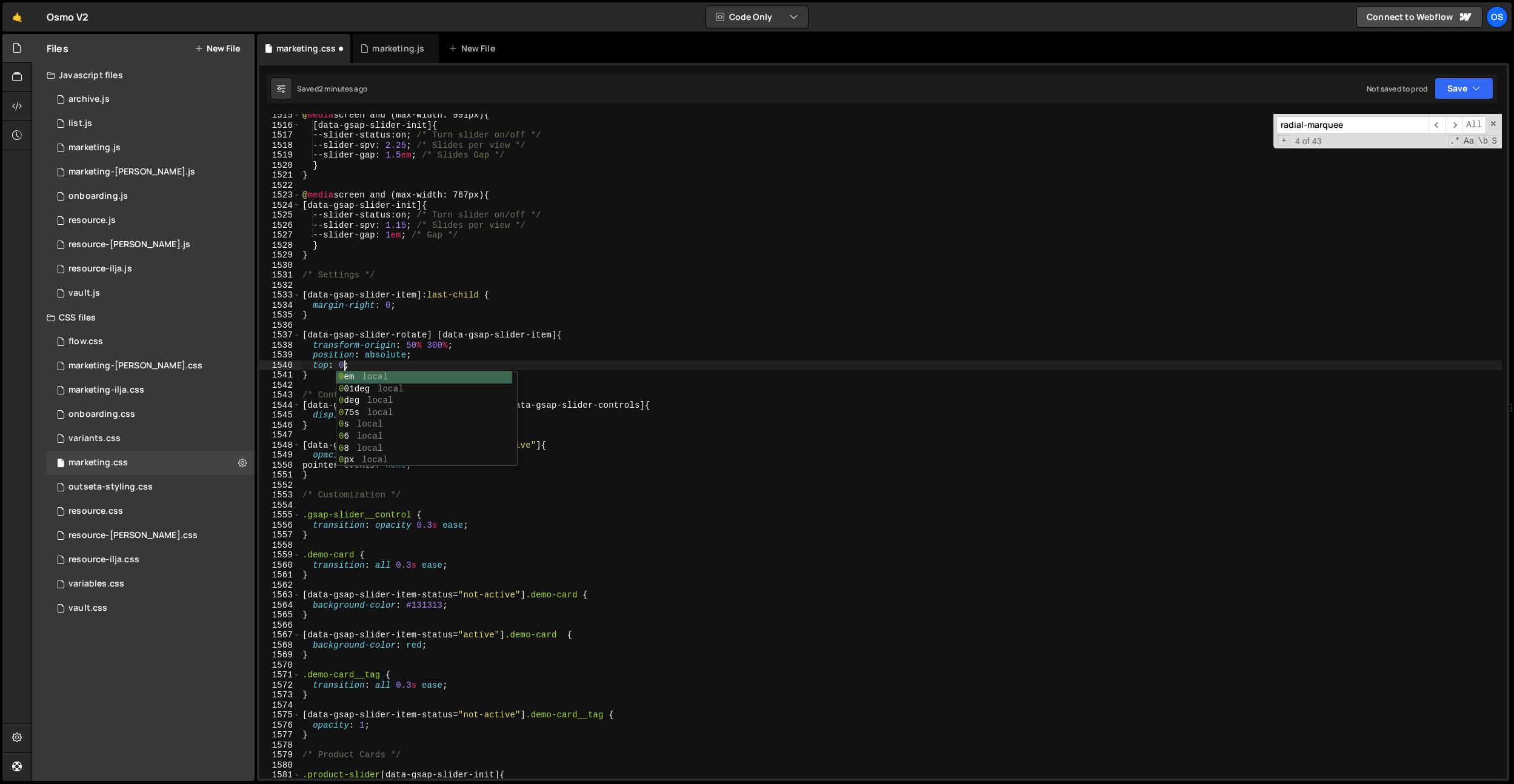
scroll to position [0, 1]
type textarea "top: 0;"
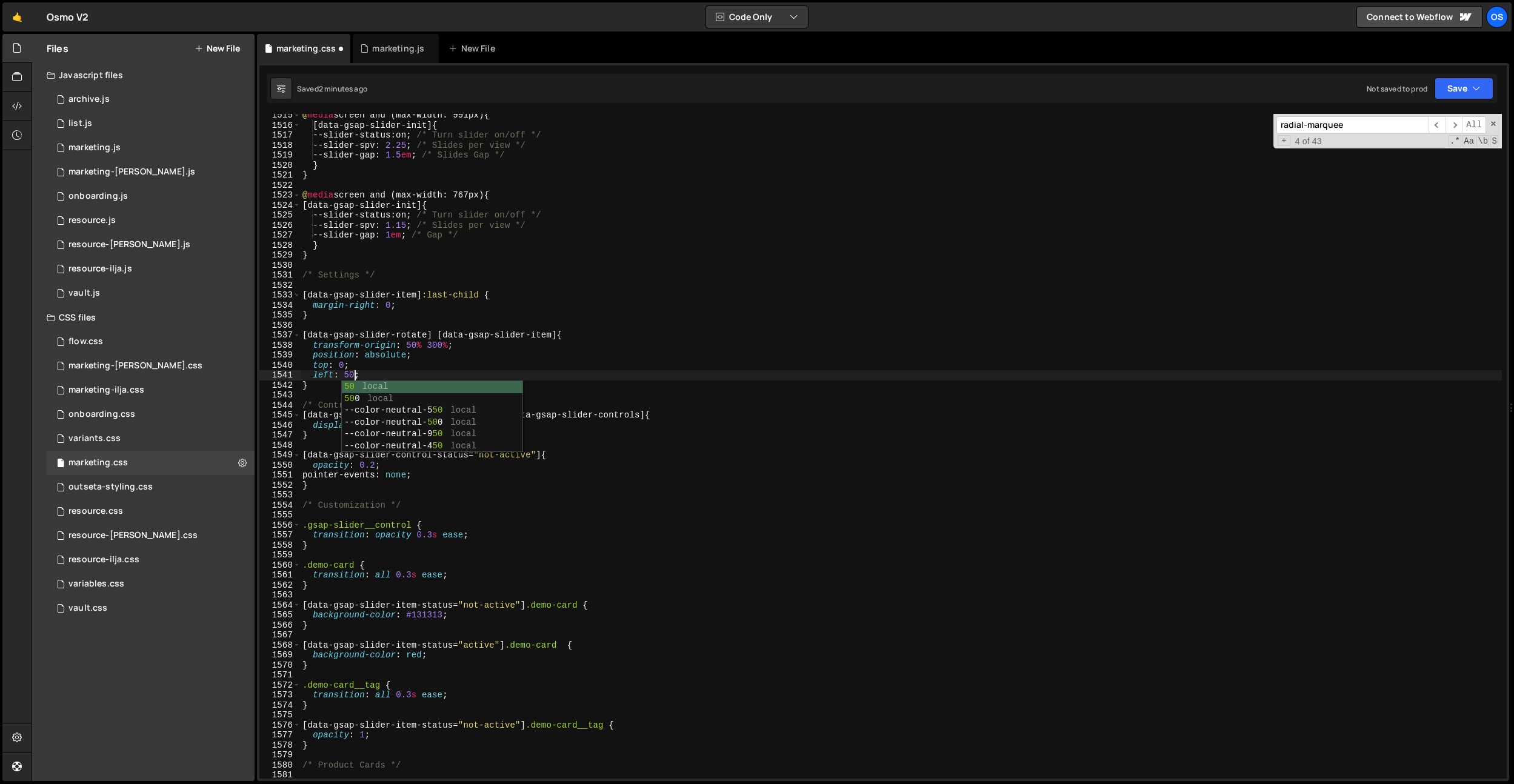
scroll to position [0, 3]
type textarea "left: 50%;"
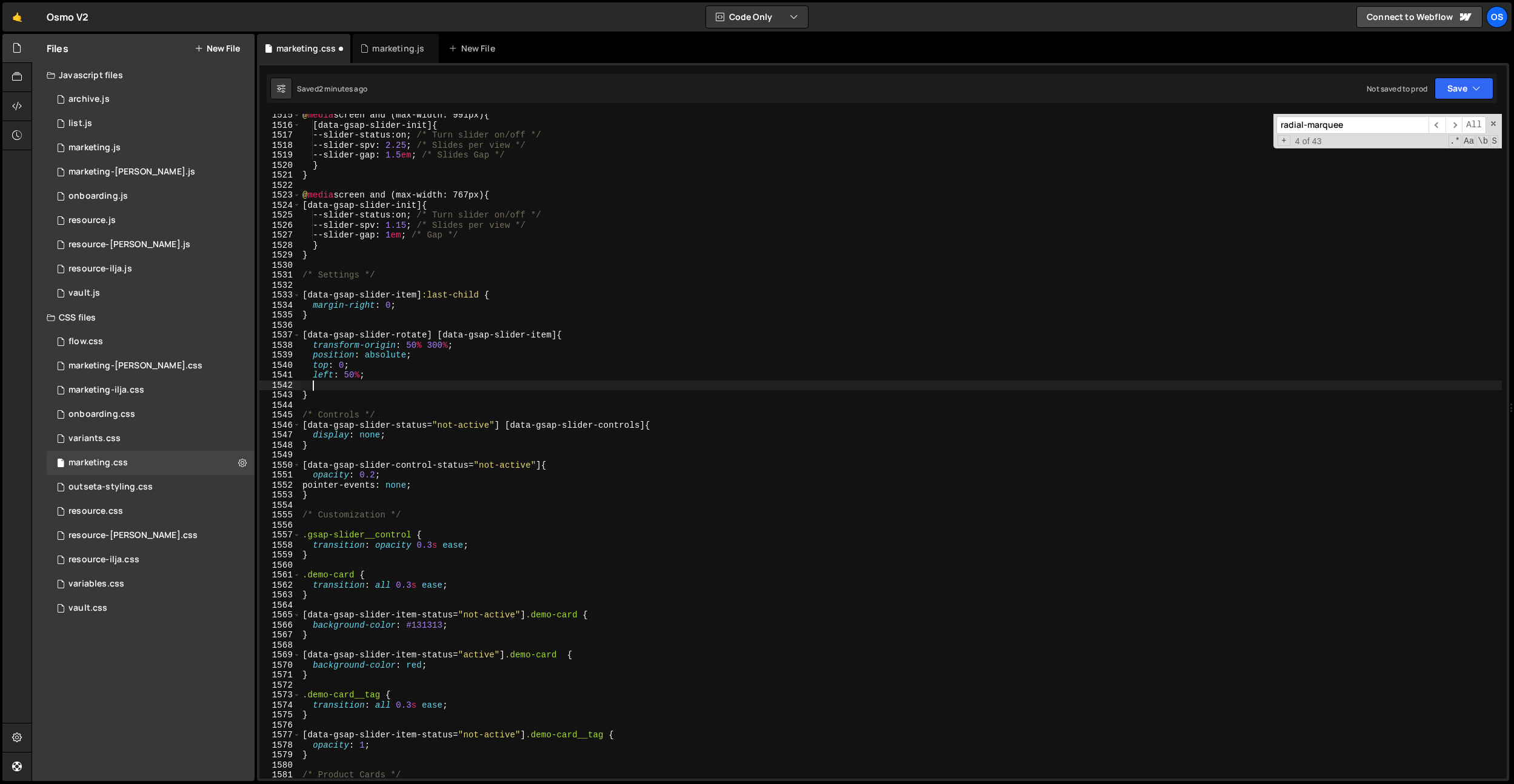
scroll to position [0, 0]
type textarea "margin-right: 0;"
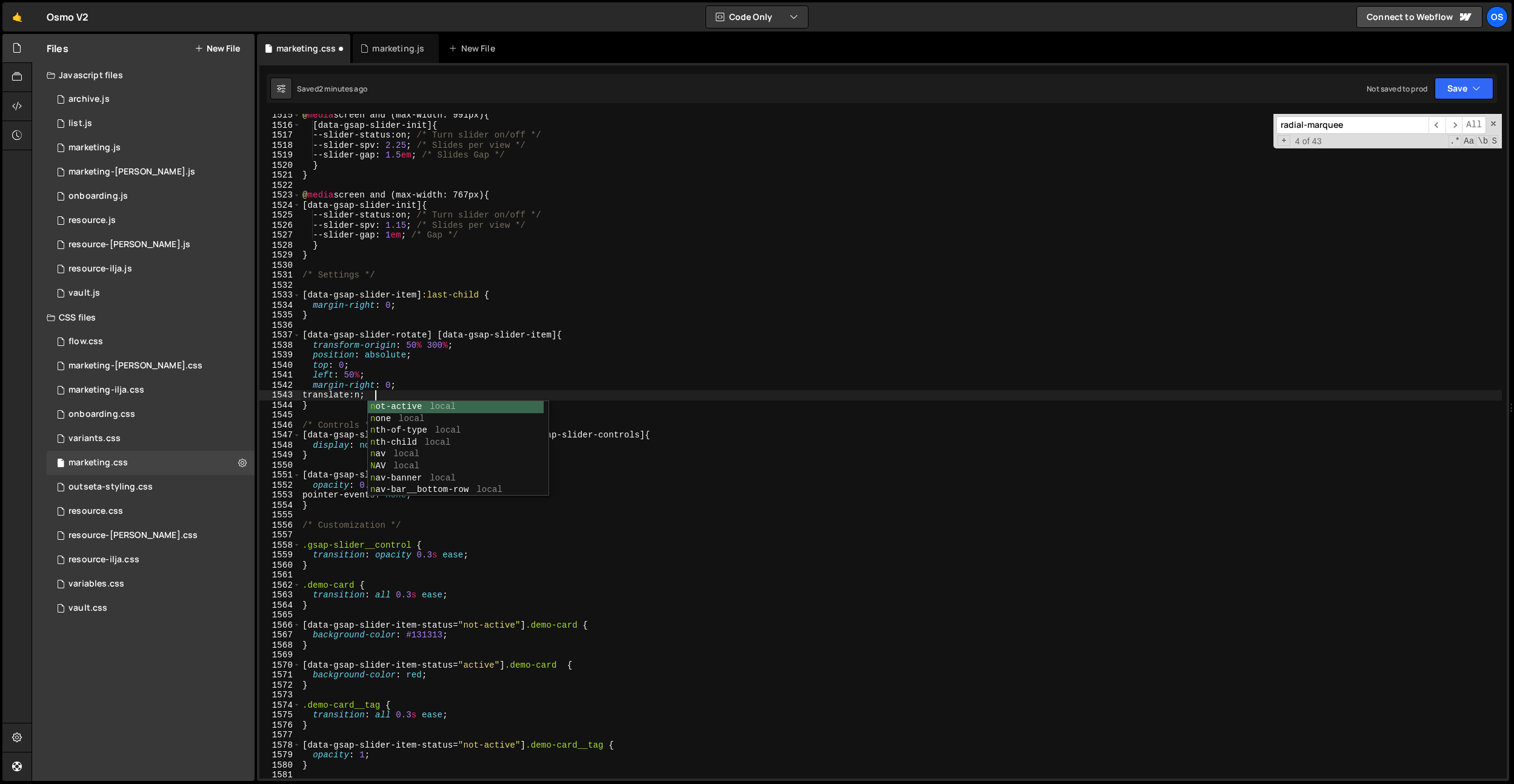
type textarea "translate: none;"
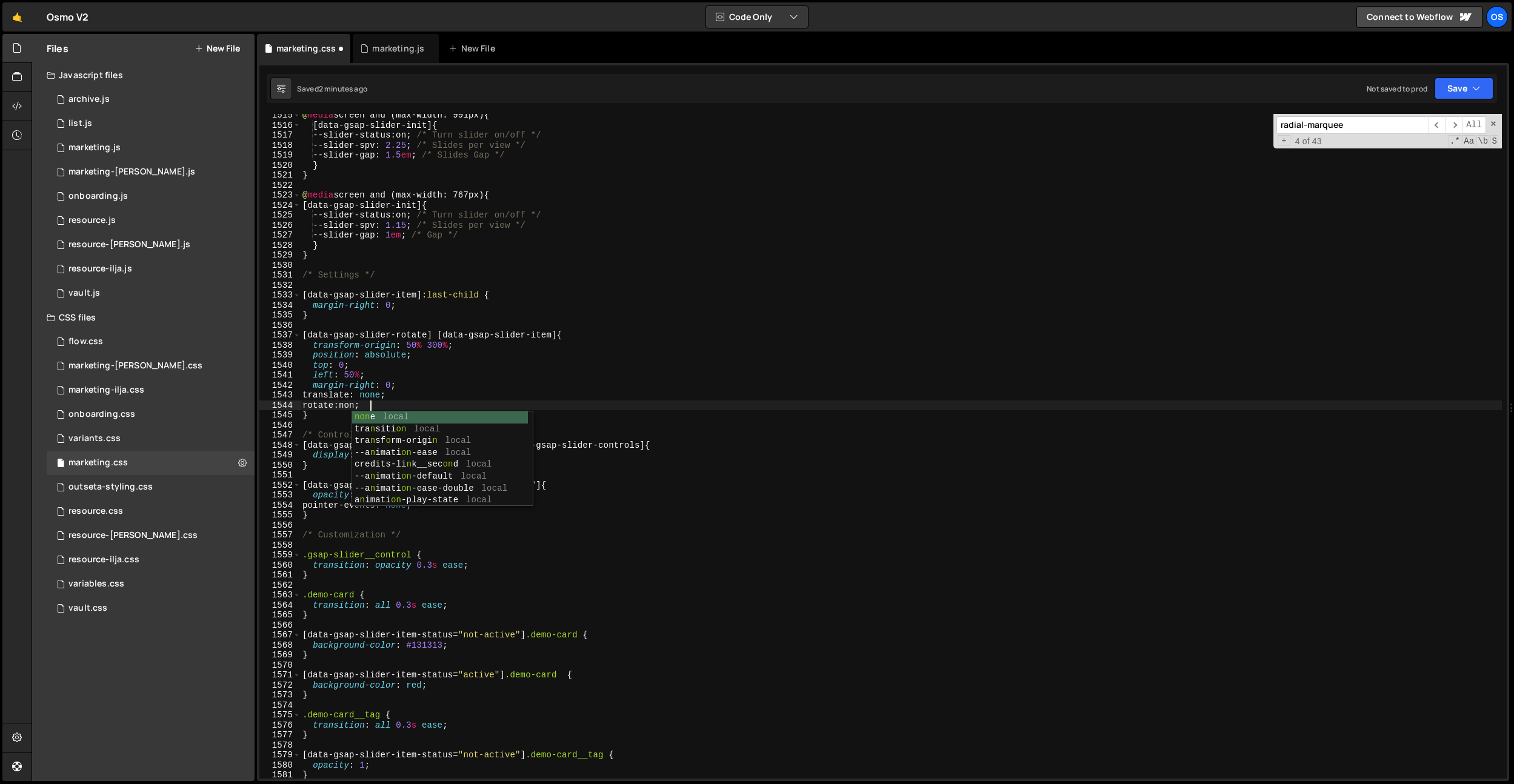
type textarea "rotate: none;"
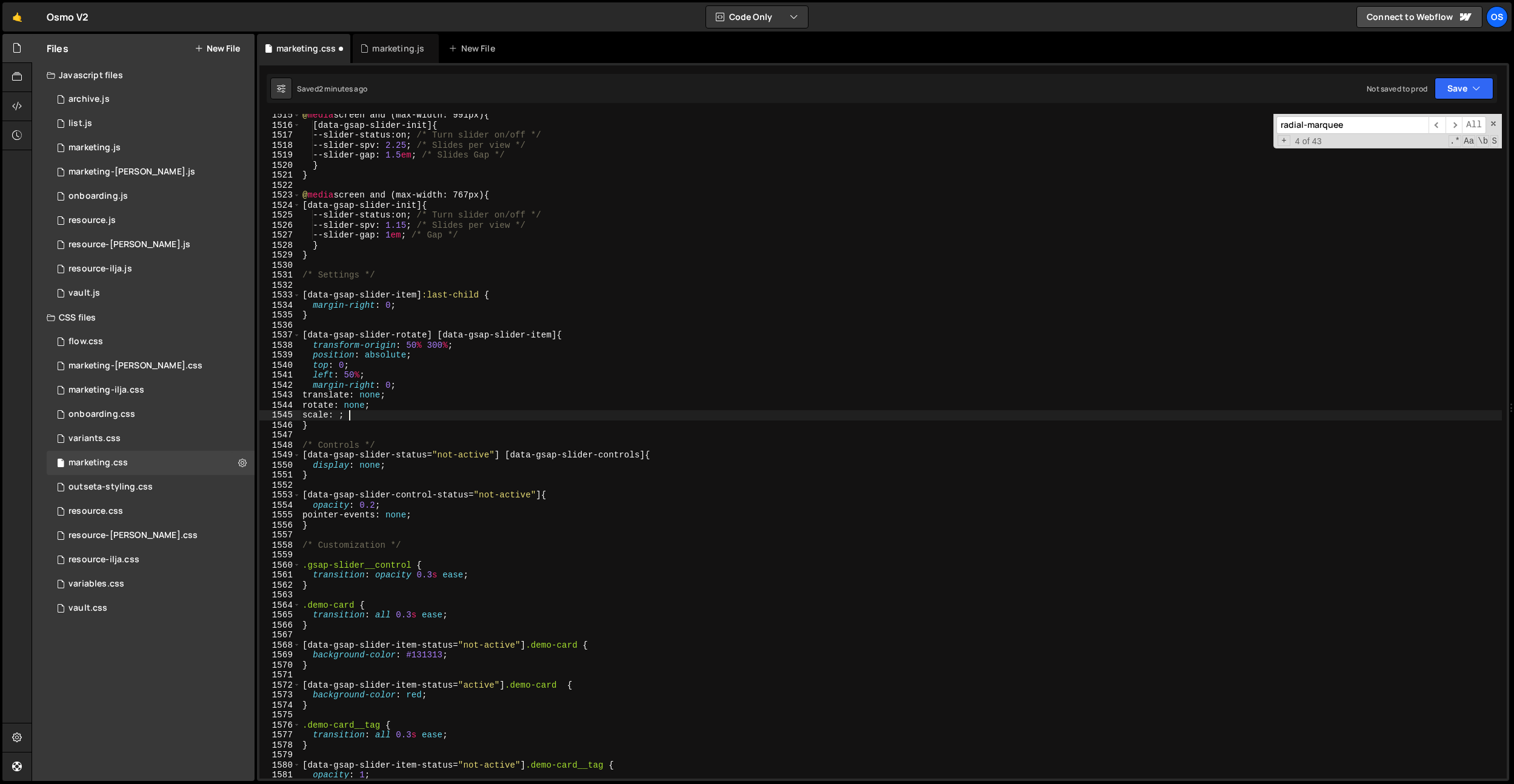
scroll to position [0, 4]
type textarea "scale: none;"
click at [383, 39] on div "marketing.js" at bounding box center [396, 48] width 86 height 29
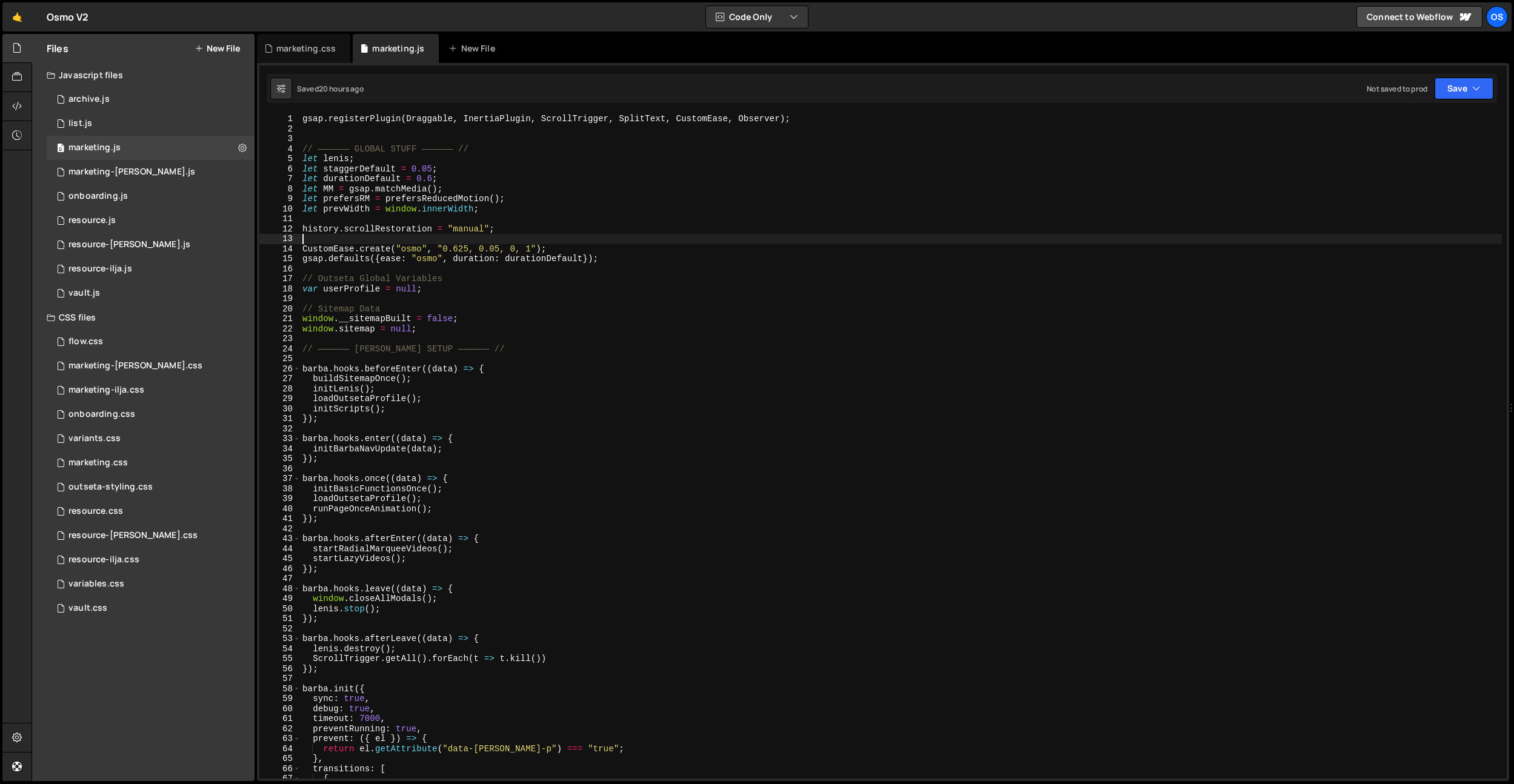
click at [495, 244] on div "gsap . registerPlugin ( Draggable , InertiaPlugin , ScrollTrigger , SplitText ,…" at bounding box center [901, 456] width 1202 height 684
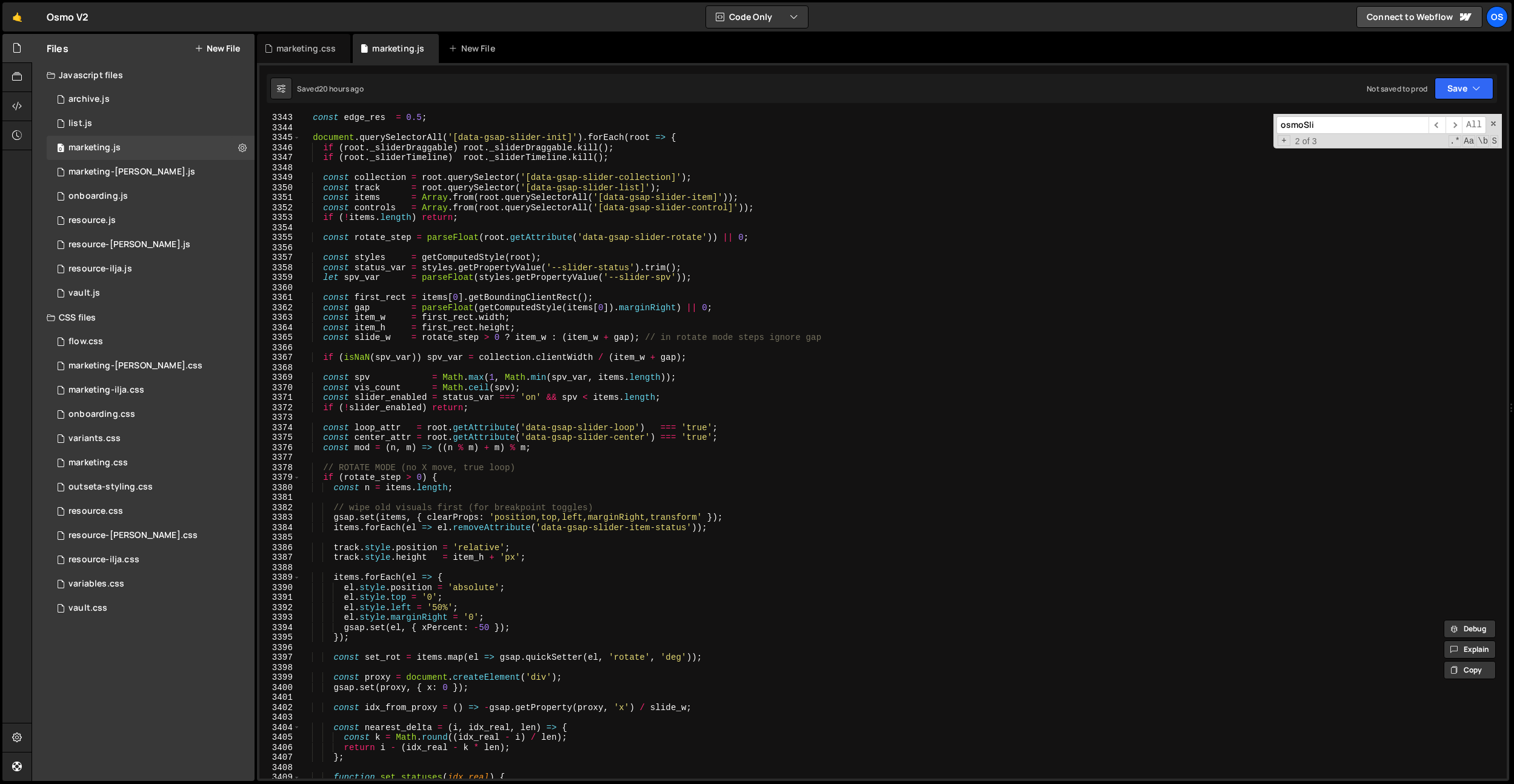
scroll to position [18358, 0]
type input "osmoSli"
type textarea "const vis_count = Math.ceil(spv);"
click at [631, 391] on div "const edge_res = 0.5 ; document . querySelectorAll ( '[data-gsap-slider-init]' …" at bounding box center [901, 455] width 1202 height 684
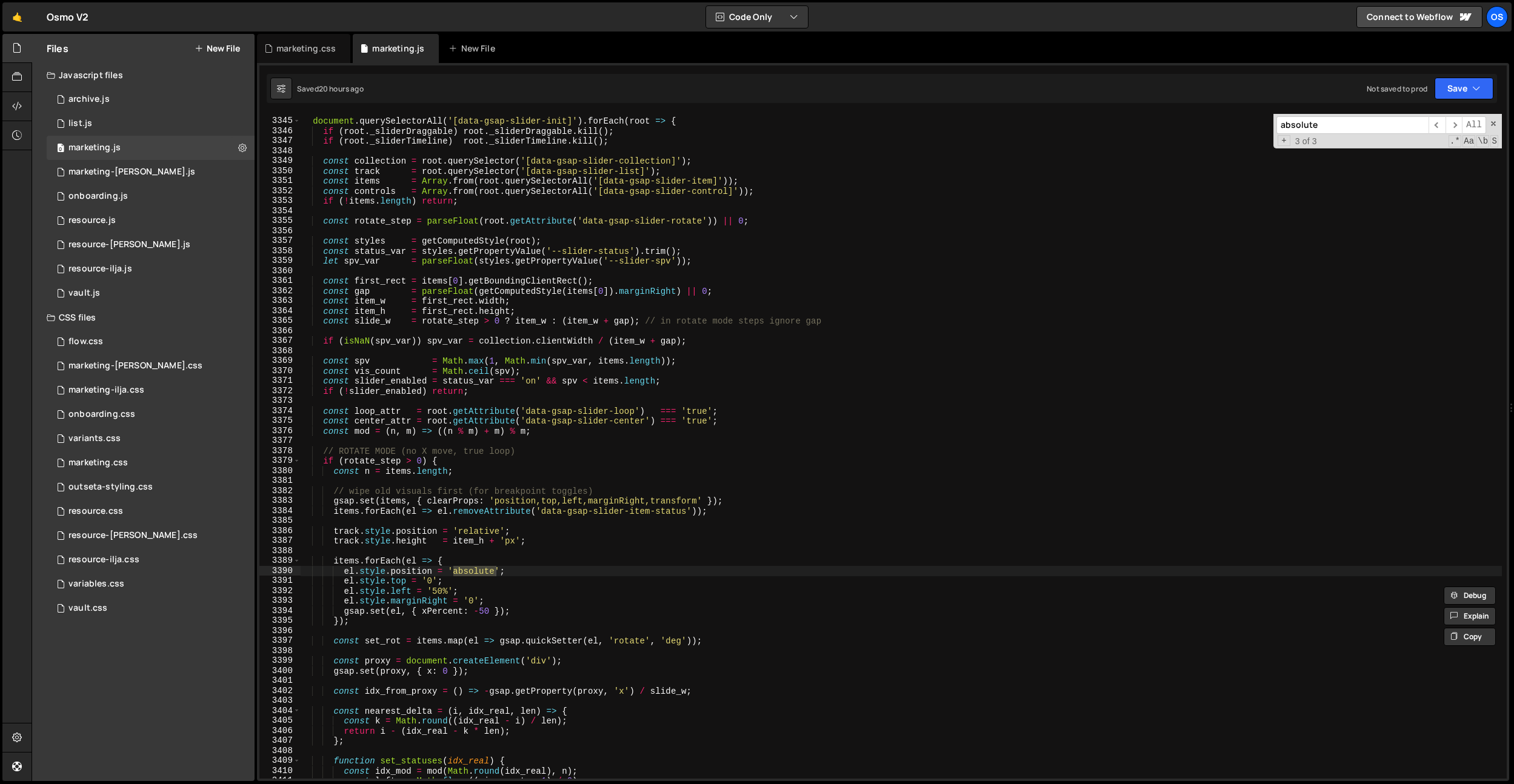
scroll to position [18368, 0]
type input "absolute"
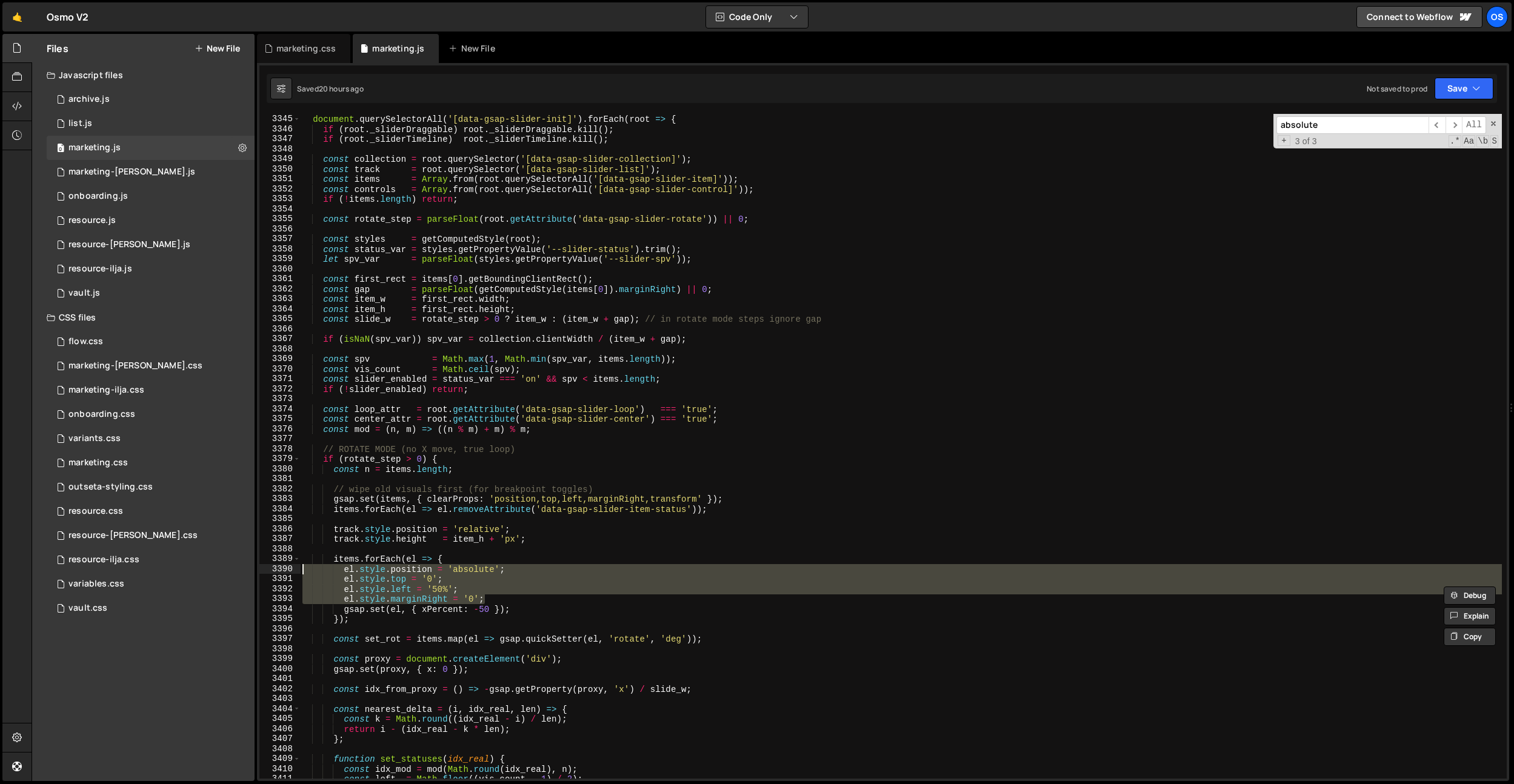
drag, startPoint x: 502, startPoint y: 602, endPoint x: 281, endPoint y: 569, distance: 223.5
click at [281, 569] on div "el.style.marginRight = '0'; [CREDIT_CARD_NUMBER] 3348 3349 3350 3351 3352 3353 …" at bounding box center [883, 447] width 1247 height 665
type textarea "// el.style.position = 'absolute'; // [DOMAIN_NAME] = '0';"
click at [283, 42] on div "marketing.css" at bounding box center [305, 48] width 59 height 12
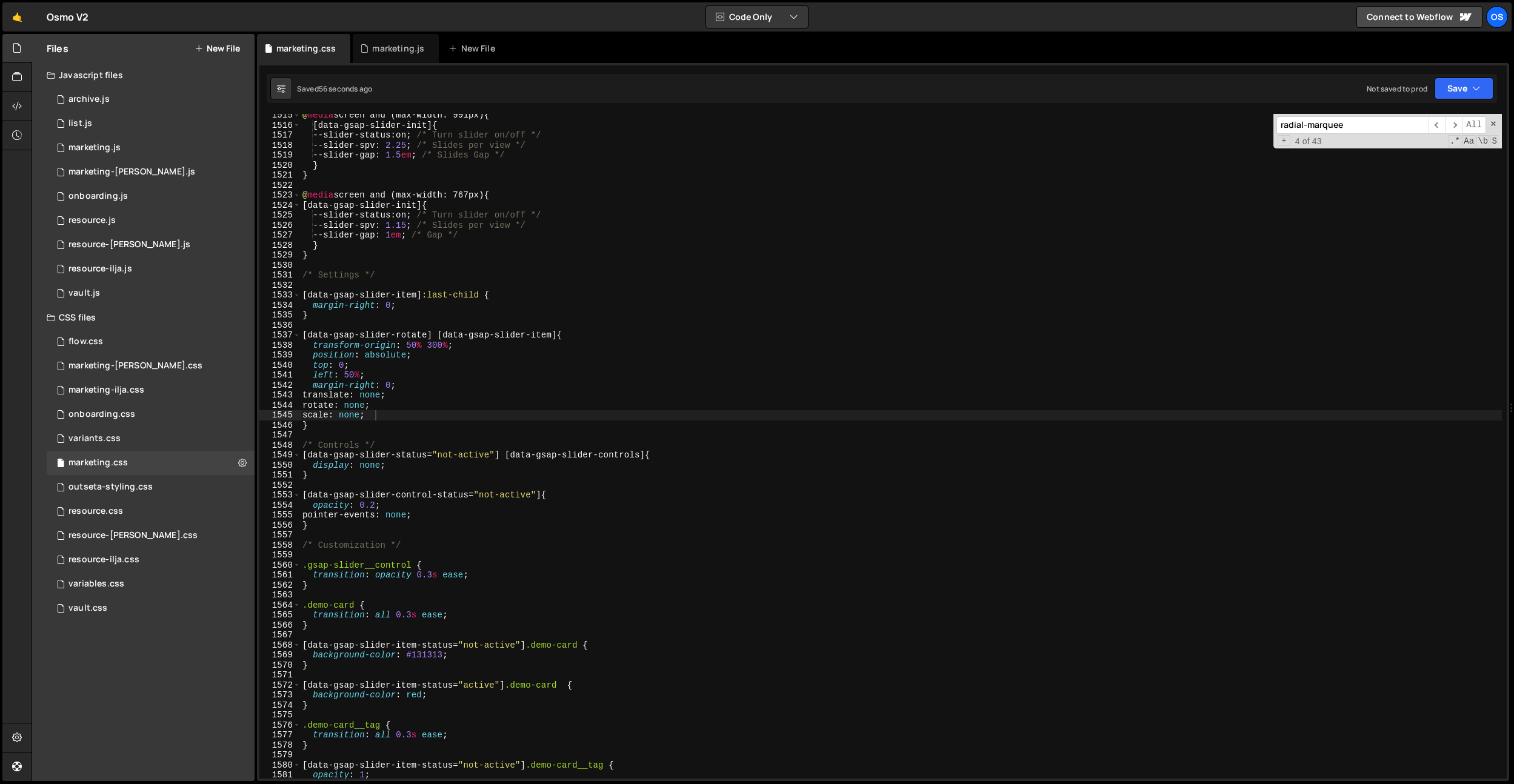
click at [389, 432] on div "@ media screen and (max-width: 991px) { [ data-gsap-slider-init ] { --slider-st…" at bounding box center [901, 452] width 1202 height 684
click at [390, 430] on div "@ media screen and (max-width: 991px) { [ data-gsap-slider-init ] { --slider-st…" at bounding box center [901, 452] width 1202 height 684
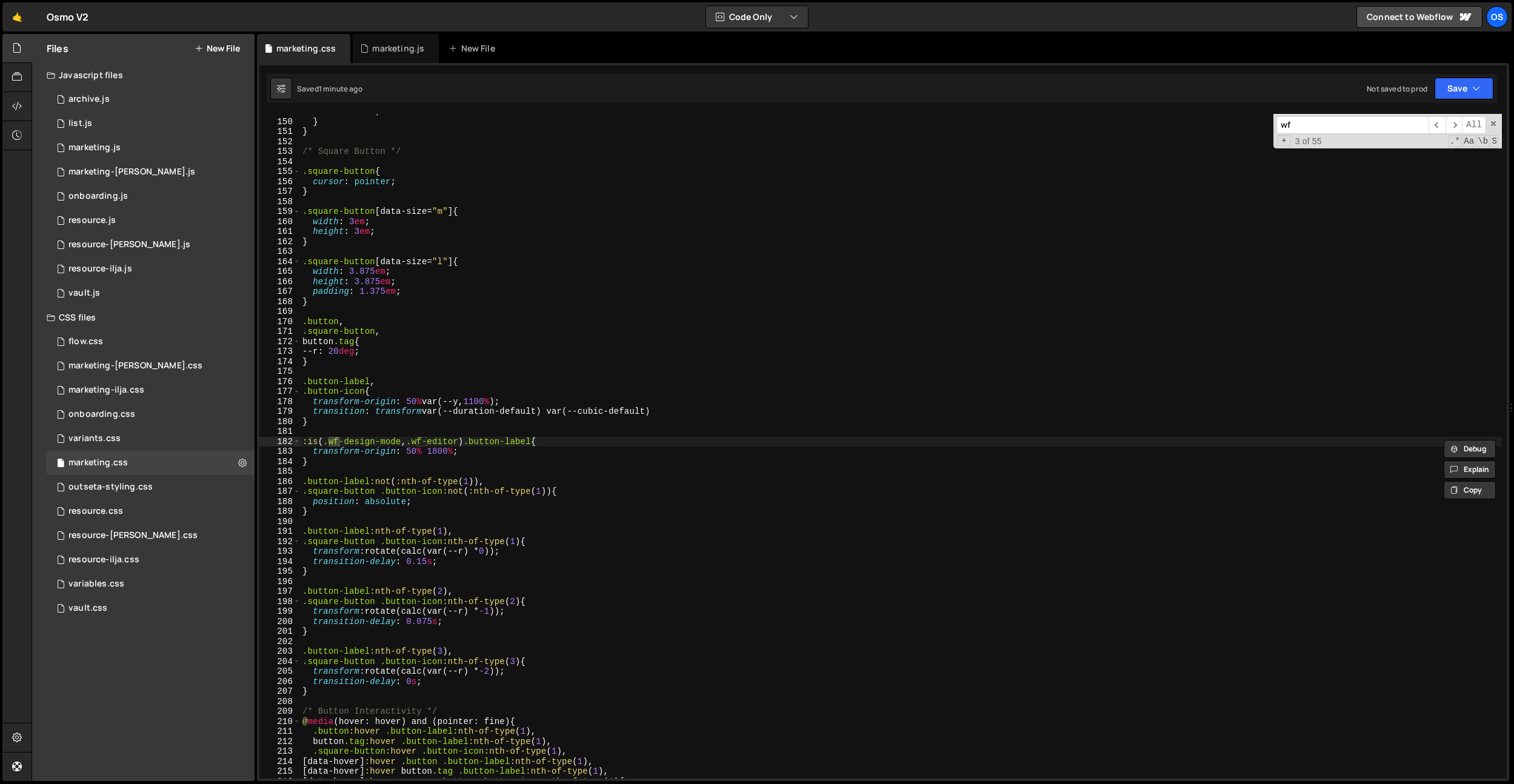
scroll to position [1487, 0]
type input "wf"
click at [466, 439] on div "width : 1 em ; } } /* Square Button */ .square-button { cursor : pointer ; } .s…" at bounding box center [901, 449] width 1202 height 684
drag, startPoint x: 468, startPoint y: 438, endPoint x: 328, endPoint y: 425, distance: 140.6
click at [285, 437] on div ":is(.wf-design-mode, .wf-editor) .button-label{ 149 150 151 152 153 154 155 156…" at bounding box center [883, 447] width 1247 height 665
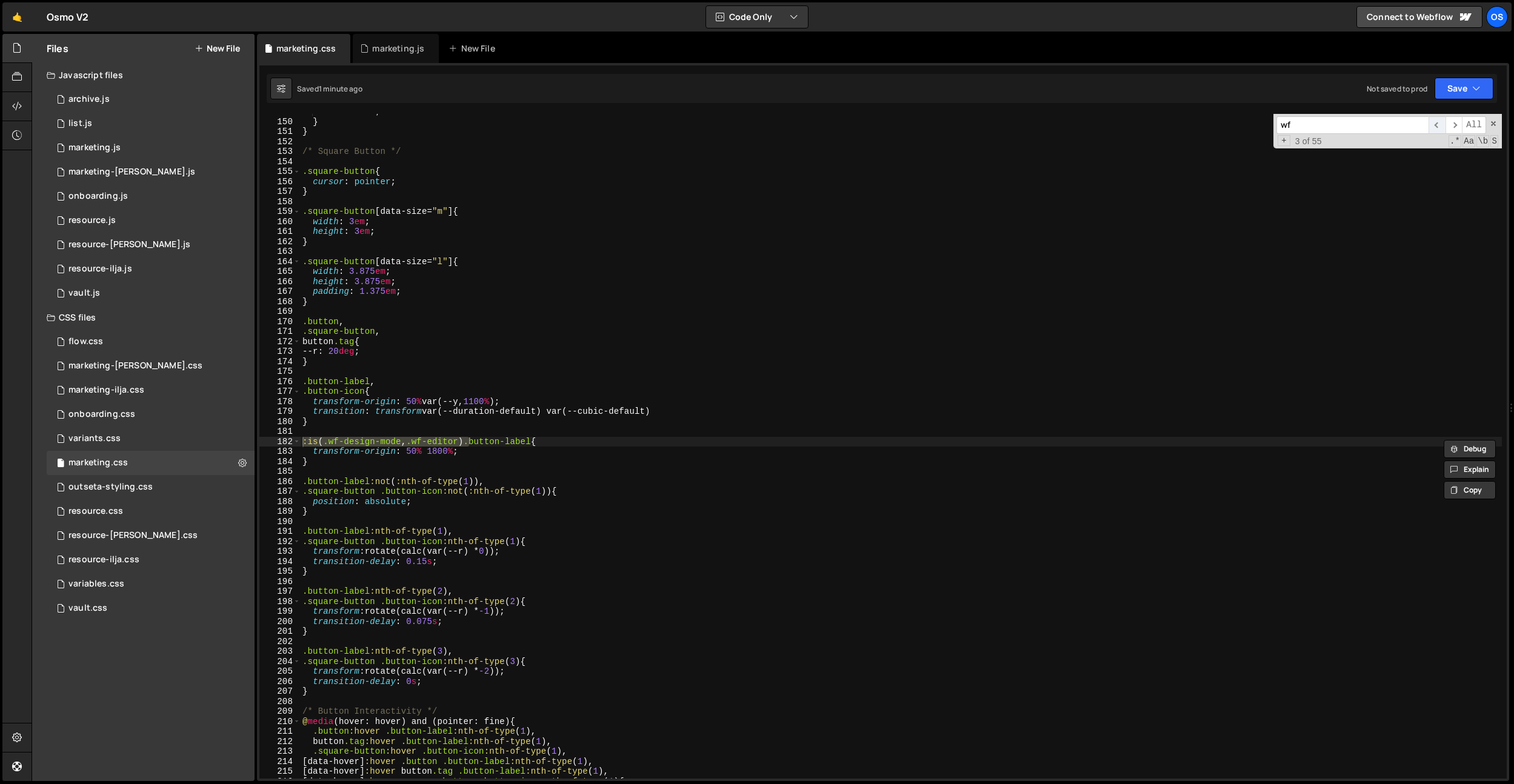
drag, startPoint x: 1442, startPoint y: 122, endPoint x: 1186, endPoint y: 209, distance: 270.4
click at [1440, 122] on span "​" at bounding box center [1437, 125] width 17 height 18
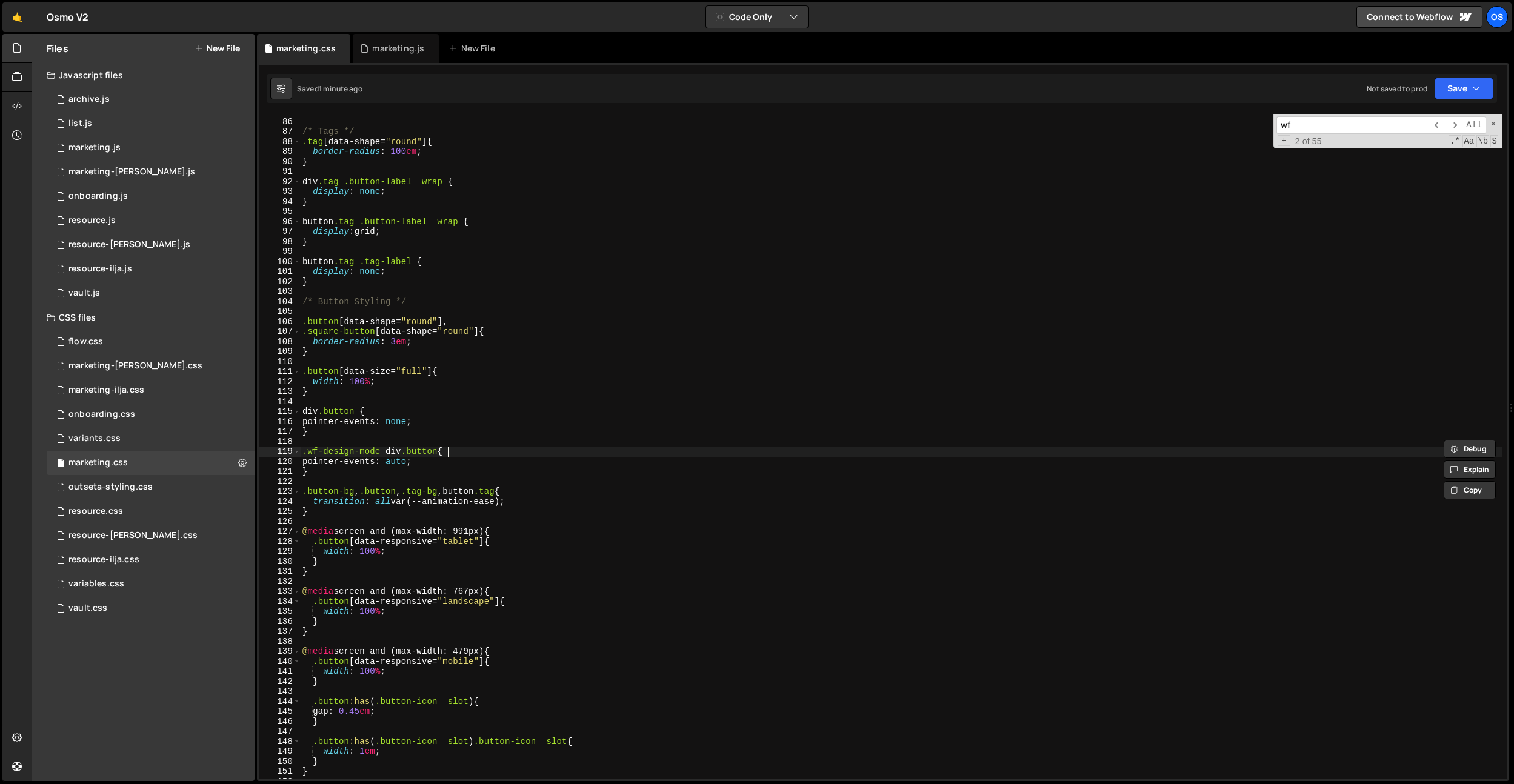
click at [460, 449] on div "/* ------------------------- BUTTONS & TAGS -----------------------------------…" at bounding box center [901, 449] width 1202 height 684
drag, startPoint x: 382, startPoint y: 452, endPoint x: 281, endPoint y: 452, distance: 101.0
click at [281, 452] on div ".wf-design-mode div.button{ 85 86 87 88 89 90 91 92 93 94 95 96 97 98 99 100 10…" at bounding box center [883, 447] width 1247 height 665
paste textarea ":is(.wf-design-mode, .wf-editor)"
click at [1442, 127] on span "​" at bounding box center [1437, 125] width 17 height 18
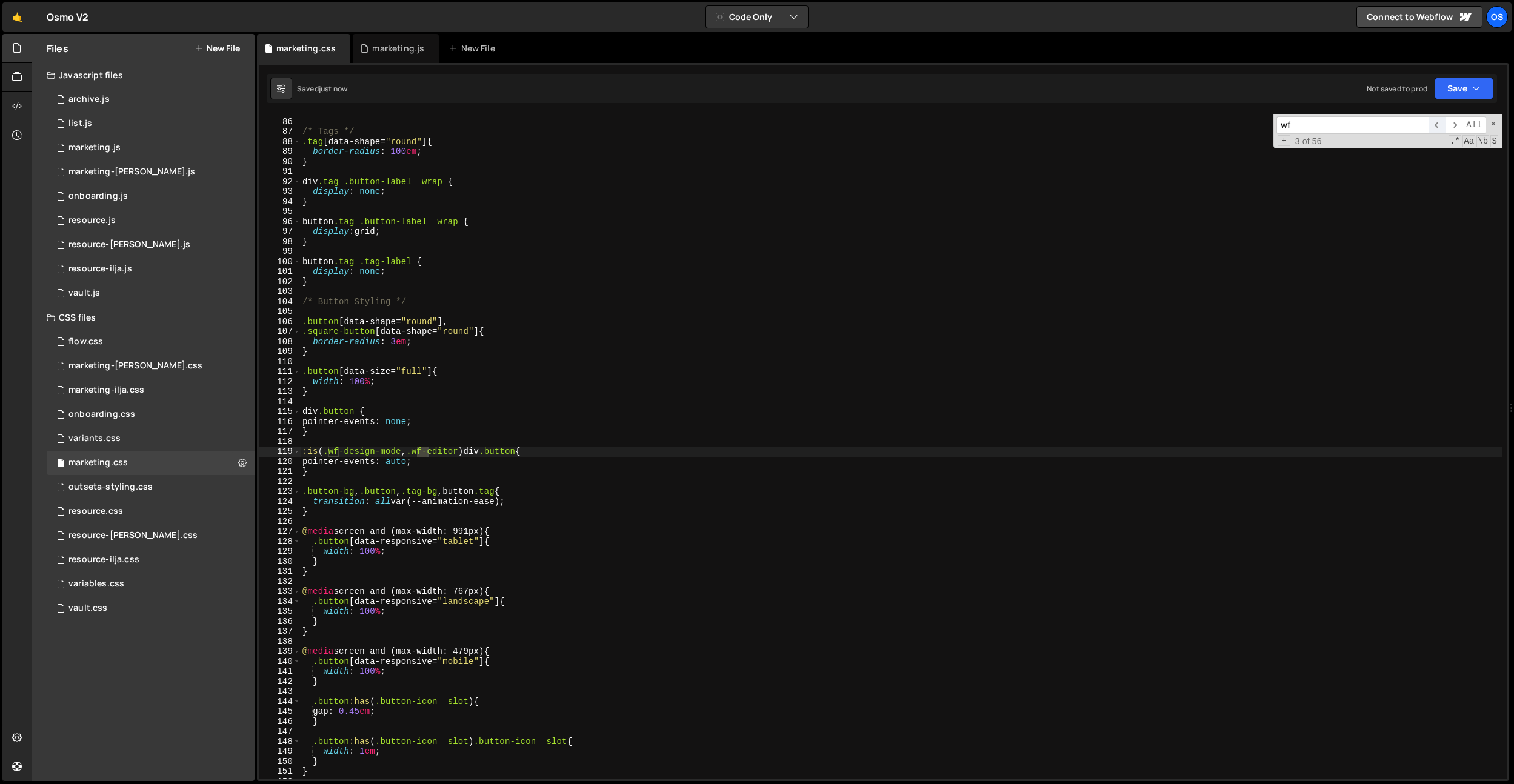
click at [1435, 126] on span "​" at bounding box center [1437, 125] width 17 height 18
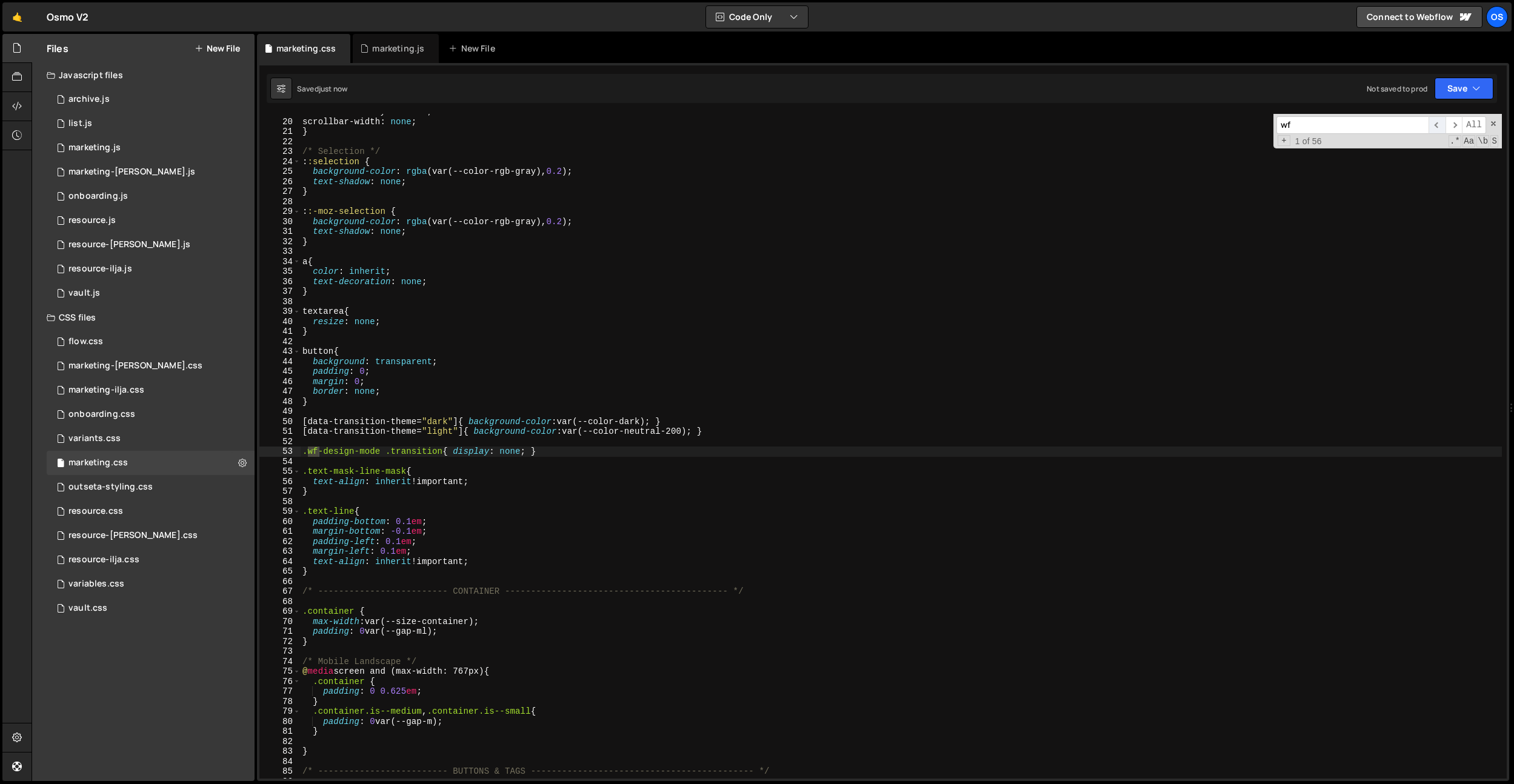
scroll to position [187, 0]
drag, startPoint x: 381, startPoint y: 449, endPoint x: 304, endPoint y: 452, distance: 77.1
click at [304, 452] on div "-ms-overflow-style : none ; scrollbar-width : none ; } /* Selection */ : :selec…" at bounding box center [901, 449] width 1202 height 684
paste textarea ":is(.wf-design-mode, .wf-editor)"
click at [1435, 124] on span "​" at bounding box center [1437, 125] width 17 height 18
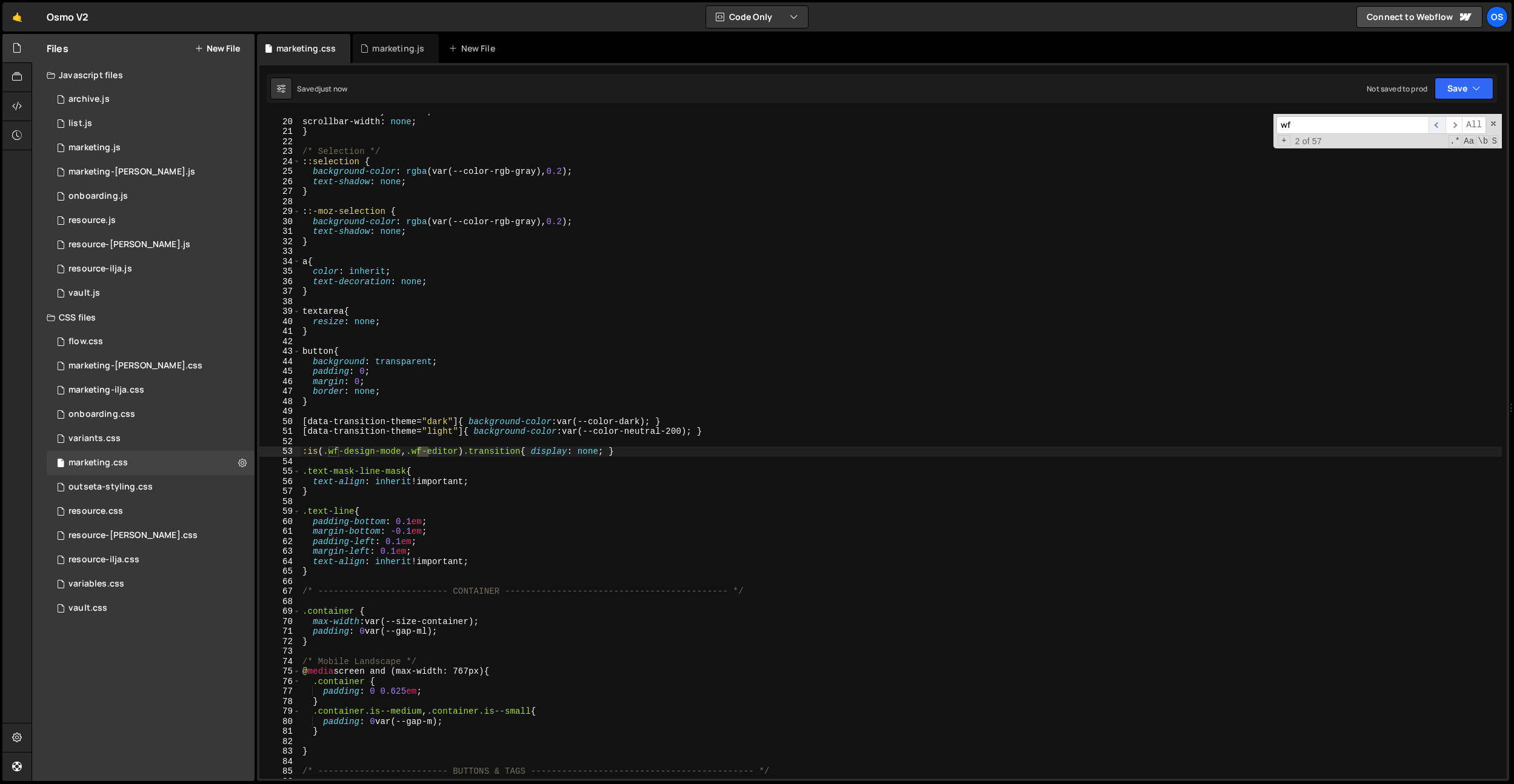
click at [1435, 124] on span "​" at bounding box center [1437, 125] width 17 height 18
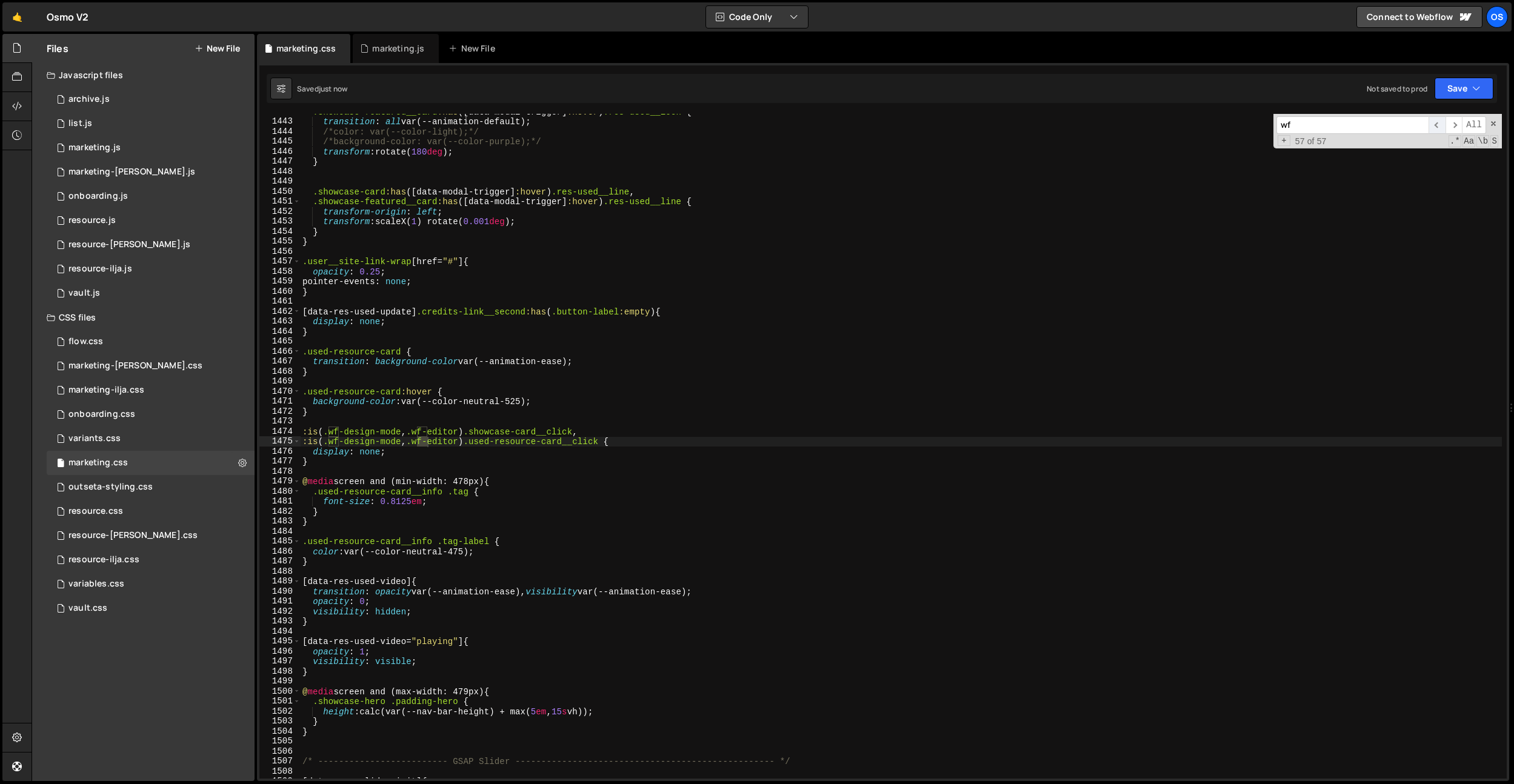
click at [1435, 124] on span "​" at bounding box center [1437, 125] width 17 height 18
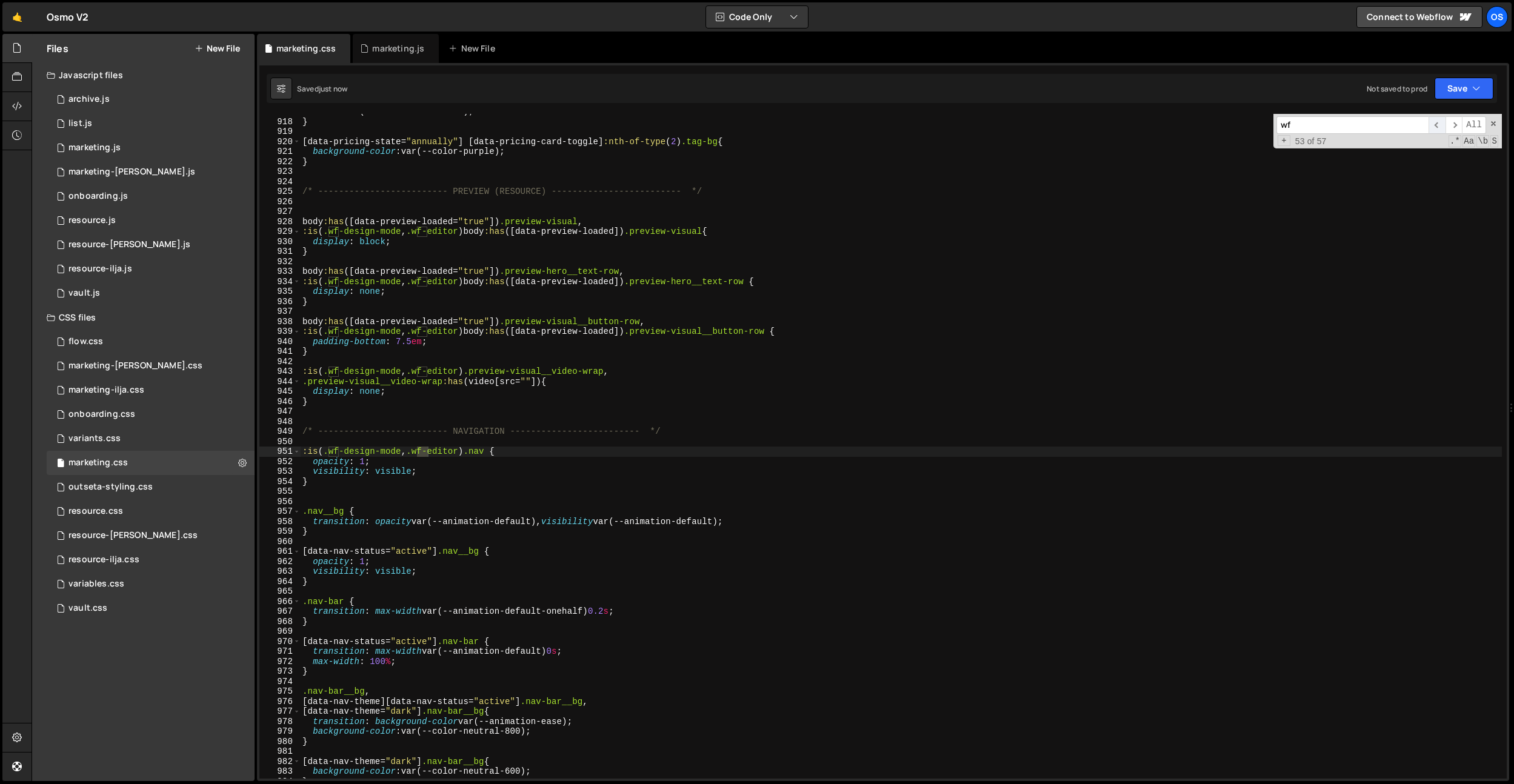
scroll to position [9163, 0]
click at [1435, 124] on span "​" at bounding box center [1437, 125] width 17 height 18
type textarea "body:has([data-preview-loaded="true"]) .preview-visual__button-row,"
click at [1044, 324] on div "color : var(--color-neutral-200) ; } [ data-pricing-state = " annually " ] [ da…" at bounding box center [901, 449] width 1202 height 684
click at [396, 501] on div "color : var(--color-neutral-200) ; } [ data-pricing-state = " annually " ] [ da…" at bounding box center [901, 449] width 1202 height 684
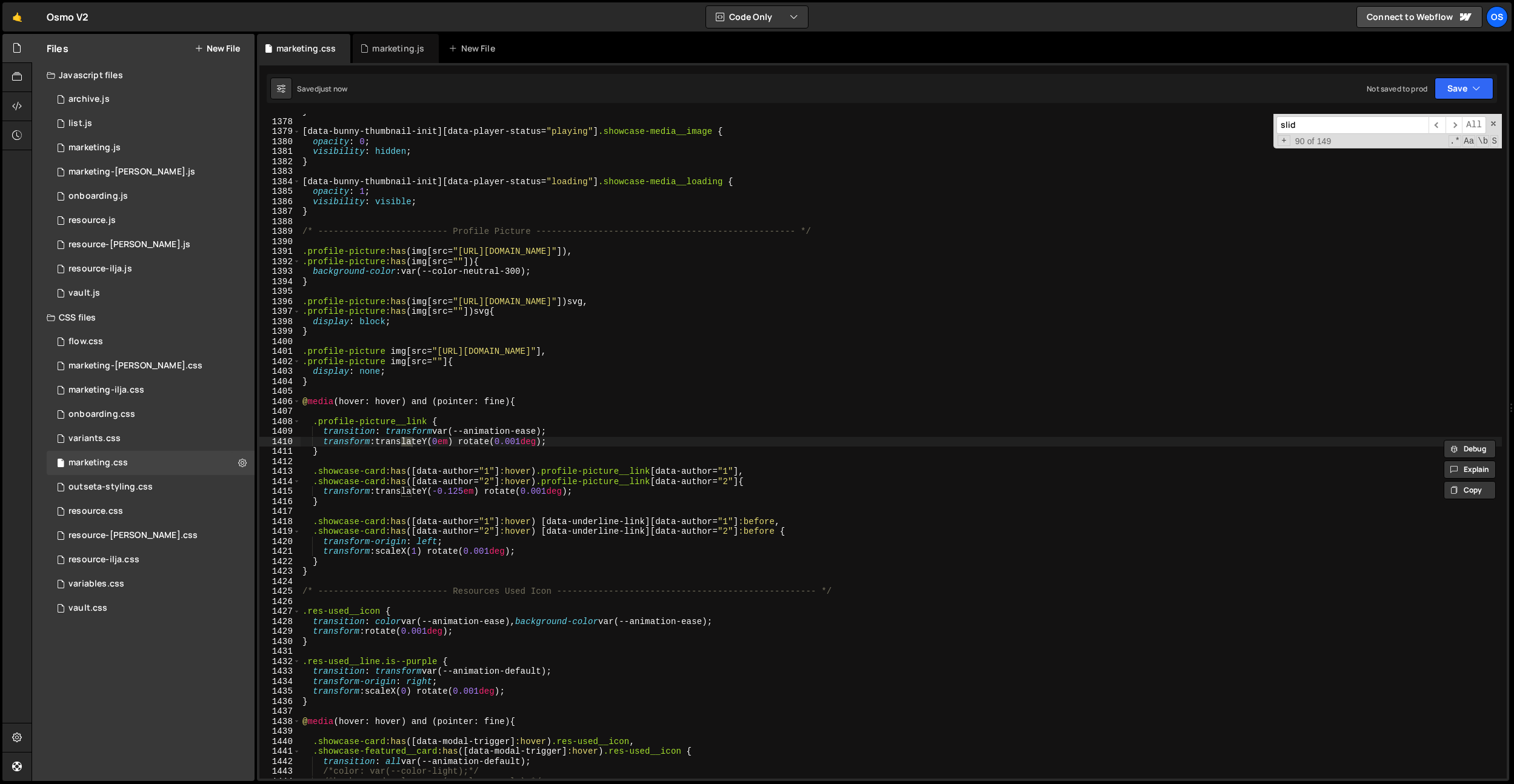
scroll to position [14720, 0]
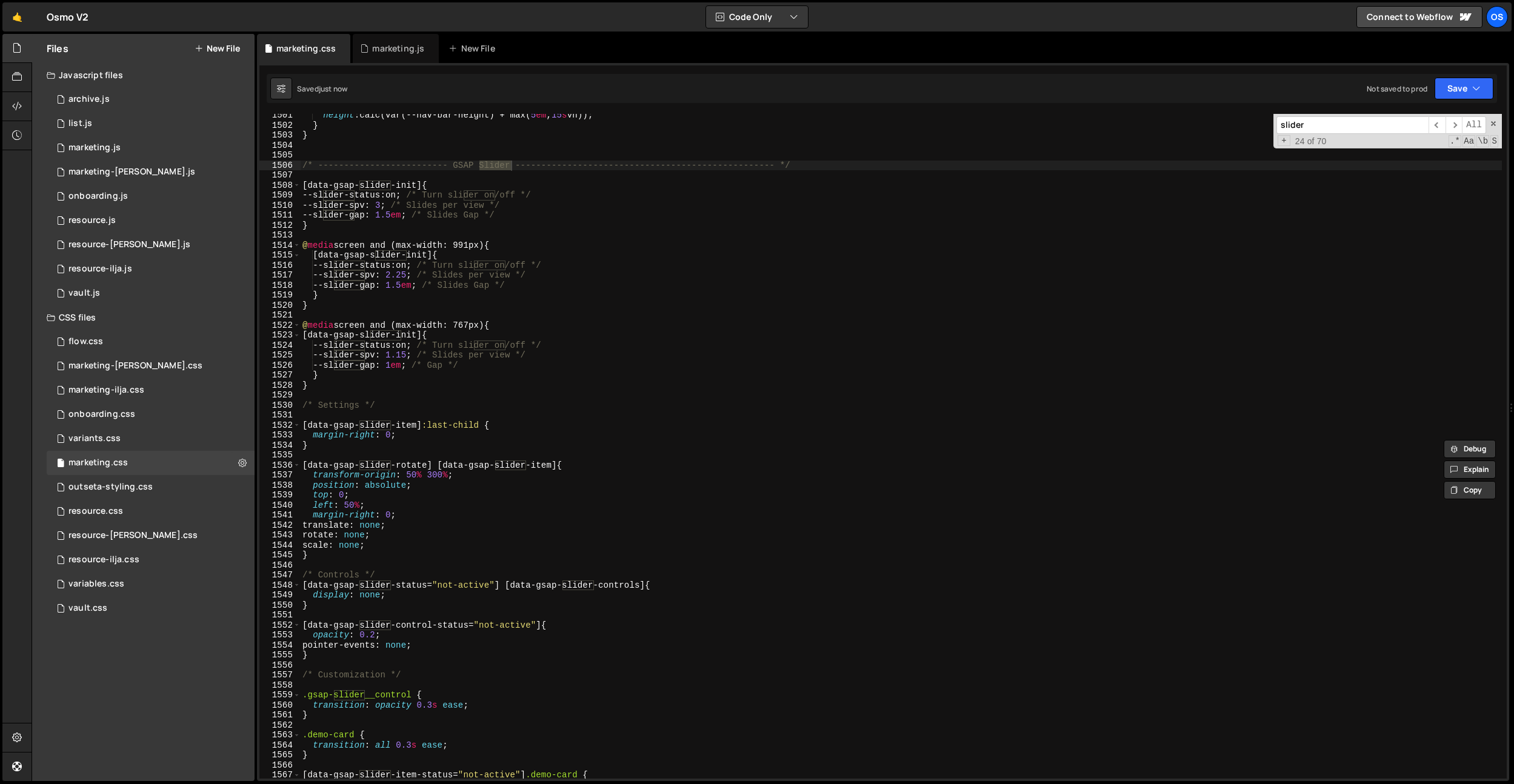
type input "slider"
type textarea "transform-origin: 50% 300%;"
click at [527, 471] on div "height : calc(var(--nav-bar-height) + max( 5 em , 15 s vh)) ; } } /* ----------…" at bounding box center [901, 452] width 1202 height 684
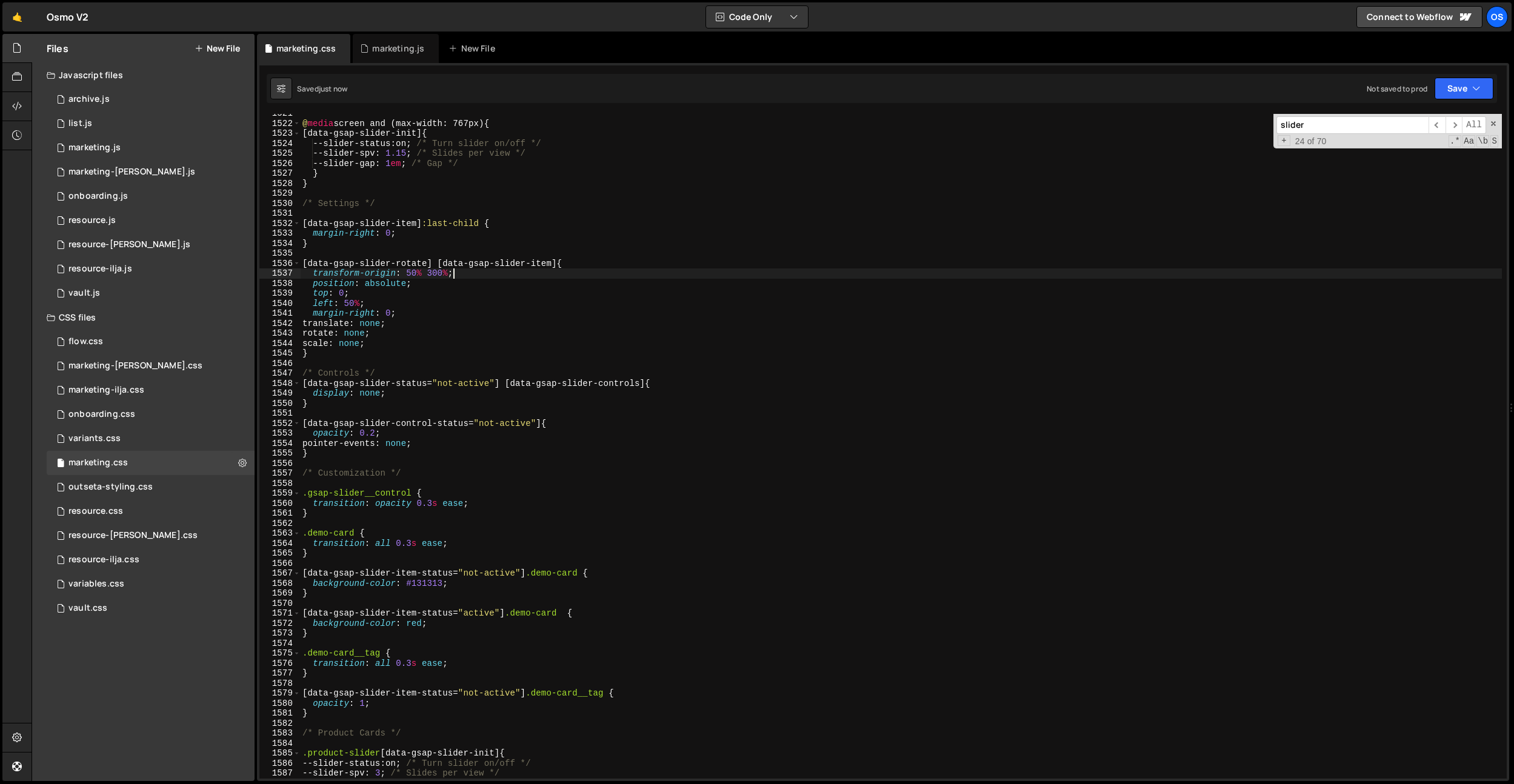
scroll to position [15198, 0]
click at [505, 480] on div "@ media screen and (max-width: 767px) { [ data-gsap-slider-init ] { --slider-st…" at bounding box center [901, 450] width 1202 height 684
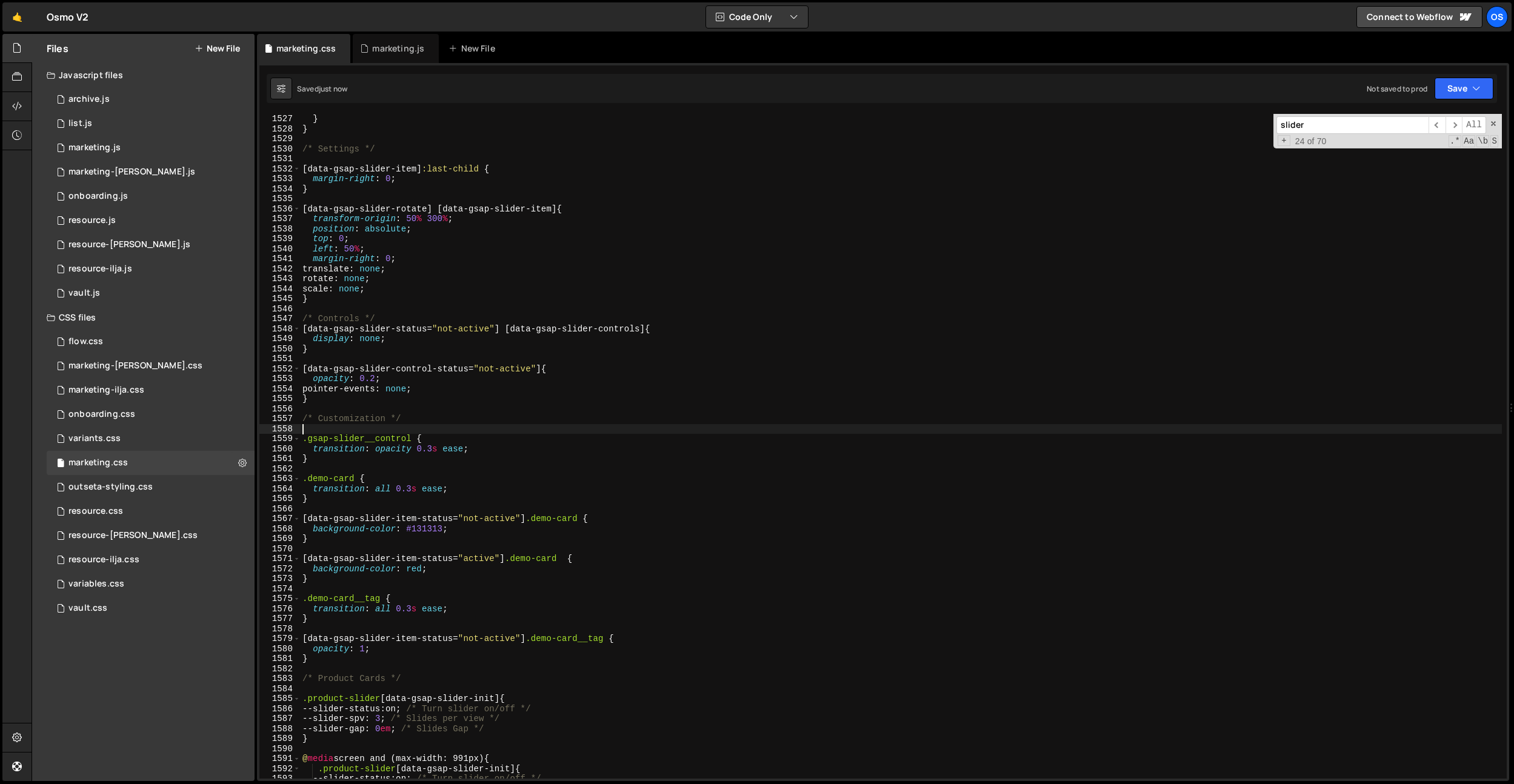
scroll to position [15335, 0]
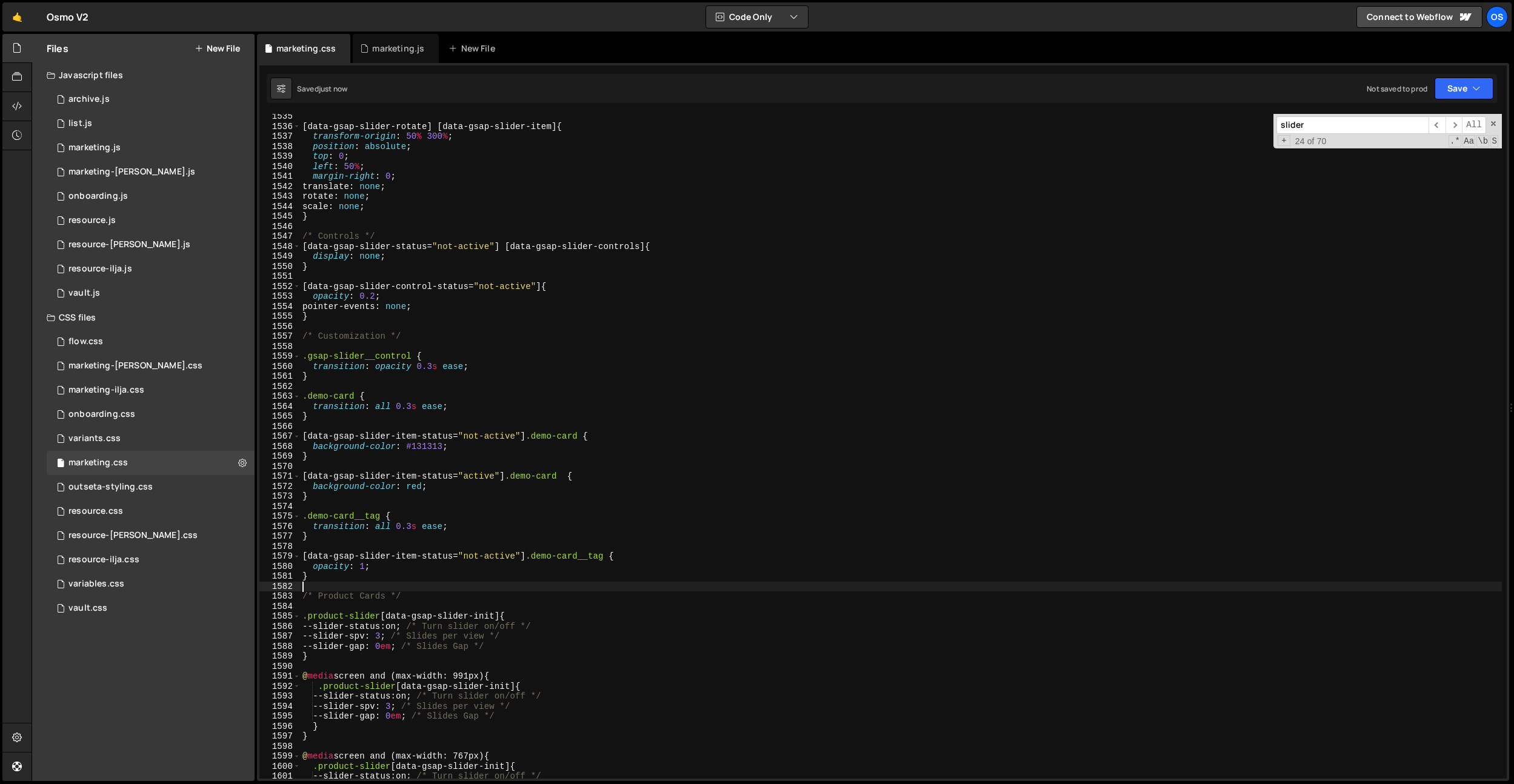
click at [463, 586] on div "[ data-gsap-slider-rotate ] [ data-gsap-slider-item ] { transform-origin : 50 %…" at bounding box center [901, 453] width 1202 height 684
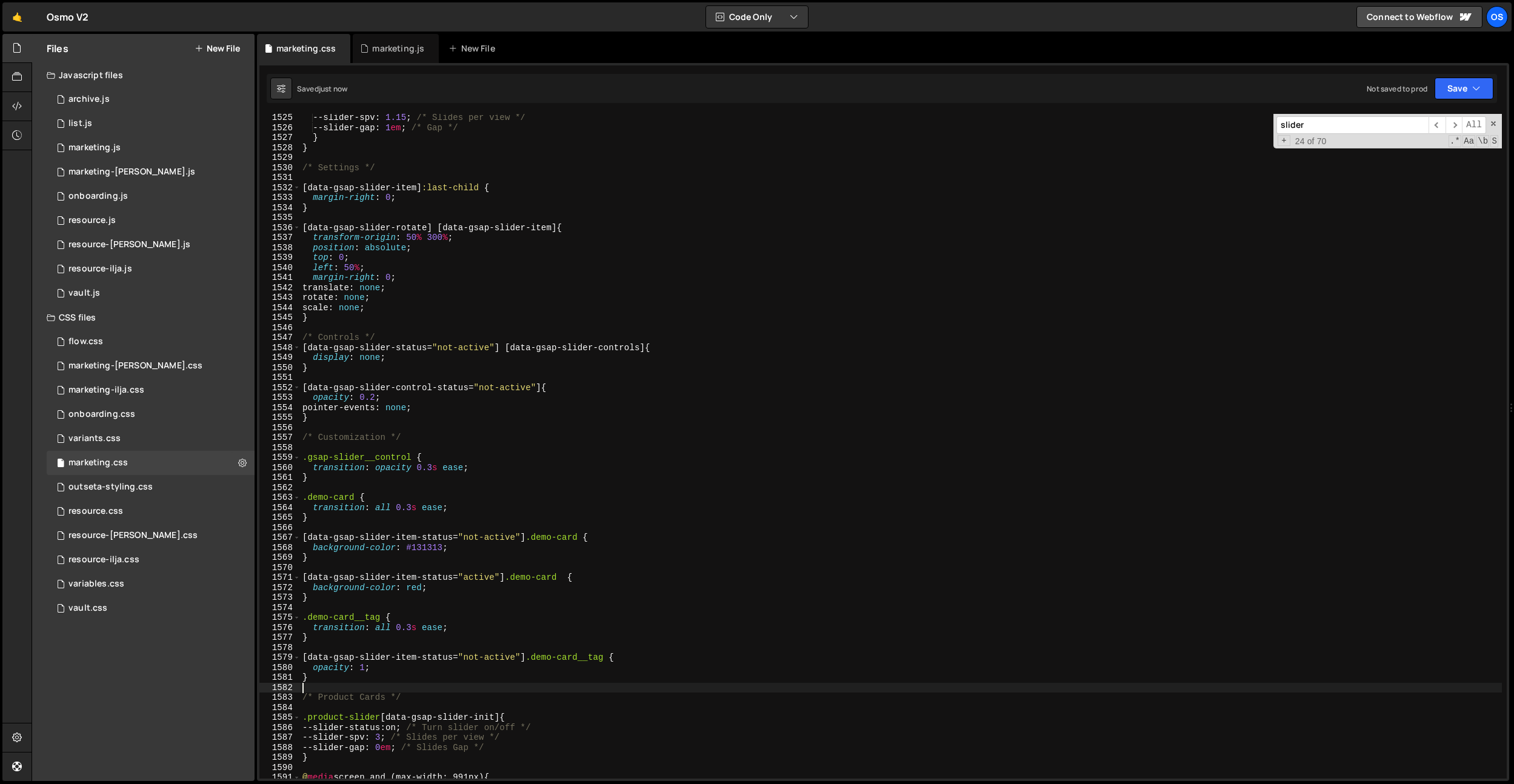
scroll to position [15214, 0]
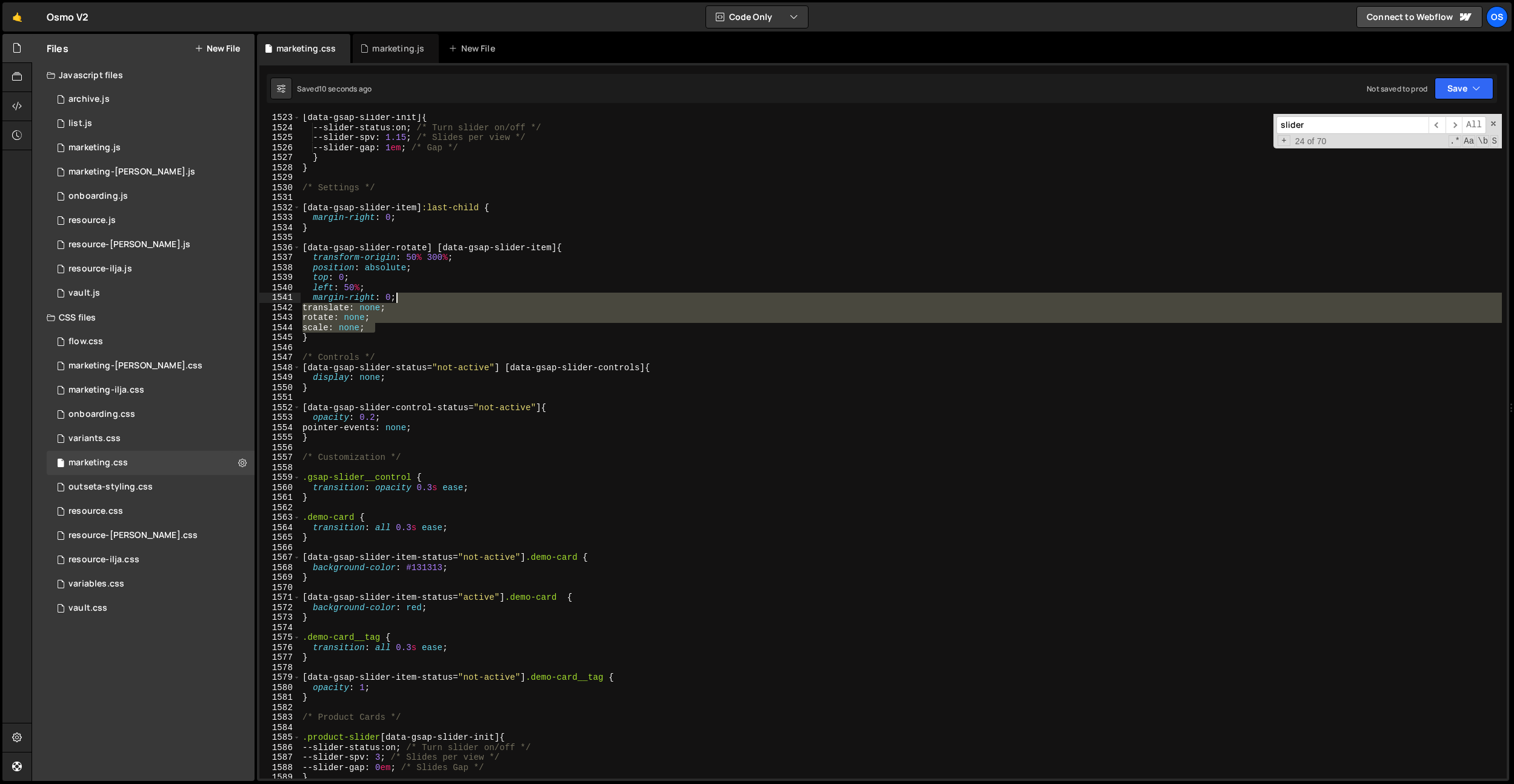
drag, startPoint x: 387, startPoint y: 325, endPoint x: 411, endPoint y: 301, distance: 33.9
click at [411, 301] on div "[ data-gsap-slider-init ] { --slider-status : on ; /* Turn slider on/off */ --s…" at bounding box center [901, 455] width 1202 height 684
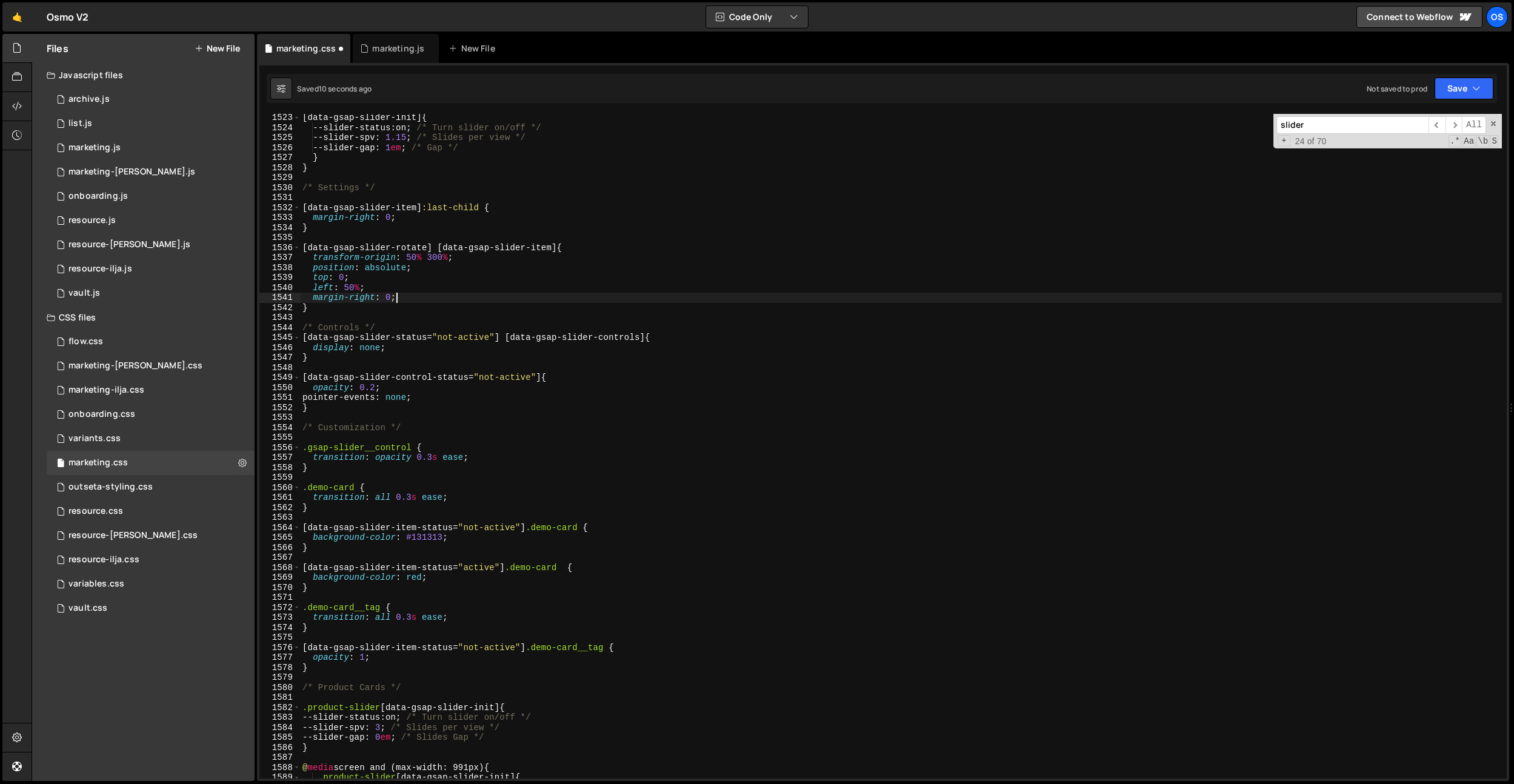
type textarea "}"
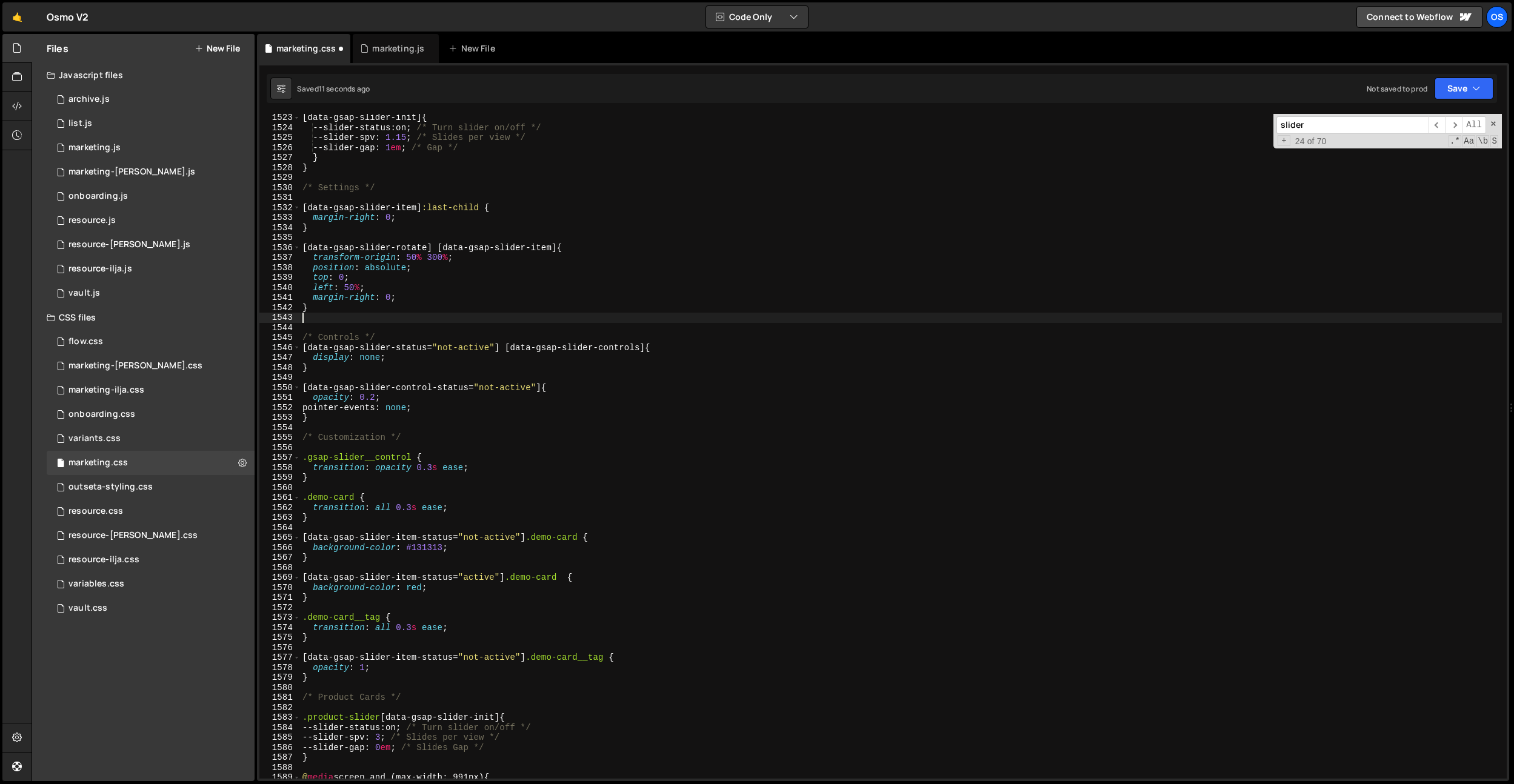
paste textarea ":is(.wf-design-mode, .wf-editor)"
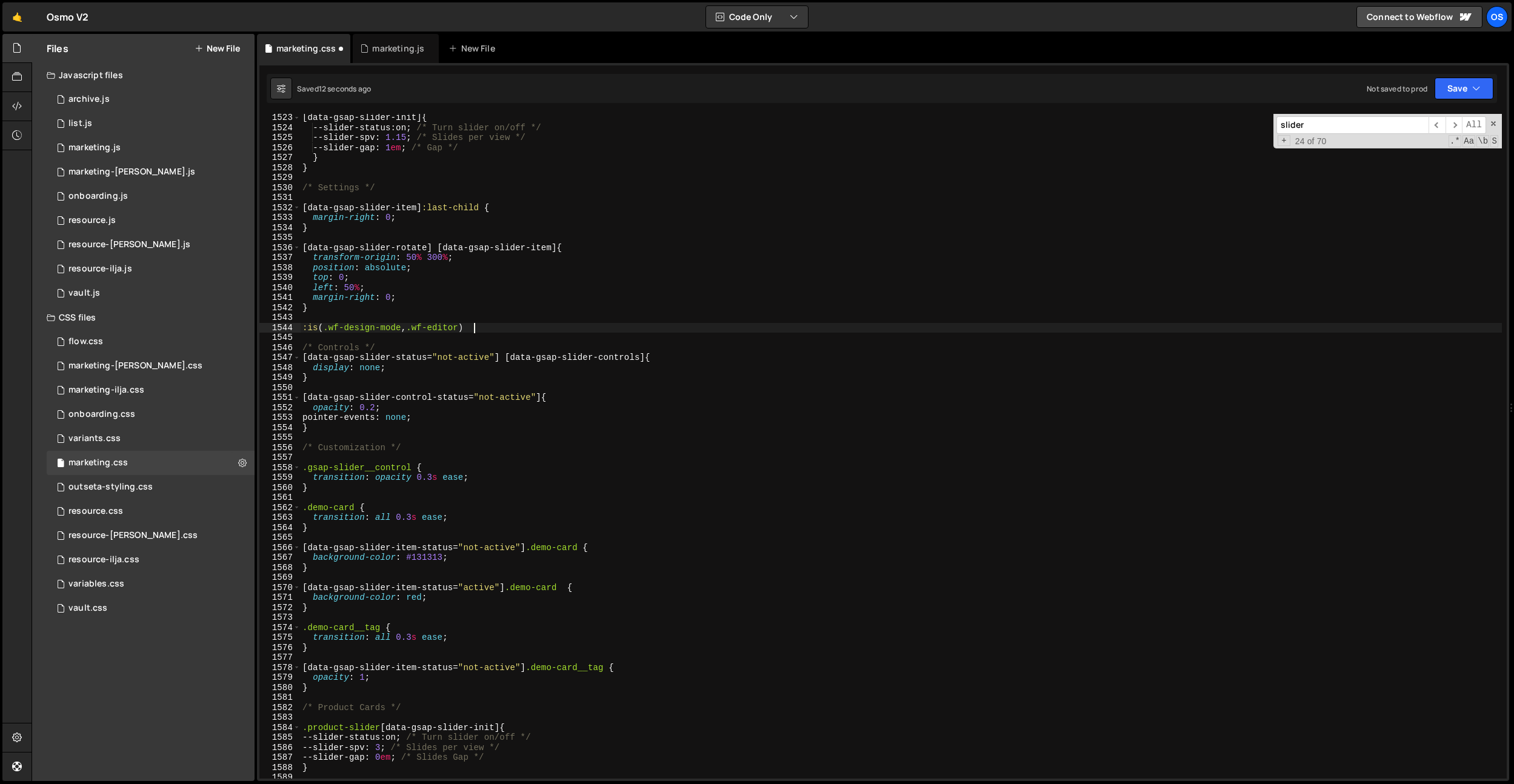
type textarea ":is(.wf-design-mode, .wf-editor) {}"
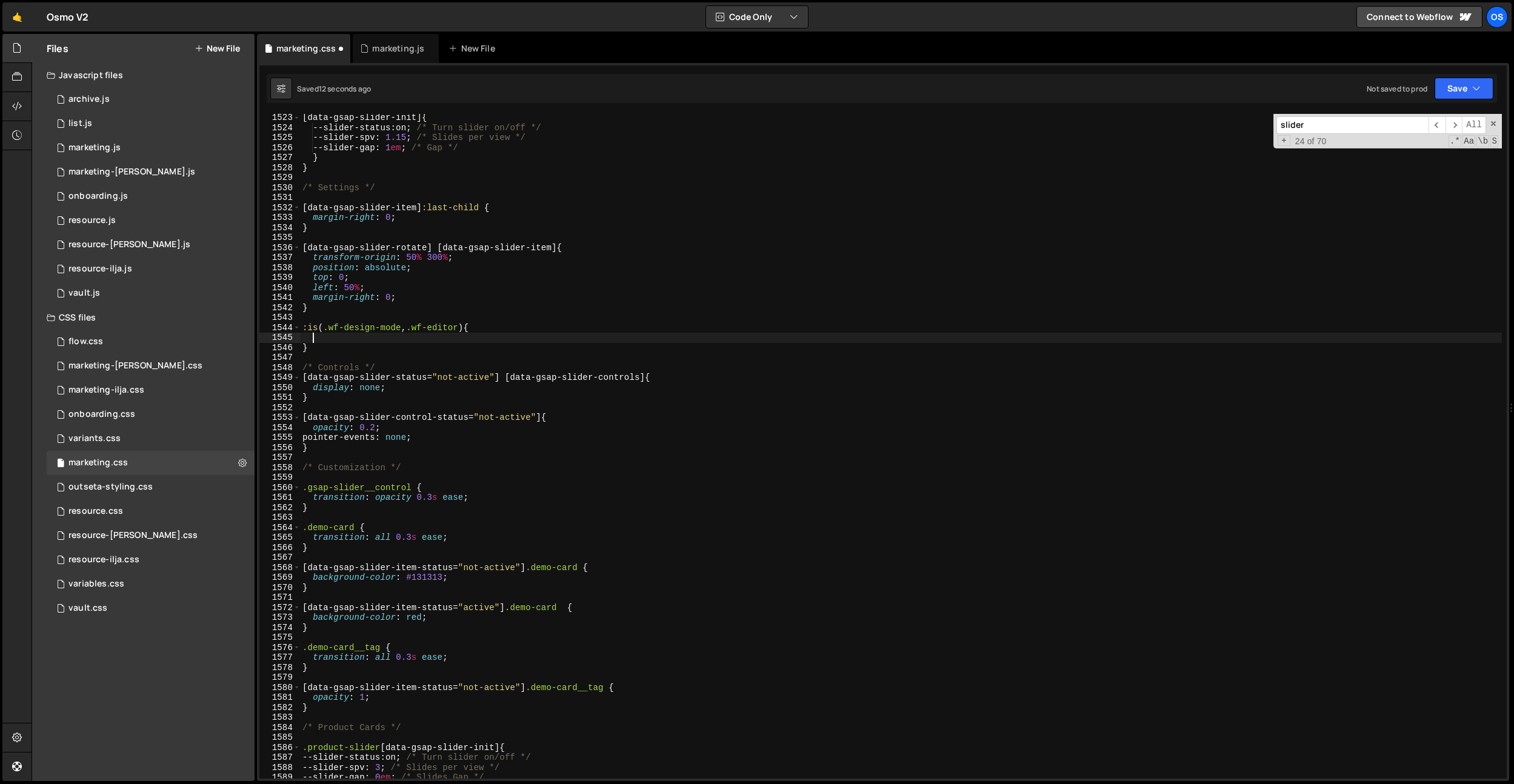
scroll to position [0, 0]
drag, startPoint x: 557, startPoint y: 247, endPoint x: 315, endPoint y: 313, distance: 250.8
click at [303, 246] on div "[ data-gsap-slider-init ] { --slider-status : on ; /* Turn slider on/off */ --s…" at bounding box center [901, 455] width 1202 height 684
type textarea "[data-gsap-slider-rotate] [data-gsap-slider-item] {"
drag, startPoint x: 308, startPoint y: 335, endPoint x: 327, endPoint y: 342, distance: 20.2
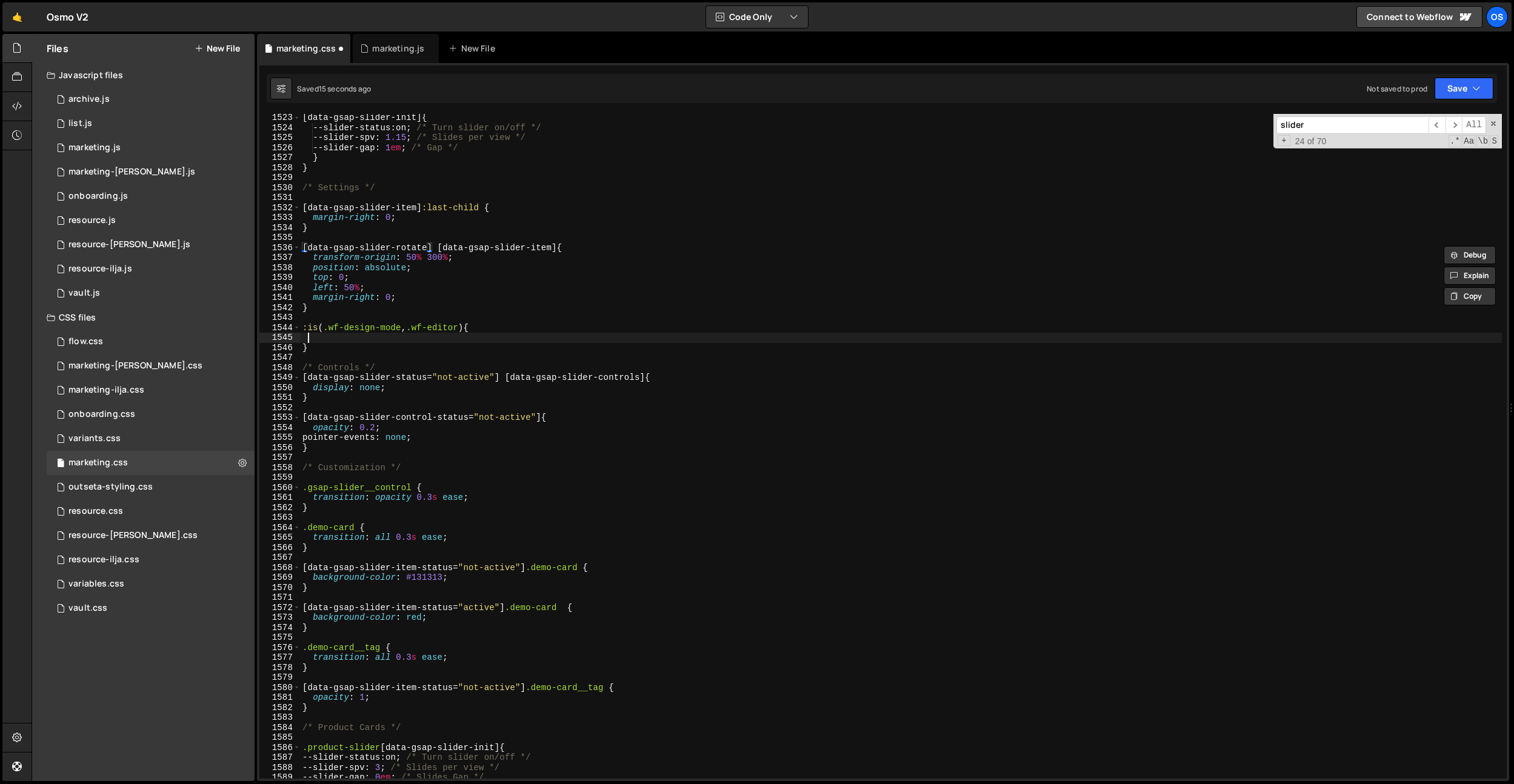
click at [308, 335] on div "[ data-gsap-slider-init ] { --slider-status : on ; /* Turn slider on/off */ --s…" at bounding box center [901, 455] width 1202 height 684
paste textarea "[data-gsap-slider-rotate] [data-gsap-slider-item]"
type textarea "[data-gsap-slider-rotate] [data-gsap-slider-item] {}"
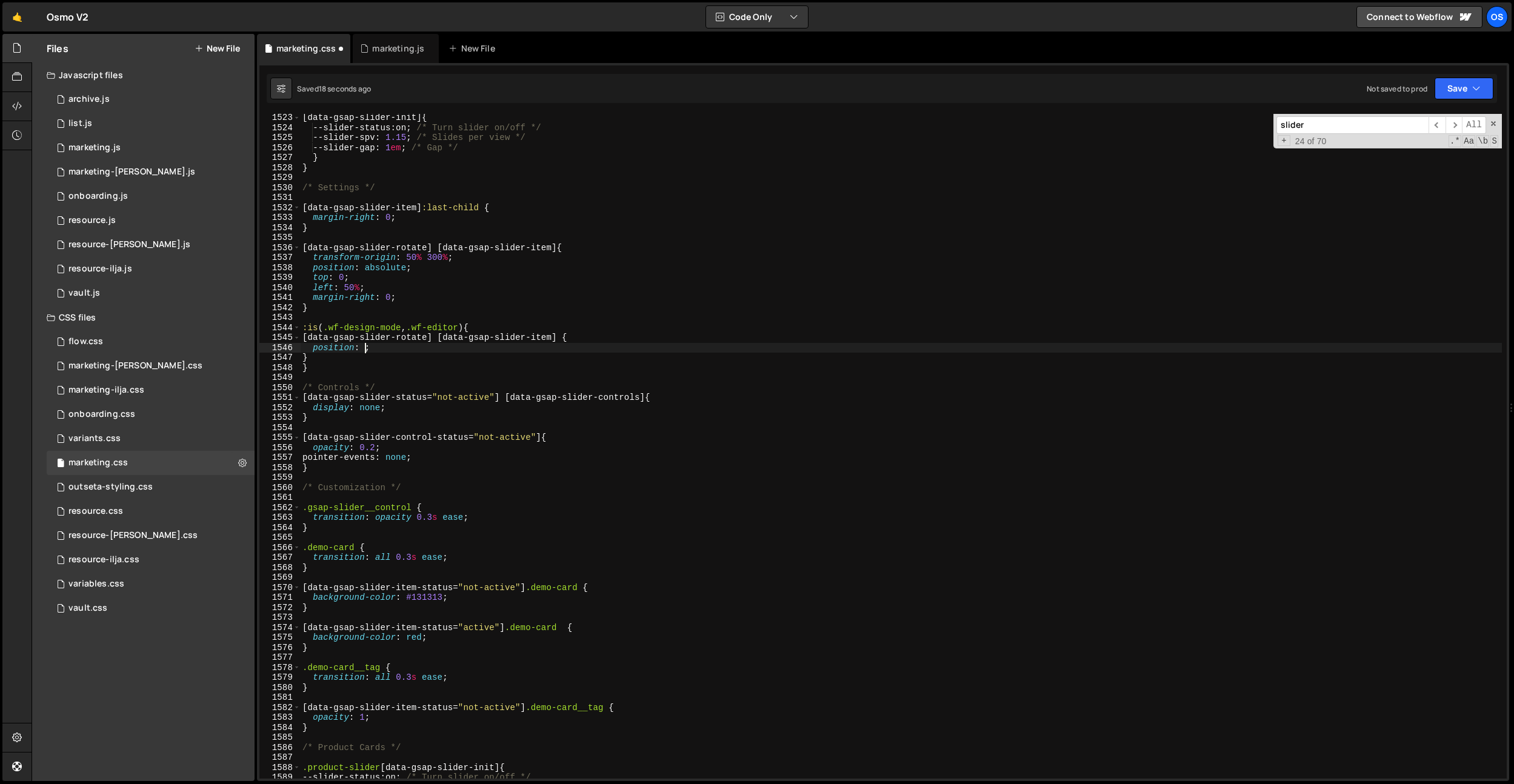
scroll to position [0, 5]
click at [349, 358] on div "[ data-gsap-slider-init ] { --slider-status : on ; /* Turn slider on/off */ --s…" at bounding box center [901, 455] width 1202 height 684
type textarea "}"
drag, startPoint x: 302, startPoint y: 356, endPoint x: 311, endPoint y: 352, distance: 9.8
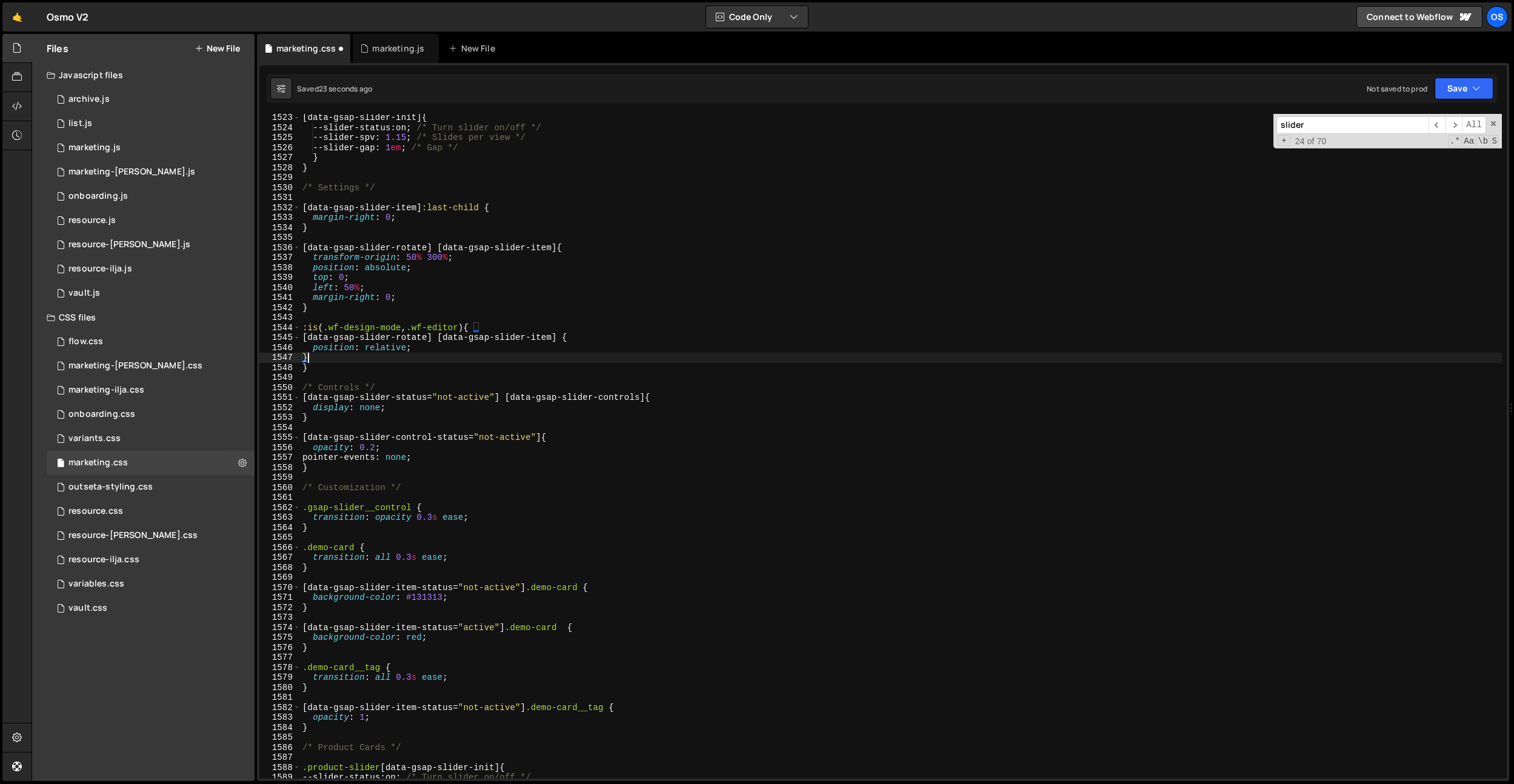
click at [302, 356] on div "[ data-gsap-slider-init ] { --slider-status : on ; /* Turn slider on/off */ --s…" at bounding box center [901, 455] width 1202 height 684
click at [315, 346] on div "[ data-gsap-slider-init ] { --slider-status : on ; /* Turn slider on/off */ --s…" at bounding box center [901, 455] width 1202 height 684
click at [312, 343] on div "[ data-gsap-slider-init ] { --slider-status : on ; /* Turn slider on/off */ --s…" at bounding box center [901, 455] width 1202 height 684
click at [324, 367] on div "[ data-gsap-slider-init ] { --slider-status : on ; /* Turn slider on/off */ --s…" at bounding box center [901, 455] width 1202 height 684
click at [308, 340] on div "[ data-gsap-slider-init ] { --slider-status : on ; /* Turn slider on/off */ --s…" at bounding box center [901, 455] width 1202 height 684
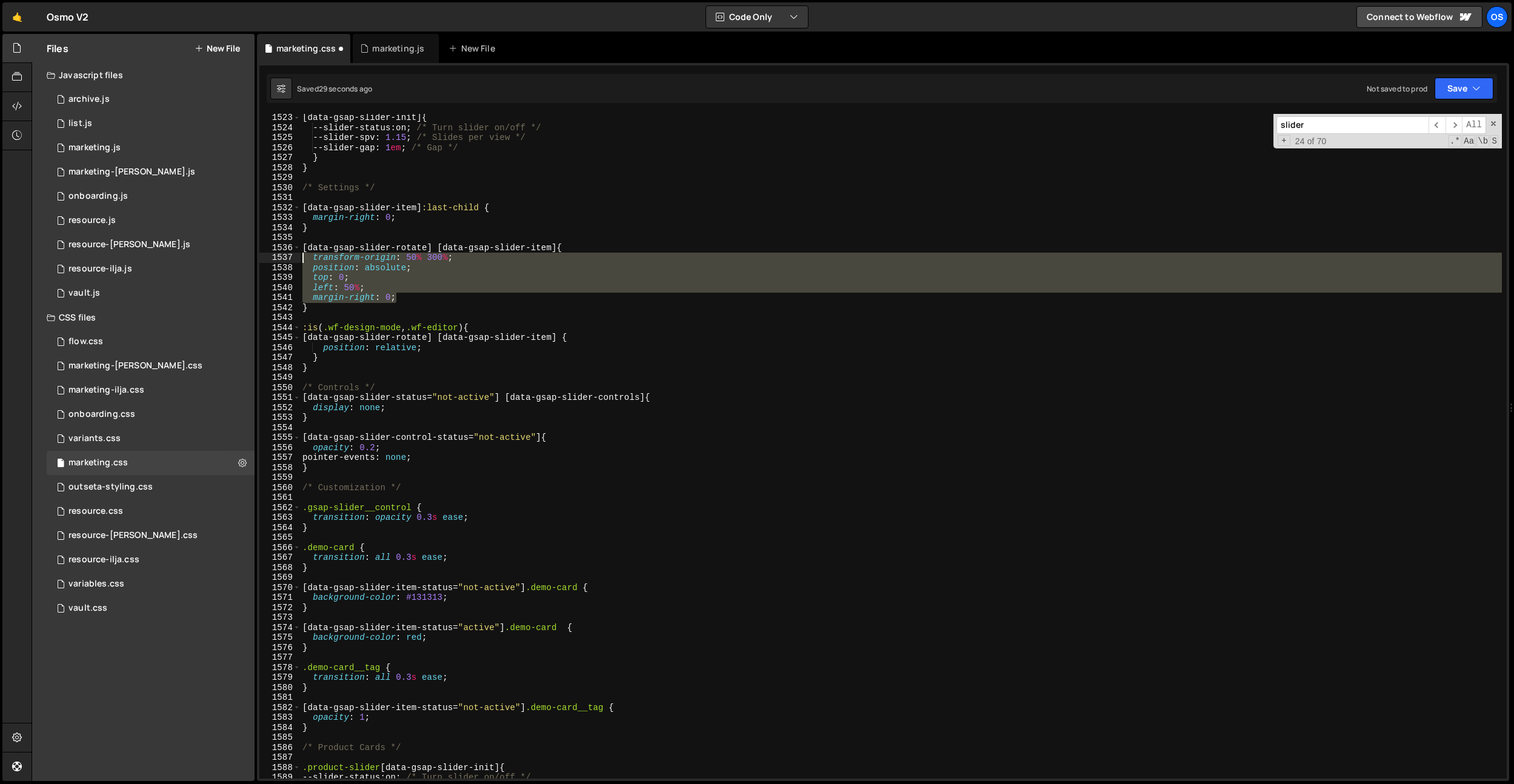
drag, startPoint x: 404, startPoint y: 299, endPoint x: 281, endPoint y: 259, distance: 129.3
click at [281, 259] on div "[data-gsap-slider-rotate] [data-gsap-slider-item] { 1523 1524 1525 1526 1527 15…" at bounding box center [883, 447] width 1247 height 665
click at [376, 291] on div "[ data-gsap-slider-init ] { --slider-status : on ; /* Turn slider on/off */ --s…" at bounding box center [901, 447] width 1202 height 665
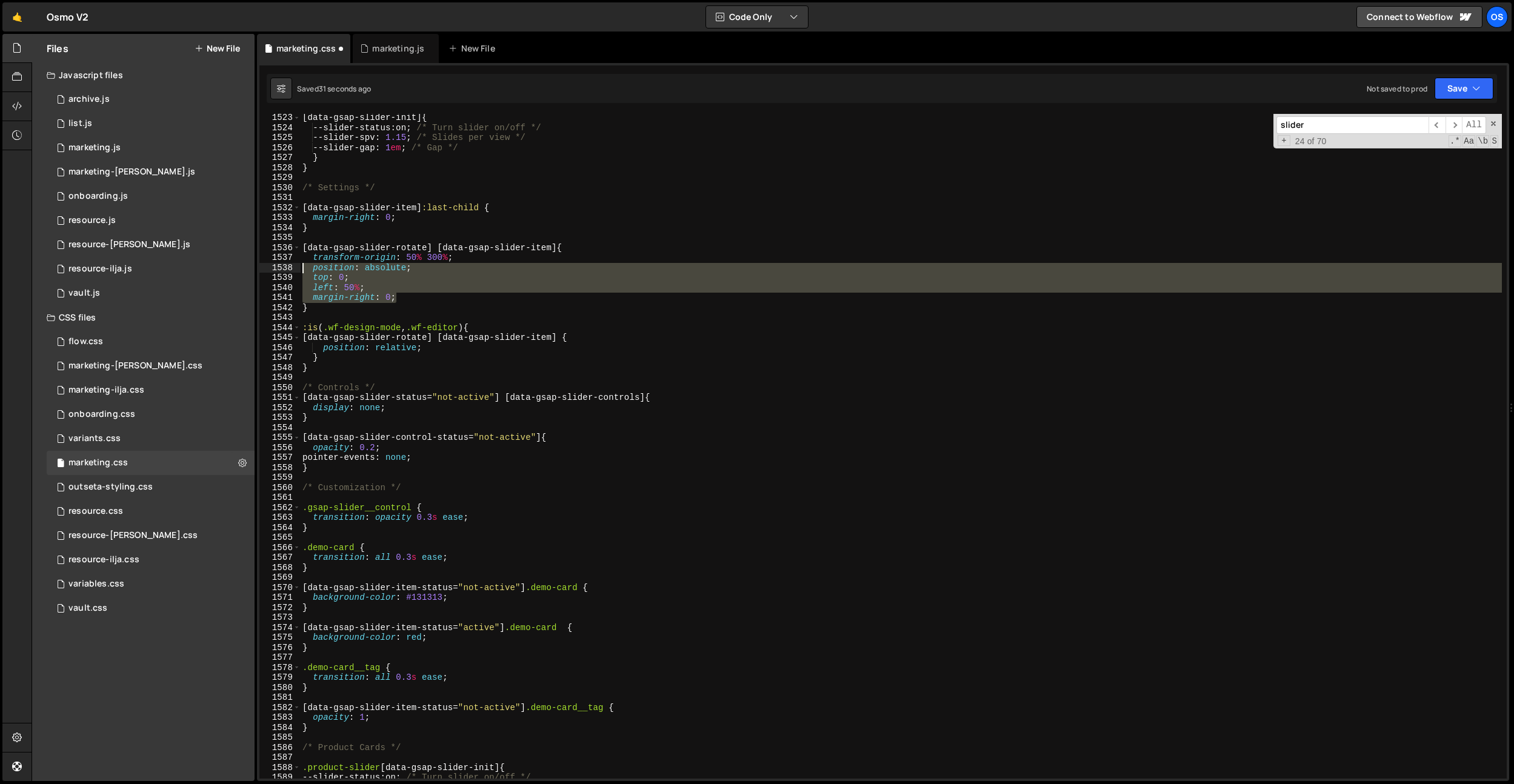
drag, startPoint x: 407, startPoint y: 296, endPoint x: 269, endPoint y: 269, distance: 140.6
click at [269, 269] on div "left: 50%; 1523 1524 1525 1526 1527 1528 1529 1530 1531 1532 1533 1534 1535 153…" at bounding box center [883, 447] width 1247 height 665
drag, startPoint x: 396, startPoint y: 301, endPoint x: 415, endPoint y: 299, distance: 19.1
click at [396, 301] on div "[ data-gsap-slider-init ] { --slider-status : on ; /* Turn slider on/off */ --s…" at bounding box center [901, 447] width 1202 height 665
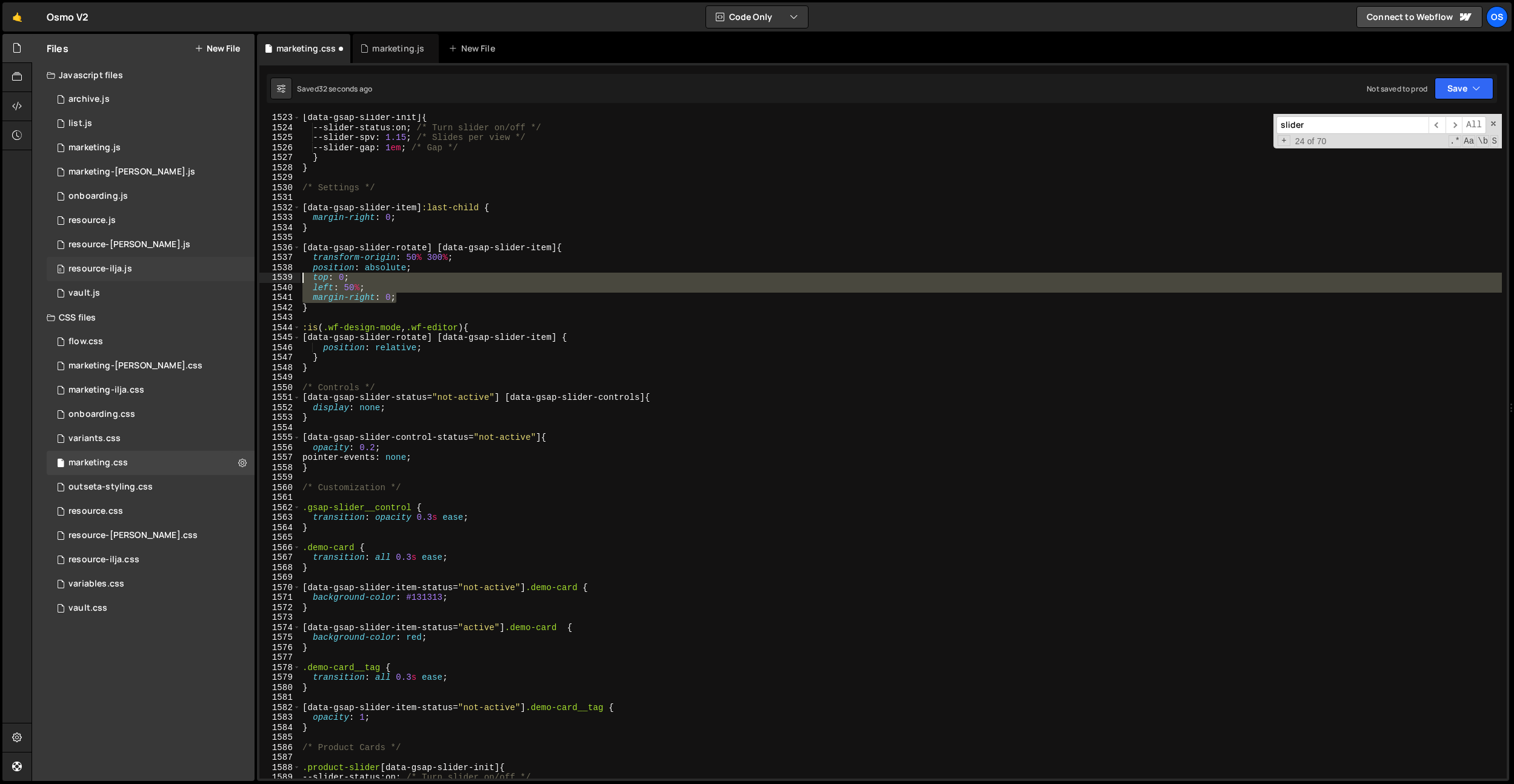
drag, startPoint x: 415, startPoint y: 299, endPoint x: 228, endPoint y: 275, distance: 188.5
click at [228, 275] on div "Files New File Javascript files 0 archive.js 0 0 list.js 0 0 marketing.js 0 0 0…" at bounding box center [773, 407] width 1483 height 747
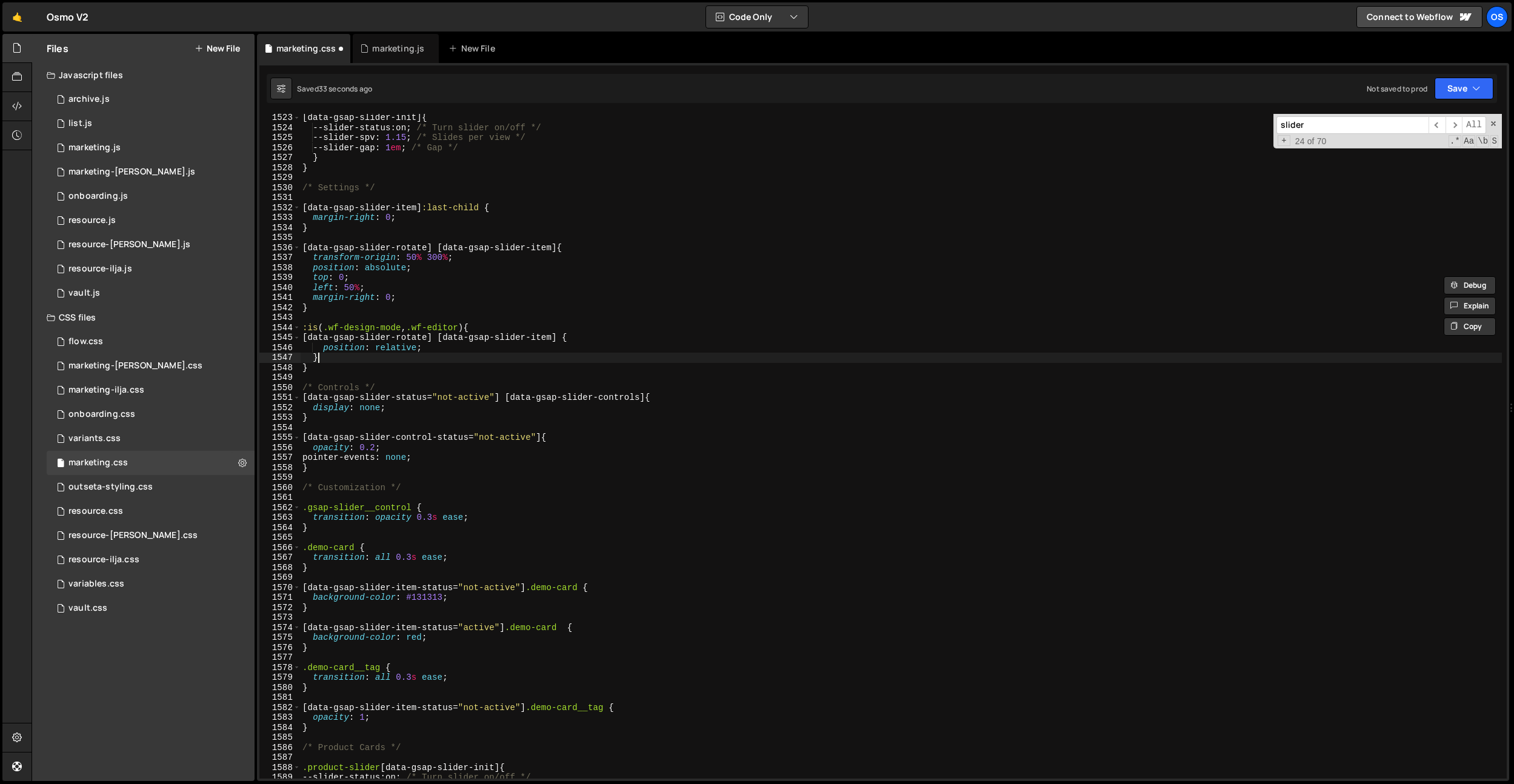
click at [443, 353] on div "[ data-gsap-slider-init ] { --slider-status : on ; /* Turn slider on/off */ --s…" at bounding box center [901, 455] width 1202 height 684
type textarea "}"
click at [443, 346] on div "[ data-gsap-slider-init ] { --slider-status : on ; /* Turn slider on/off */ --s…" at bounding box center [901, 455] width 1202 height 684
type textarea "position: relative;"
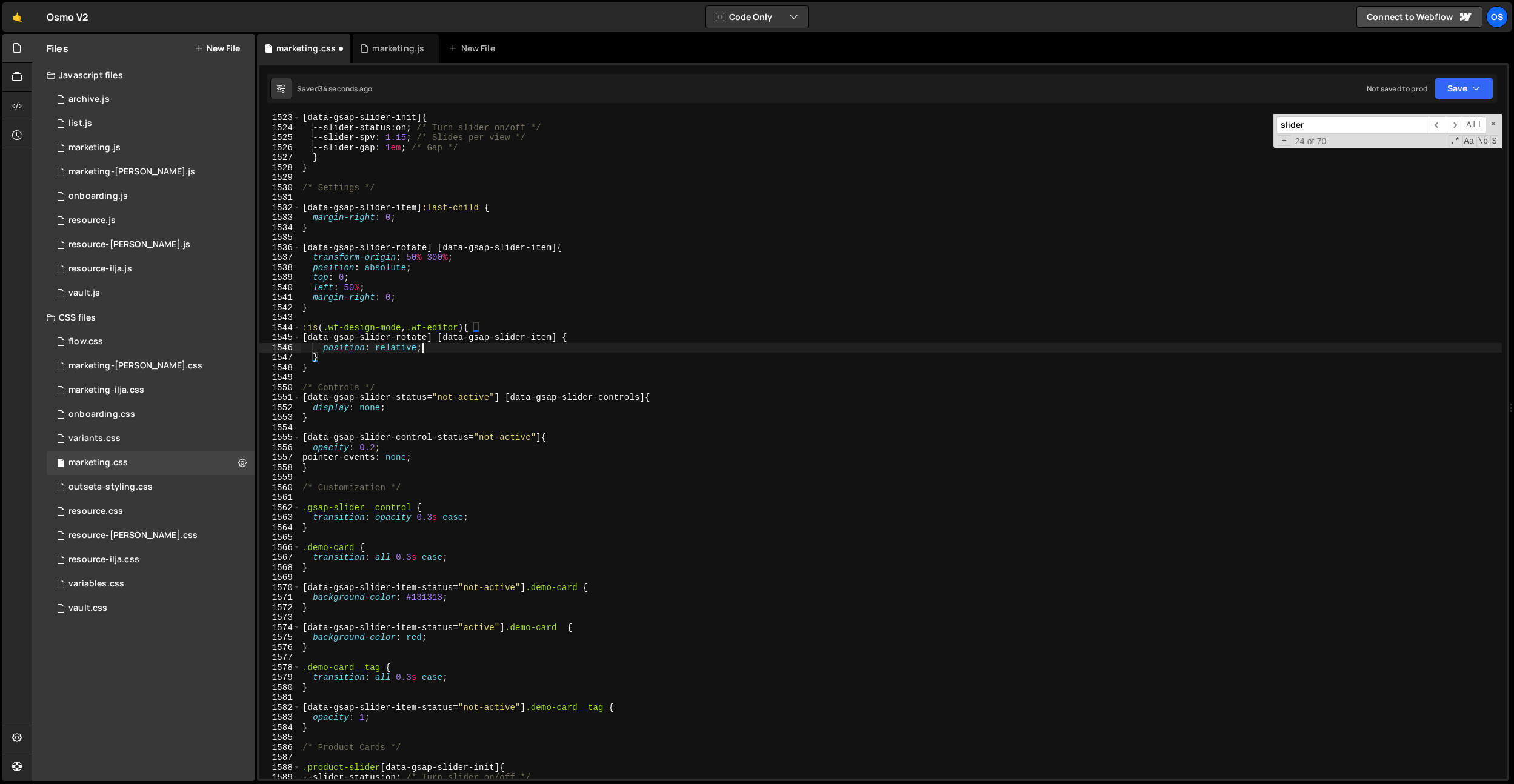
paste textarea "margin-right: 0;"
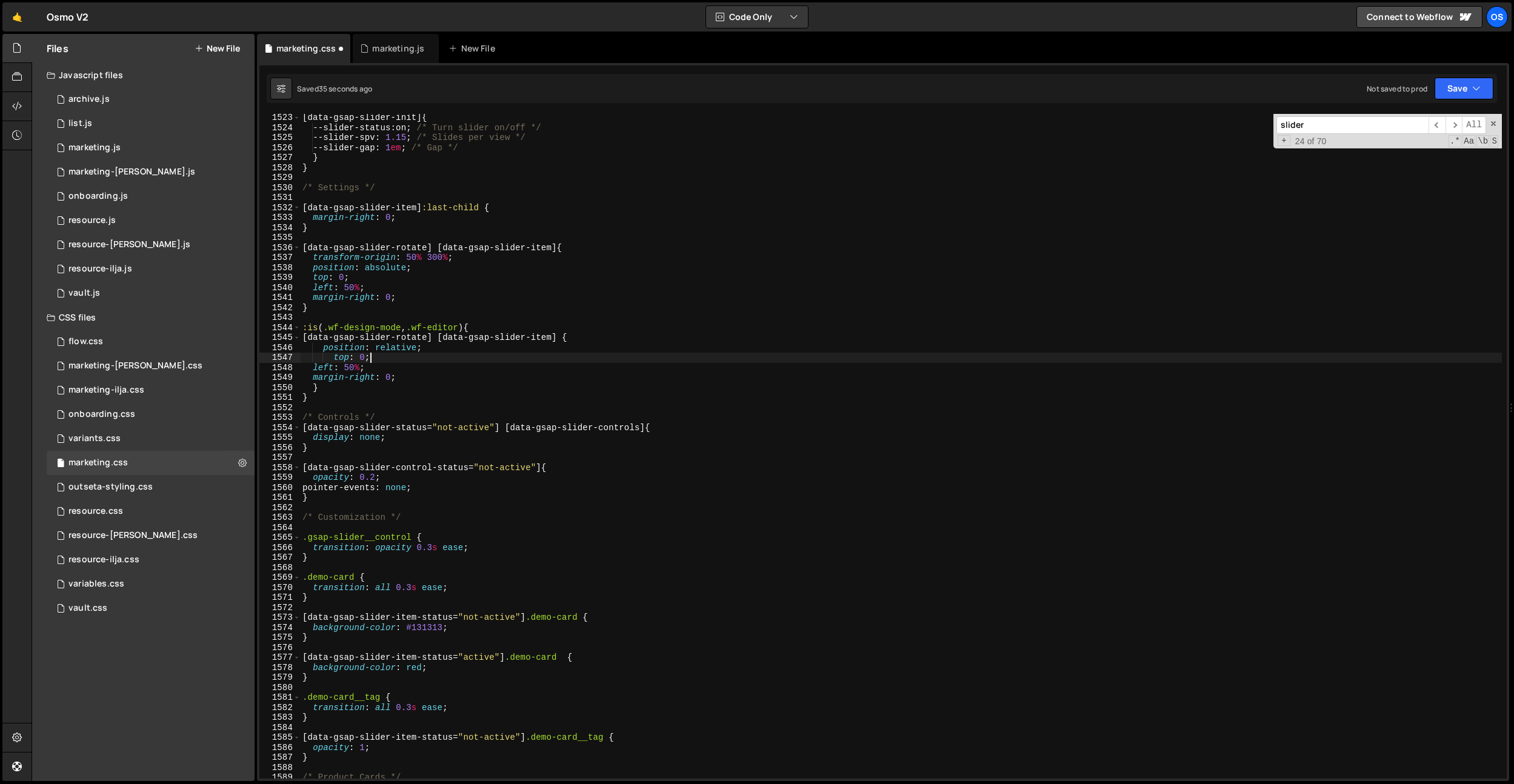
click at [373, 359] on div "[ data-gsap-slider-init ] { --slider-status : on ; /* Turn slider on/off */ --s…" at bounding box center [901, 455] width 1202 height 684
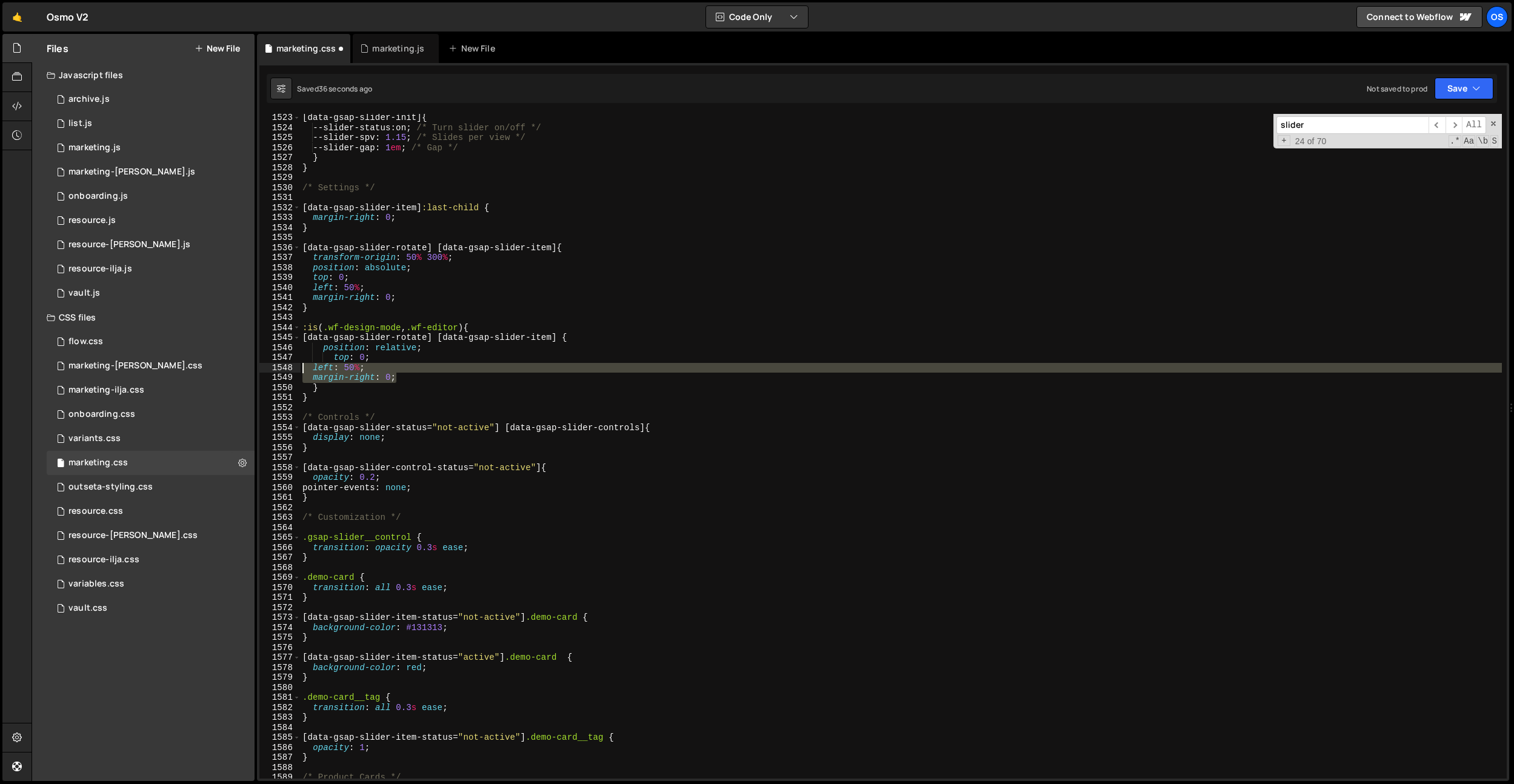
drag, startPoint x: 400, startPoint y: 378, endPoint x: 261, endPoint y: 369, distance: 139.3
click at [261, 369] on div "top: 0; 1523 1524 1525 1526 1527 1528 1529 1530 1531 1532 1533 1534 1535 1536 1…" at bounding box center [883, 447] width 1247 height 665
click at [329, 356] on div "[ data-gsap-slider-init ] { --slider-status : on ; /* Turn slider on/off */ --s…" at bounding box center [901, 455] width 1202 height 684
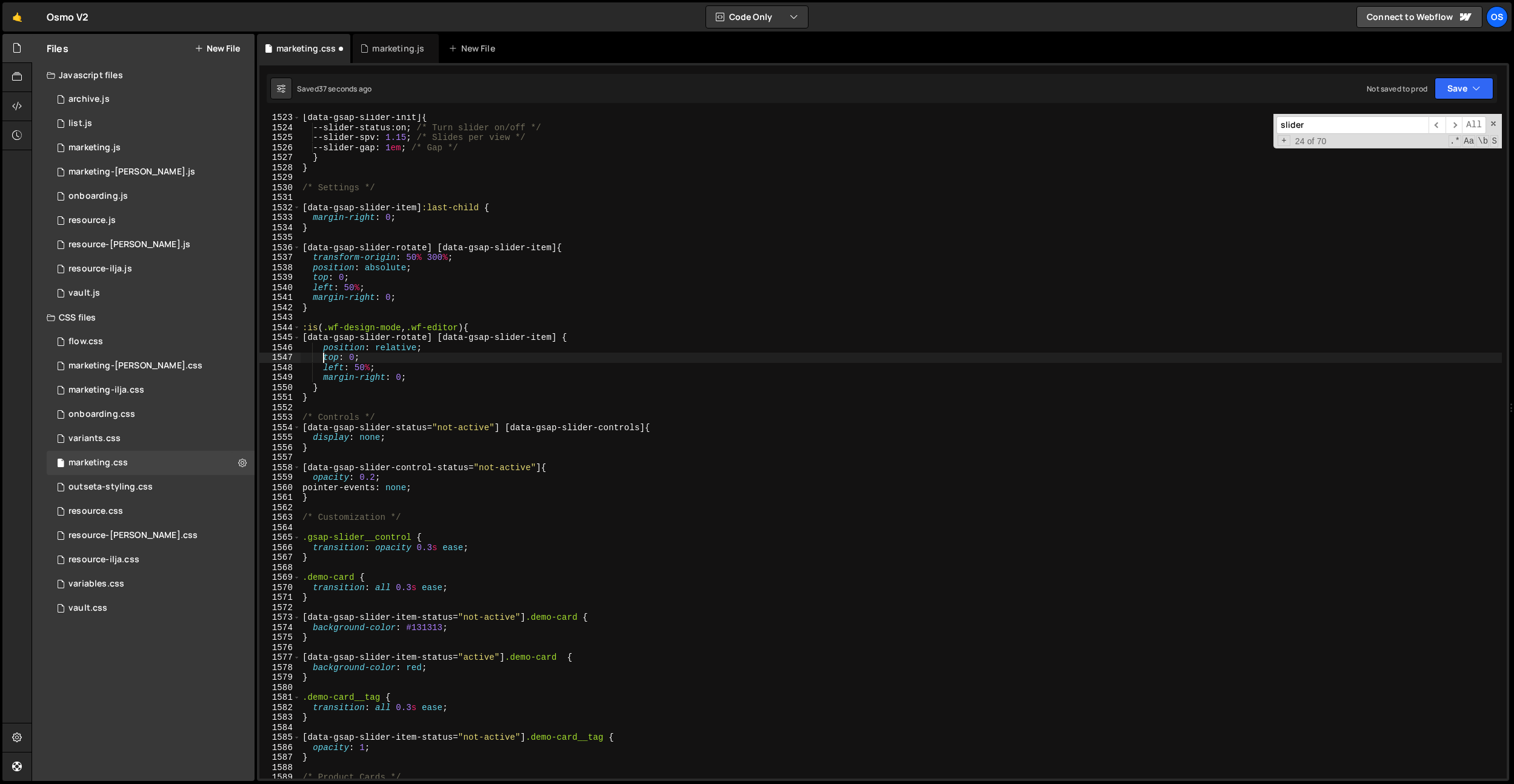
click at [352, 358] on div "[ data-gsap-slider-init ] { --slider-status : on ; /* Turn slider on/off */ --s…" at bounding box center [901, 455] width 1202 height 684
click at [367, 367] on div "[ data-gsap-slider-init ] { --slider-status : on ; /* Turn slider on/off */ --s…" at bounding box center [901, 455] width 1202 height 684
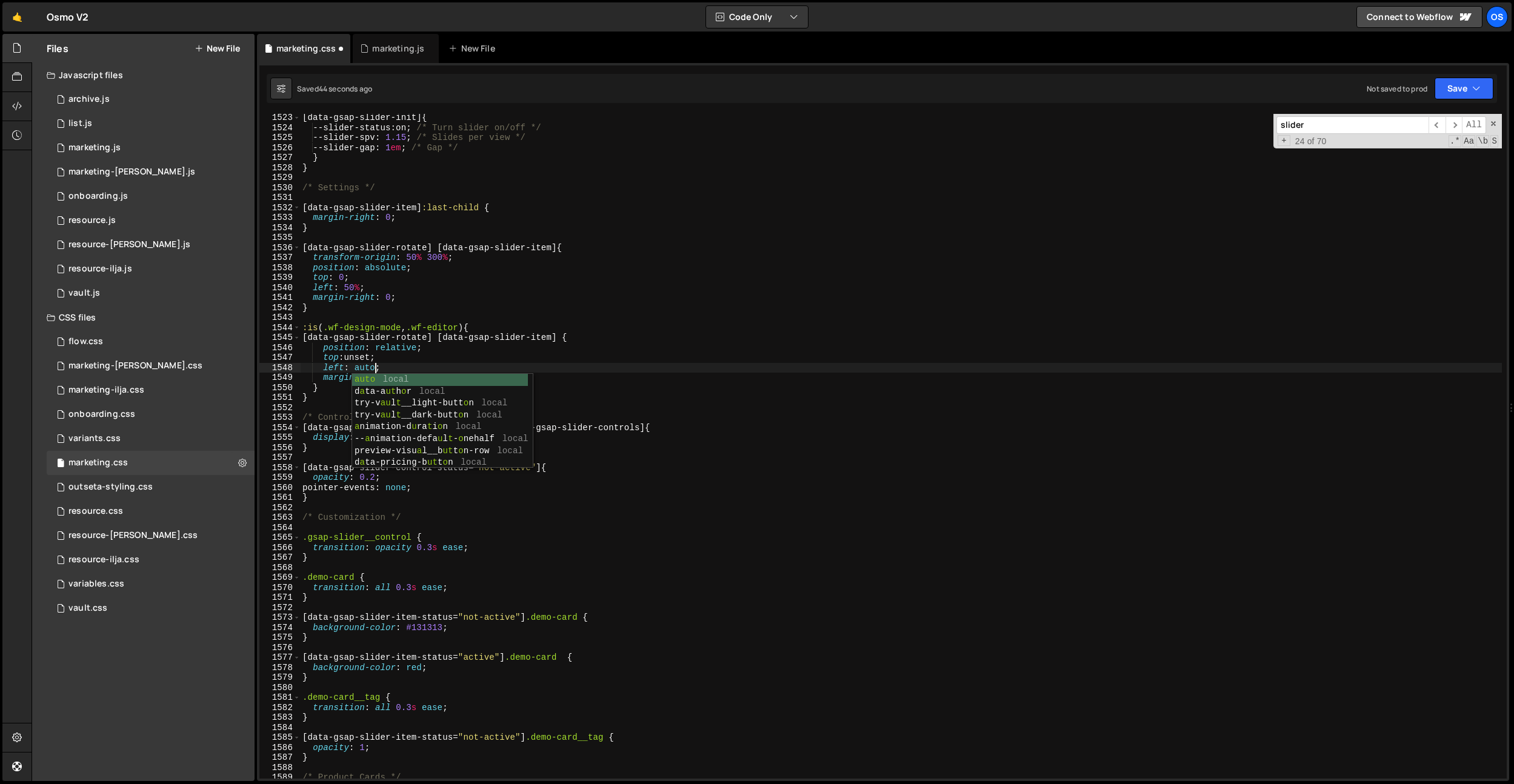
click at [371, 360] on div "[ data-gsap-slider-init ] { --slider-status : on ; /* Turn slider on/off */ --s…" at bounding box center [901, 455] width 1202 height 684
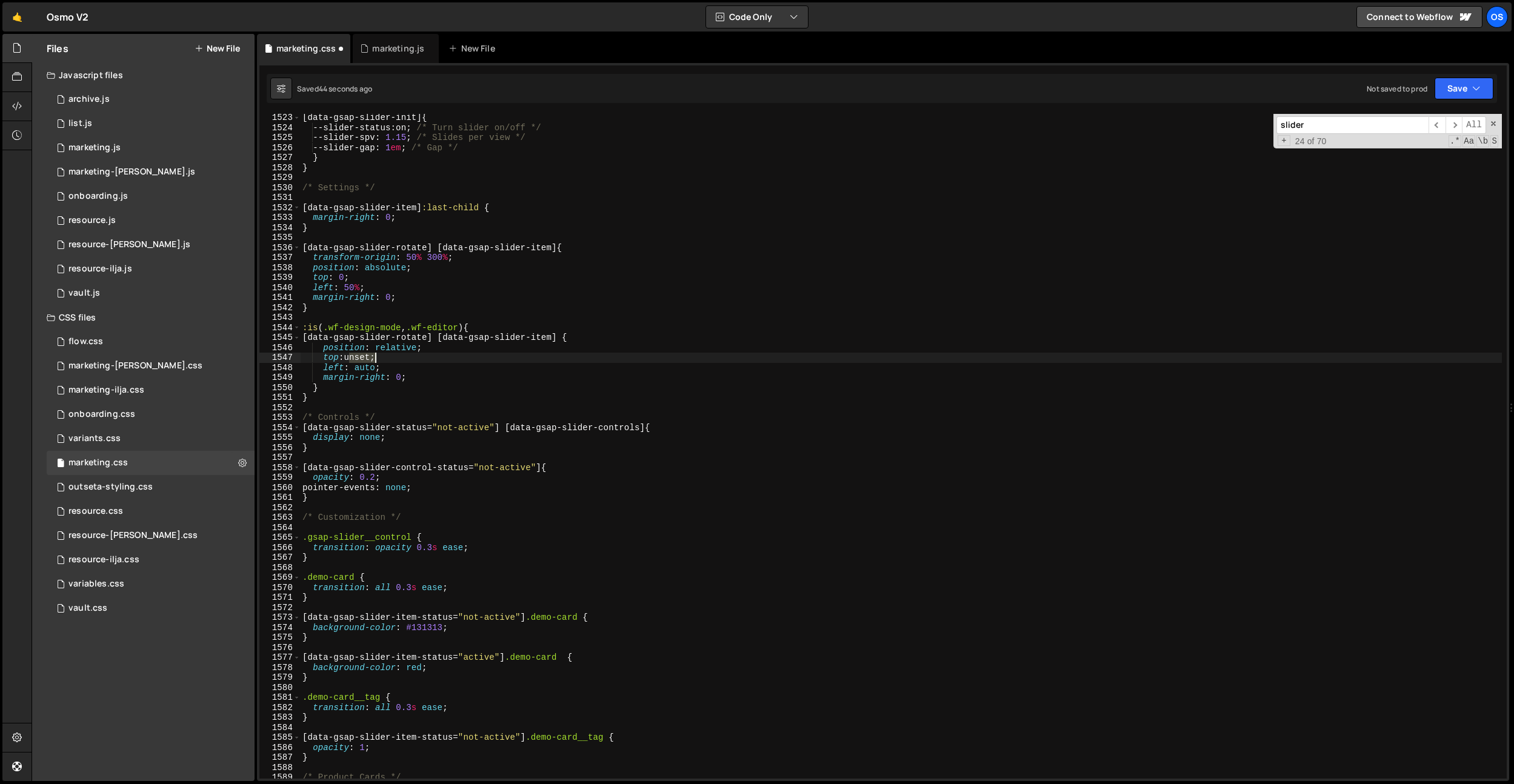
click at [371, 360] on div "[ data-gsap-slider-init ] { --slider-status : on ; /* Turn slider on/off */ --s…" at bounding box center [901, 455] width 1202 height 684
drag, startPoint x: 435, startPoint y: 304, endPoint x: 407, endPoint y: 373, distance: 74.5
click at [435, 305] on div "[ data-gsap-slider-init ] { --slider-status : on ; /* Turn slider on/off */ --s…" at bounding box center [901, 455] width 1202 height 684
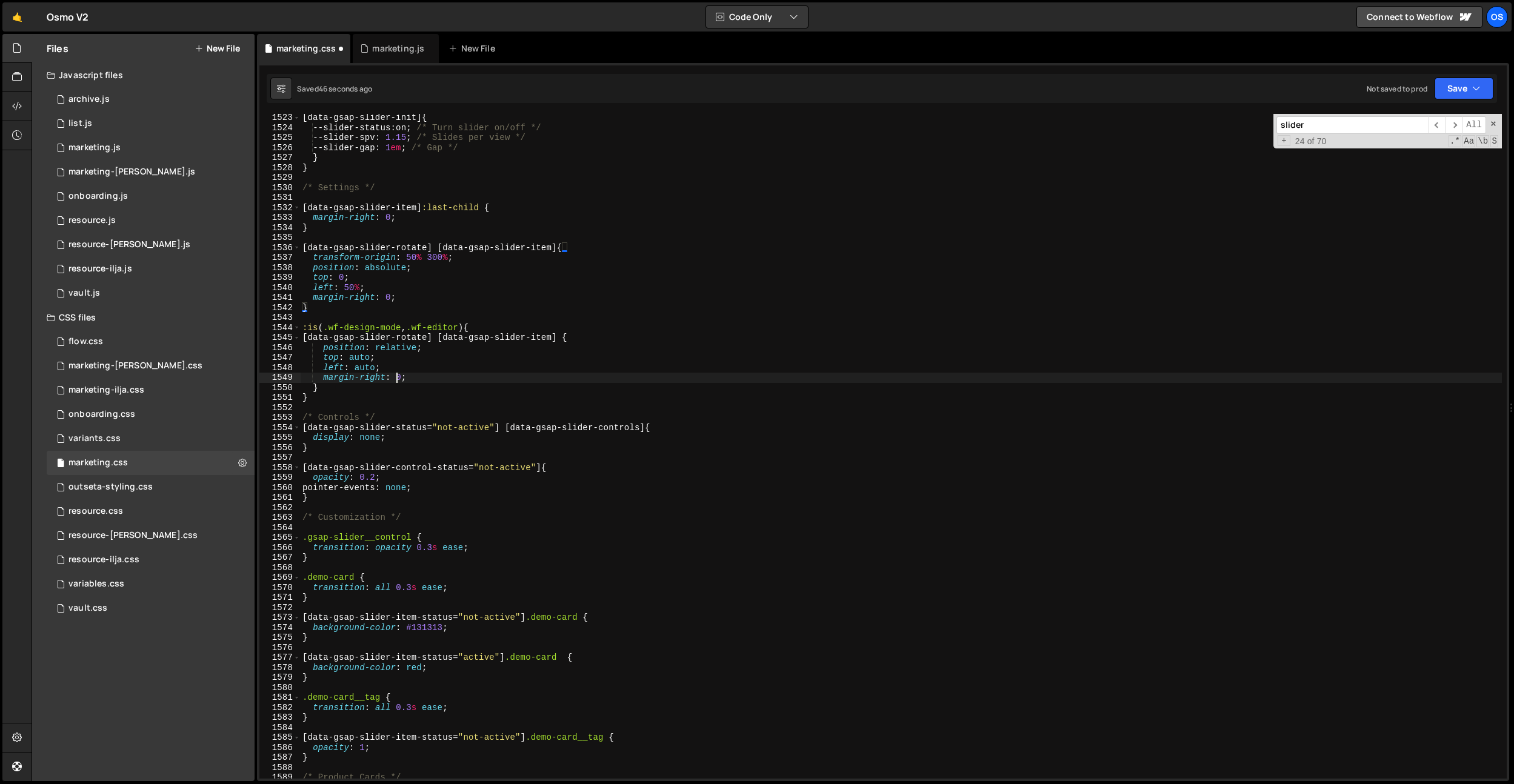
click at [398, 377] on div "[ data-gsap-slider-init ] { --slider-status : on ; /* Turn slider on/off */ --s…" at bounding box center [901, 455] width 1202 height 684
drag, startPoint x: 463, startPoint y: 381, endPoint x: 399, endPoint y: 379, distance: 64.0
click at [399, 379] on div "[ data-gsap-slider-init ] { --slider-status : on ; /* Turn slider on/off */ --s…" at bounding box center [901, 455] width 1202 height 684
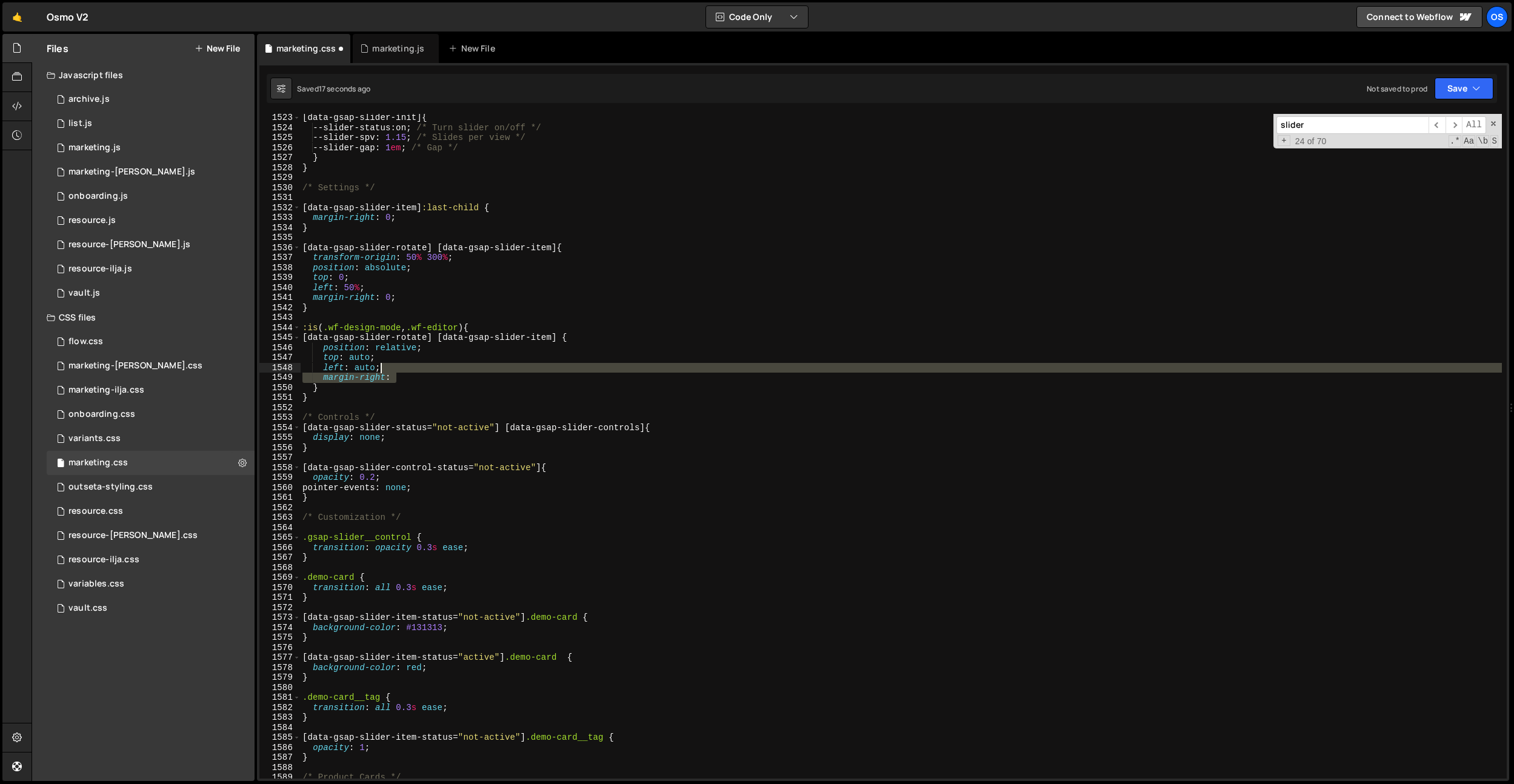
drag, startPoint x: 407, startPoint y: 378, endPoint x: 409, endPoint y: 370, distance: 8.2
click at [409, 370] on div "[ data-gsap-slider-init ] { --slider-status : on ; /* Turn slider on/off */ --s…" at bounding box center [901, 455] width 1202 height 684
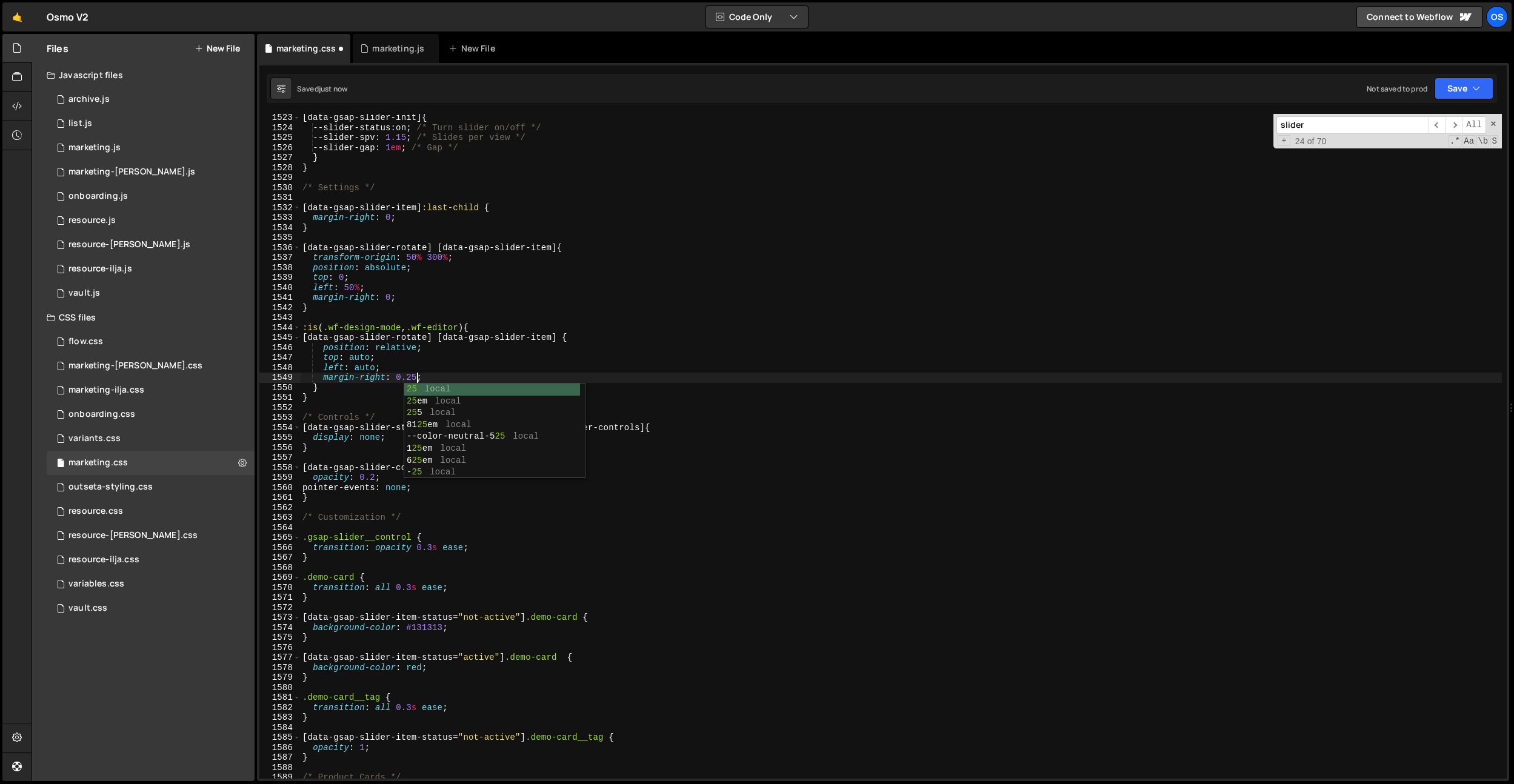
scroll to position [0, 9]
type textarea "margin-right: 0.25em;"
